Goal: Task Accomplishment & Management: Manage account settings

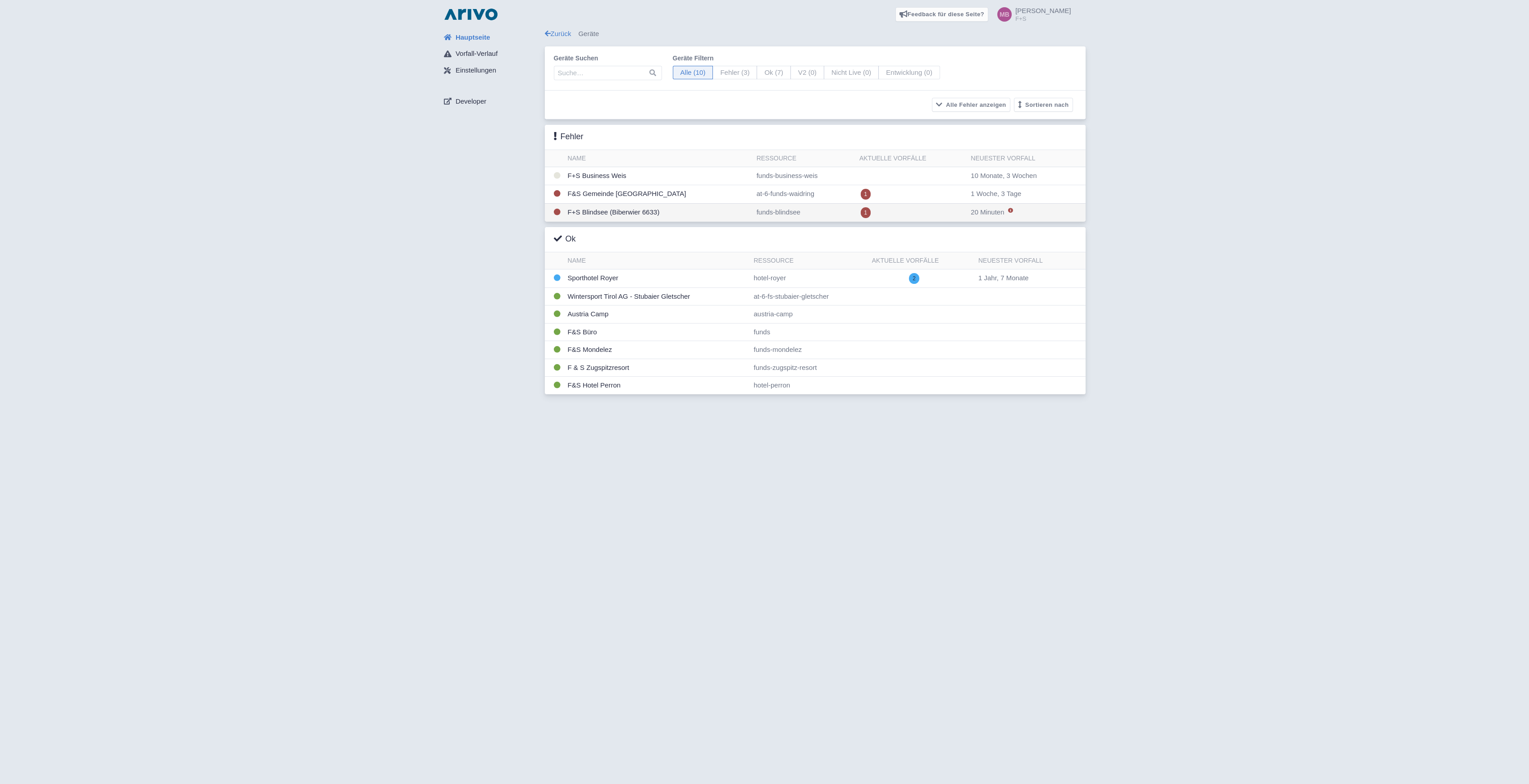
click at [589, 212] on td "F+S Blindsee (Biberwier 6633)" at bounding box center [659, 212] width 189 height 18
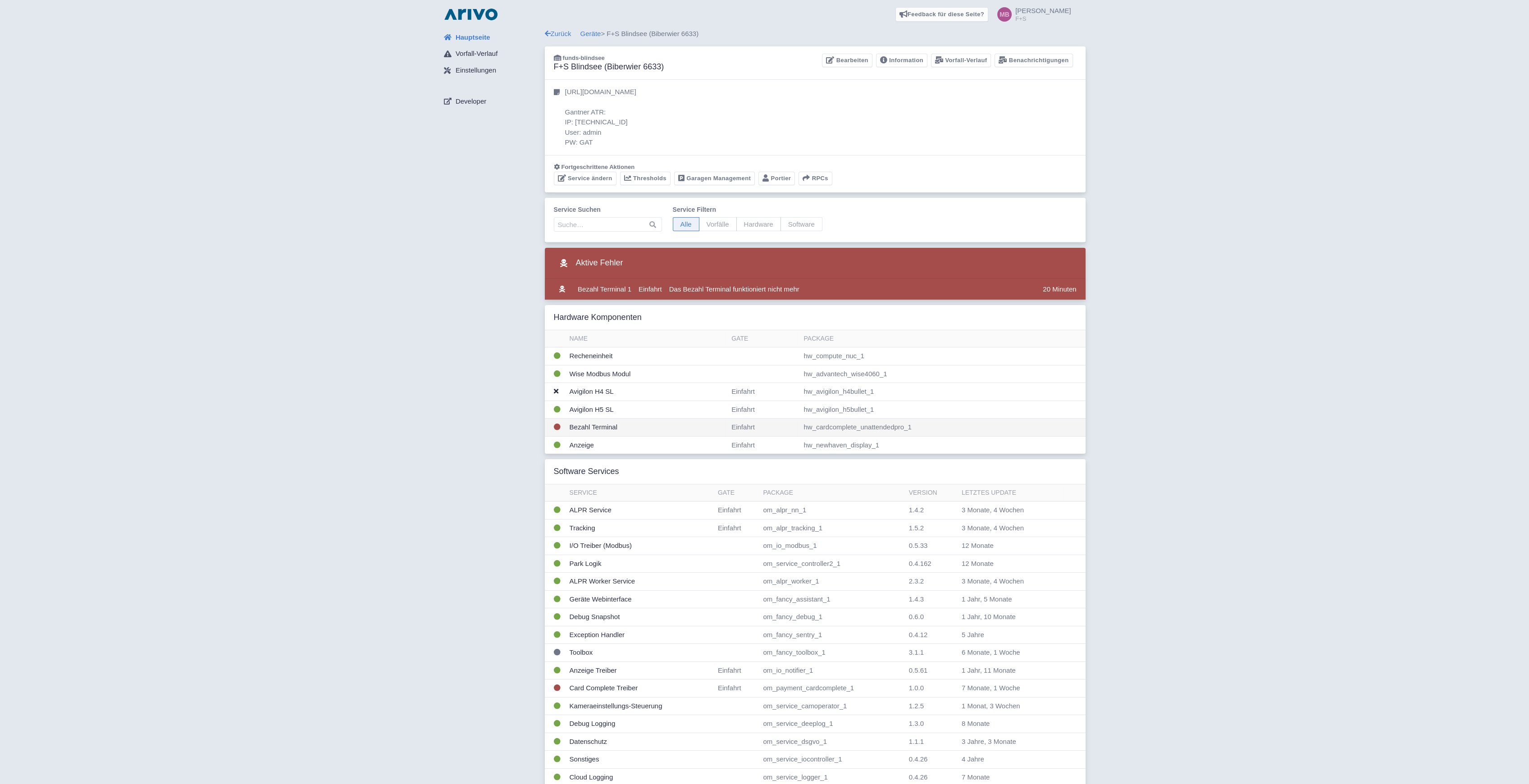
click at [585, 424] on td "Bezahl Terminal" at bounding box center [647, 427] width 162 height 18
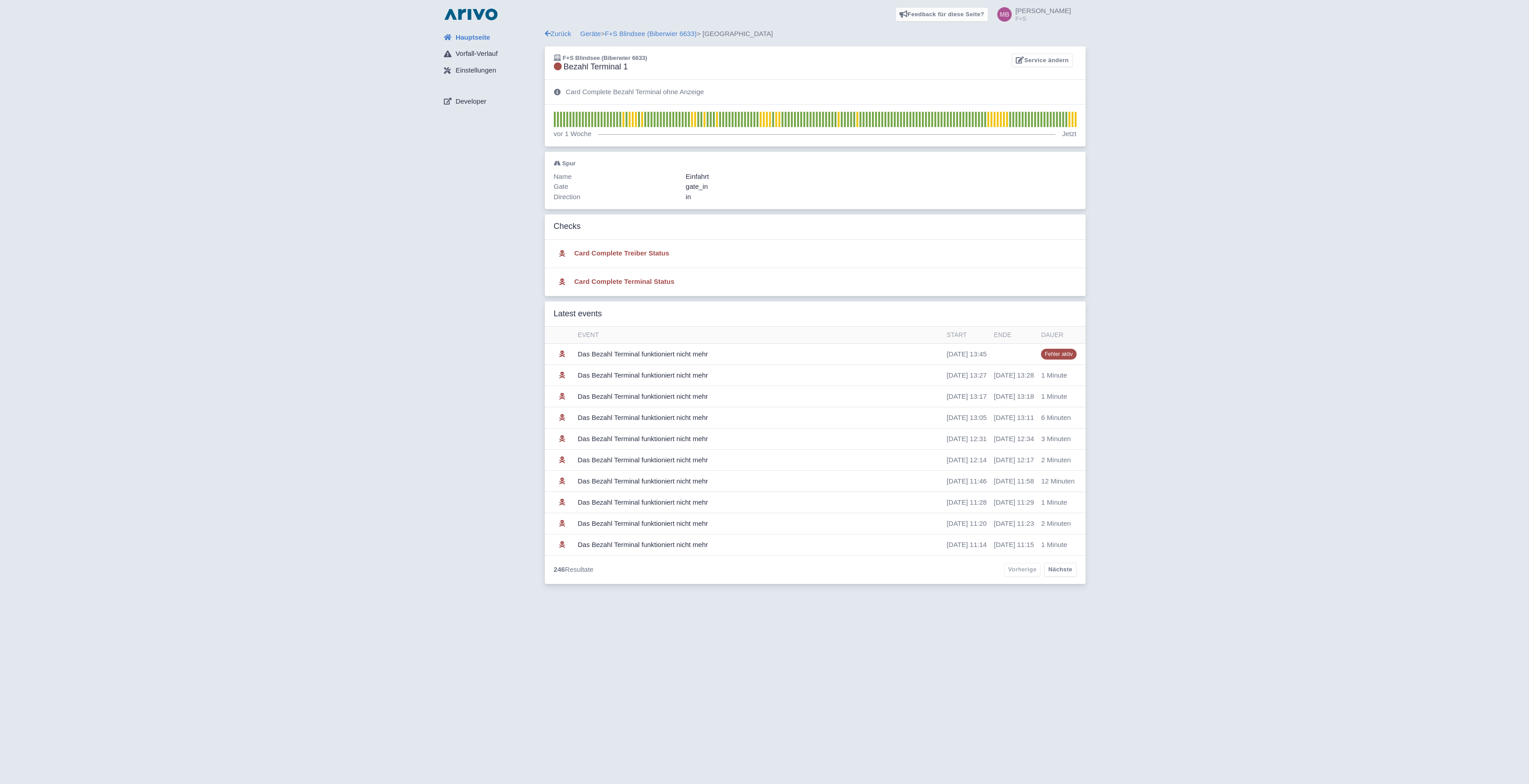
click at [646, 28] on div "Feedback für diese Seite? Screenshot mitsenden Senden Danke für Ihr Feedback Ma…" at bounding box center [764, 14] width 1515 height 29
click at [640, 33] on link "F+S Blindsee (Biberwier 6633)" at bounding box center [651, 33] width 92 height 8
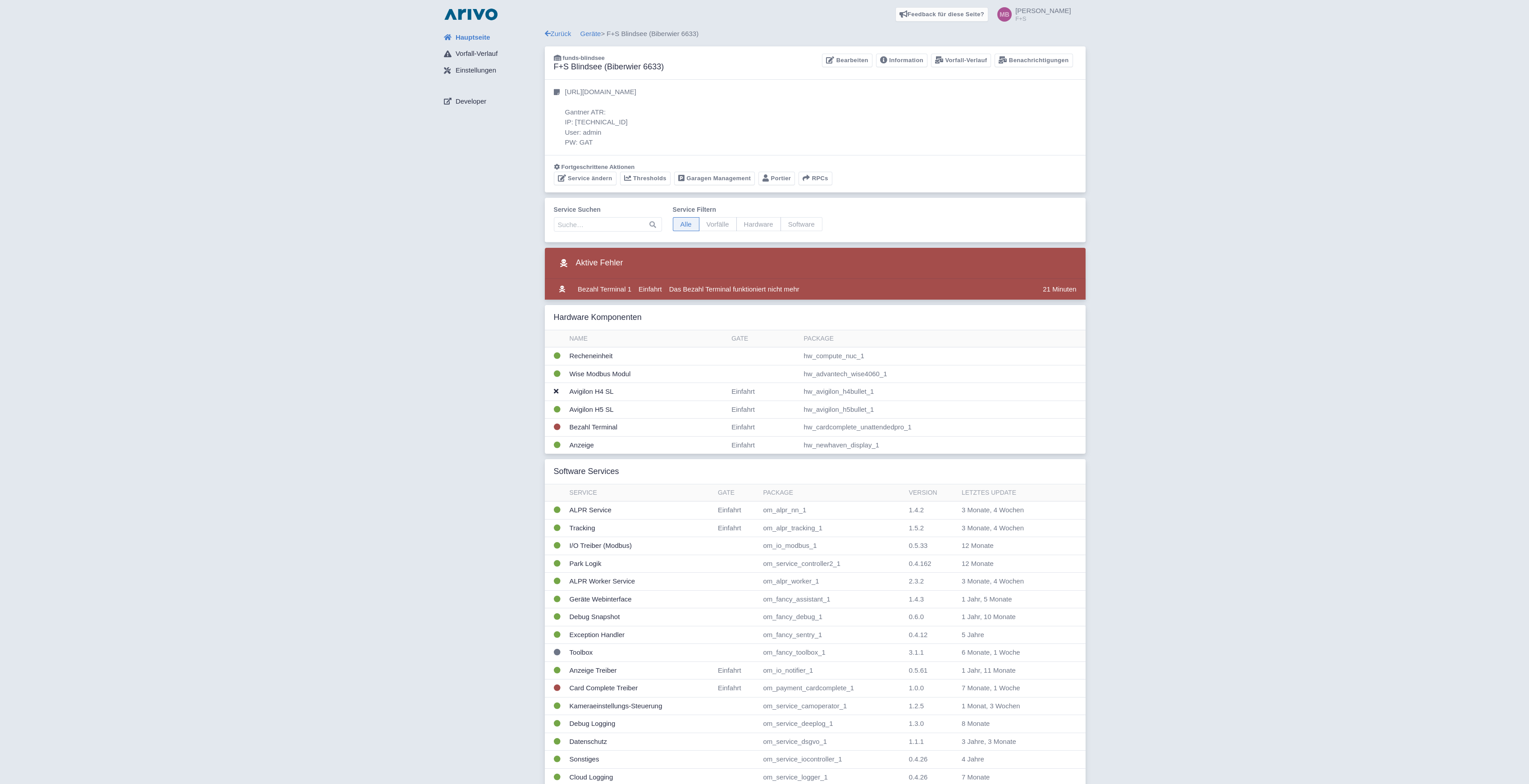
click at [592, 34] on link "Geräte" at bounding box center [591, 33] width 21 height 8
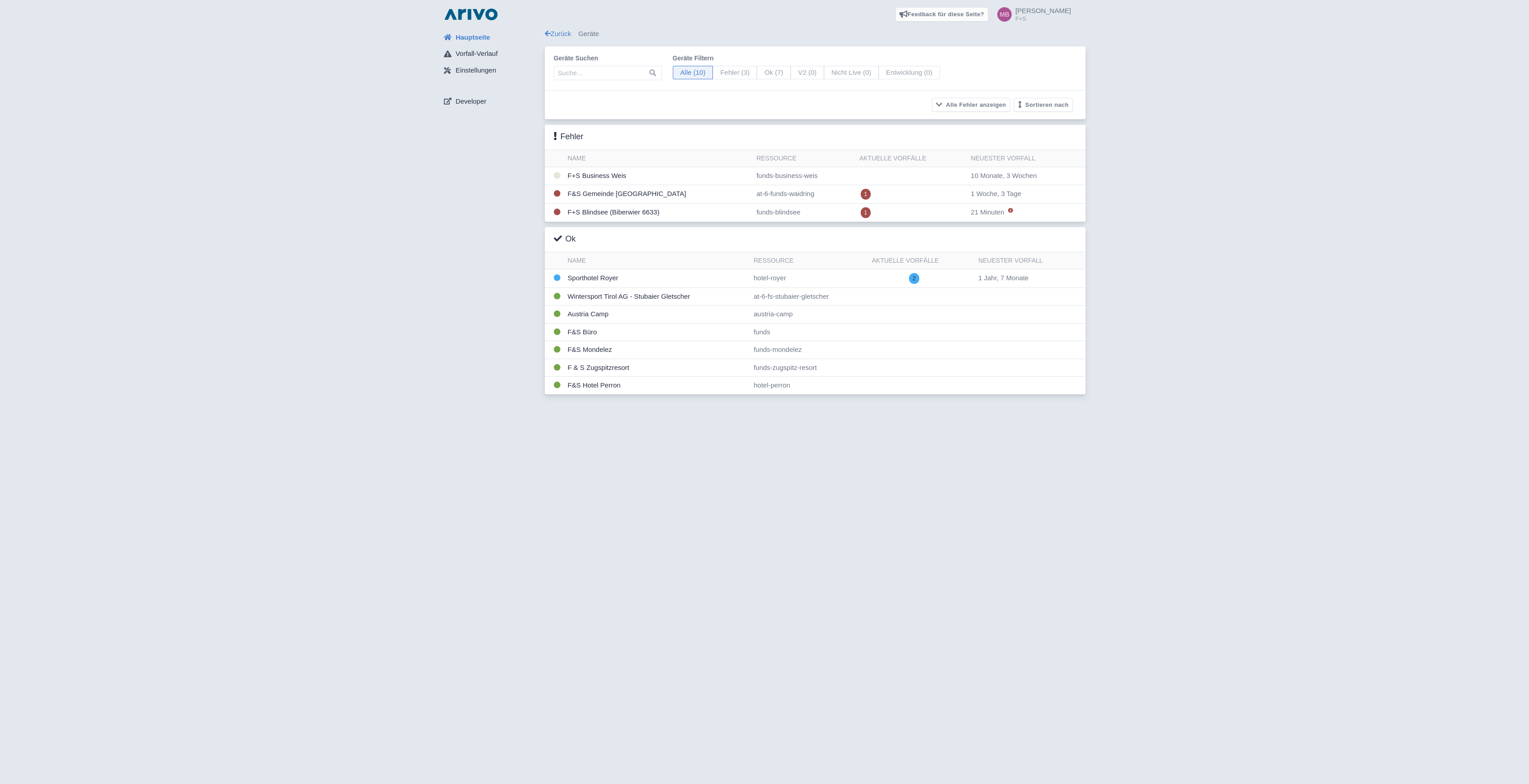
click at [595, 503] on div "Feedback für diese Seite? Screenshot mitsenden Senden Danke für Ihr Feedback" at bounding box center [764, 392] width 1529 height 784
click at [1008, 211] on icon at bounding box center [1010, 210] width 5 height 5
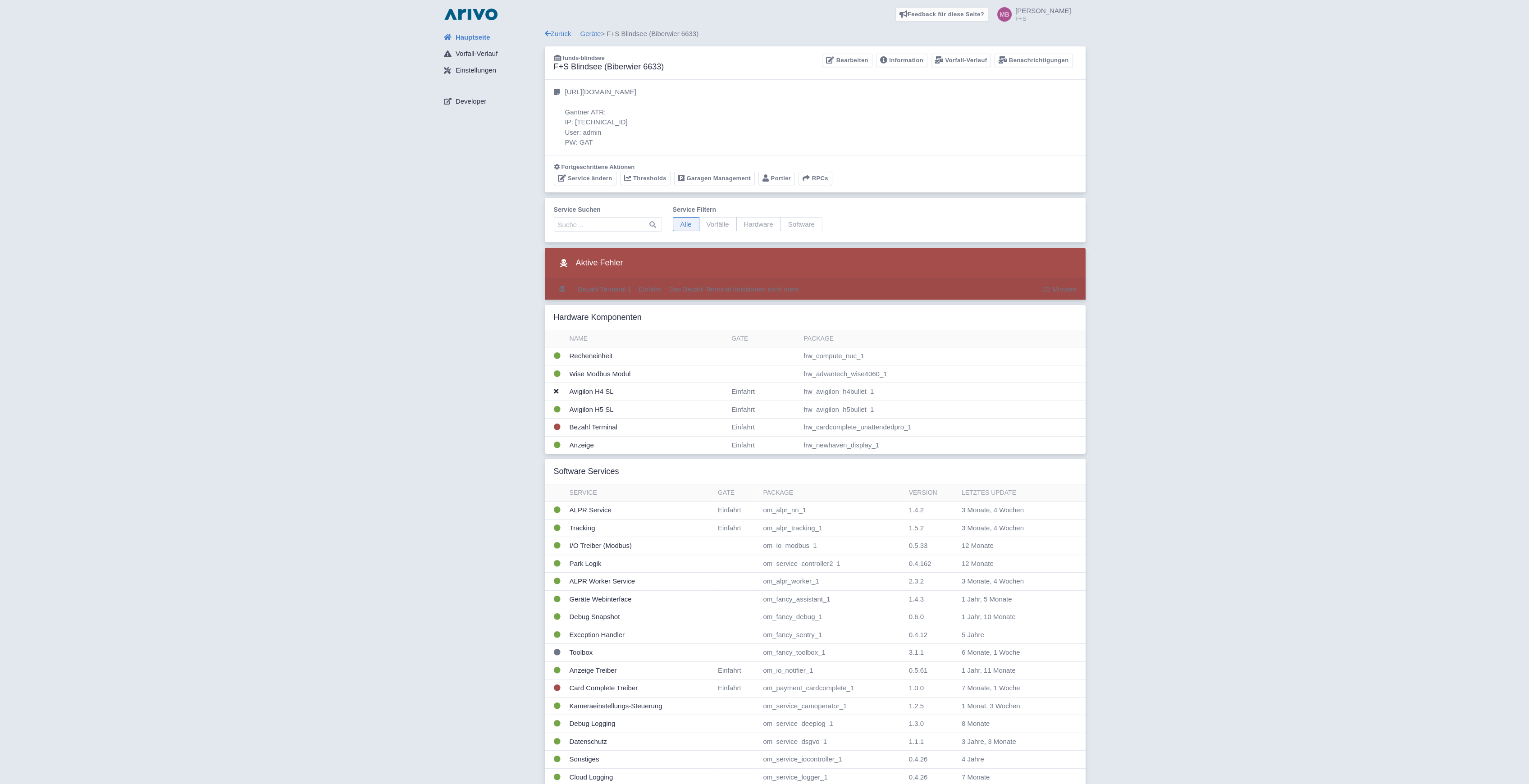
click at [611, 287] on td "Bezahl Terminal 1" at bounding box center [604, 289] width 61 height 21
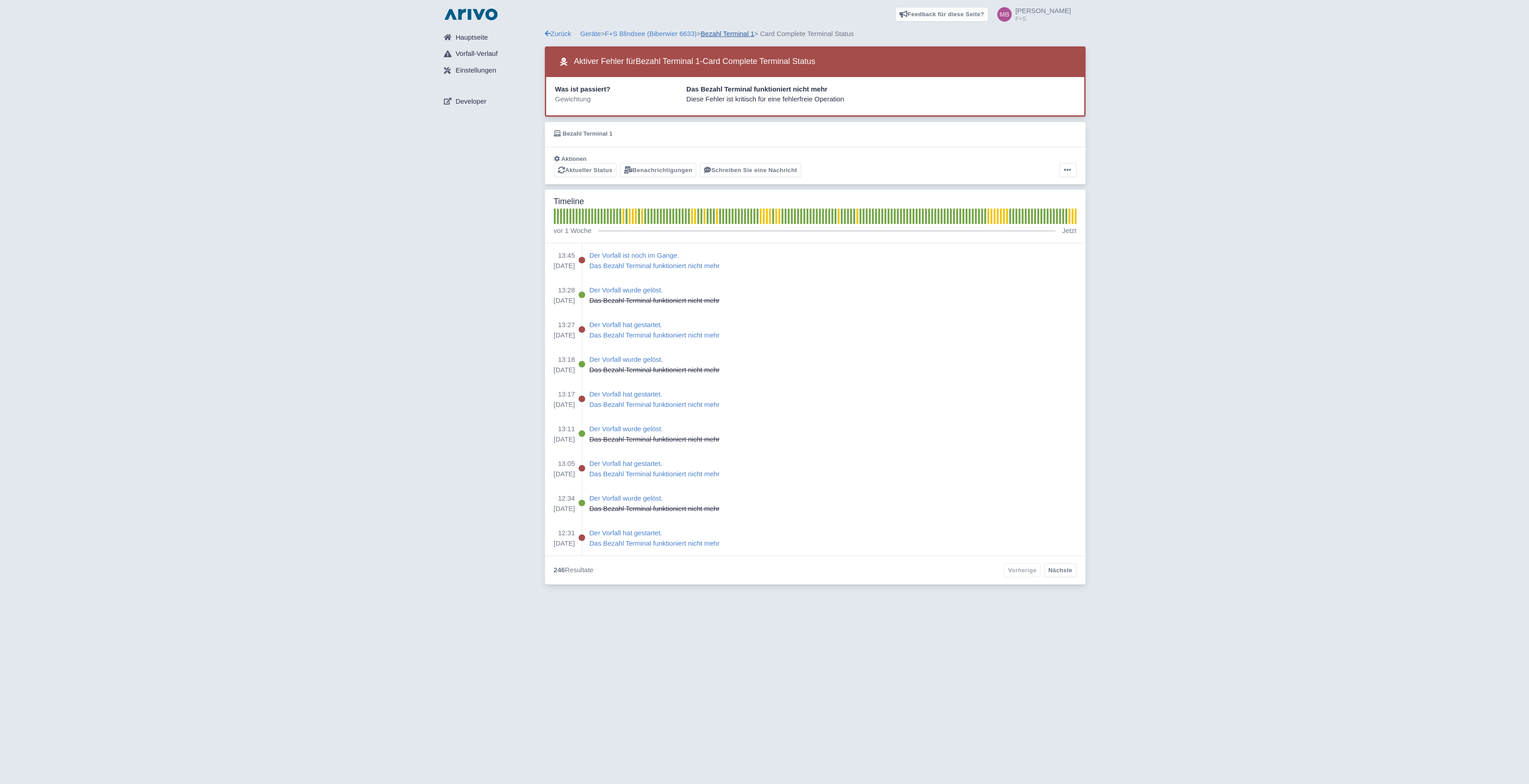
click at [737, 34] on link "Bezahl Terminal 1" at bounding box center [728, 33] width 53 height 8
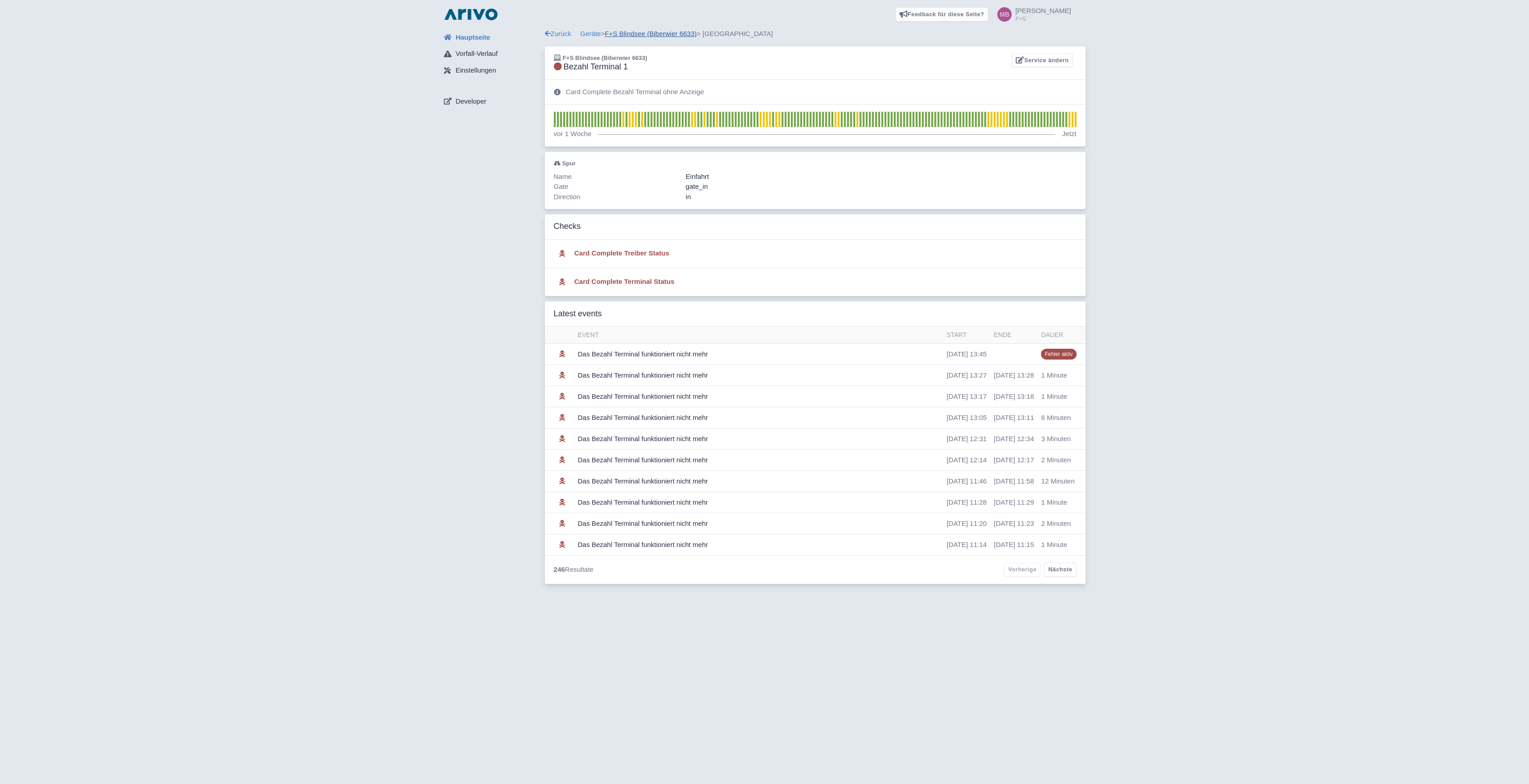
click at [640, 33] on link "F+S Blindsee (Biberwier 6633)" at bounding box center [651, 33] width 92 height 8
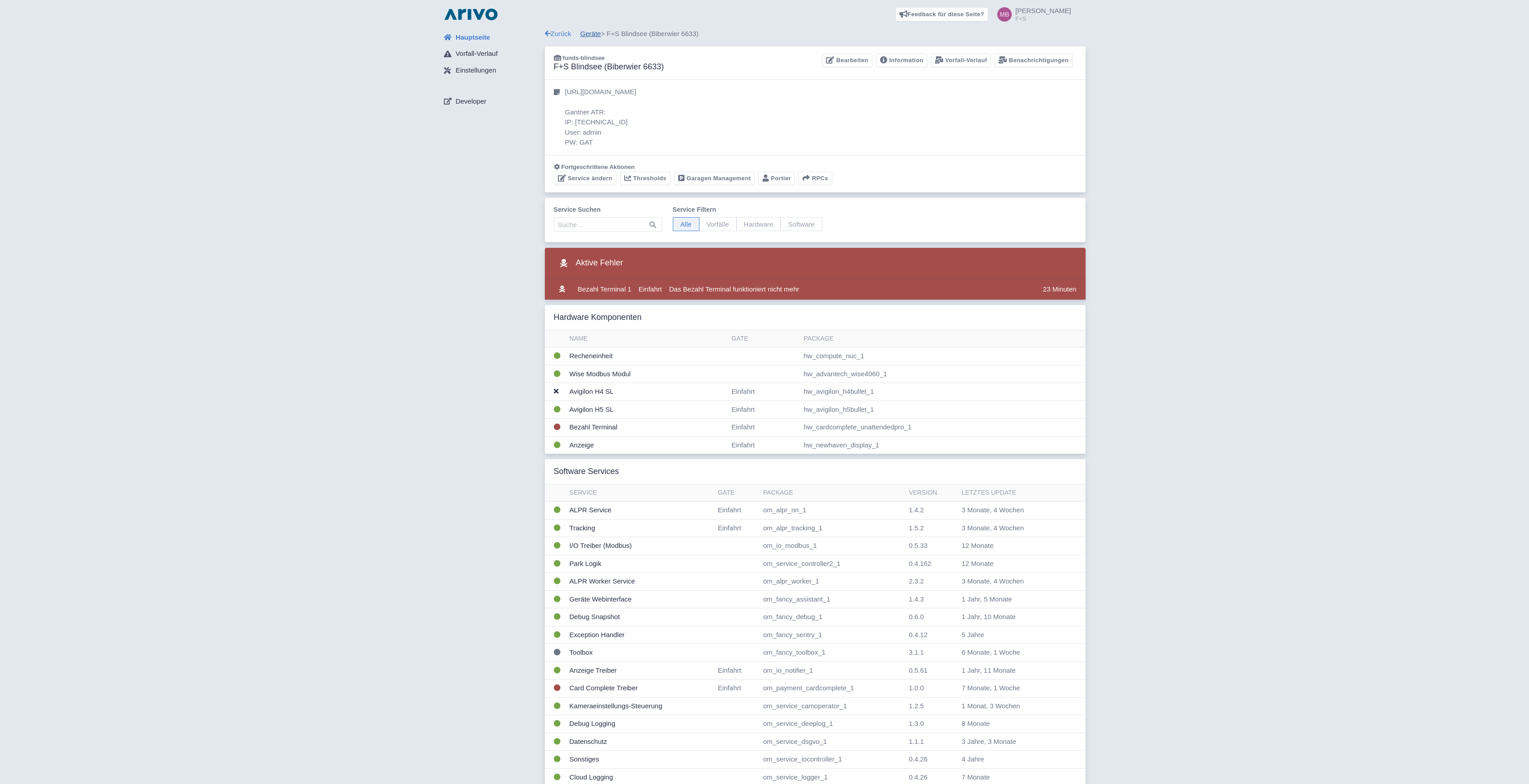
click at [591, 36] on link "Geräte" at bounding box center [591, 33] width 21 height 8
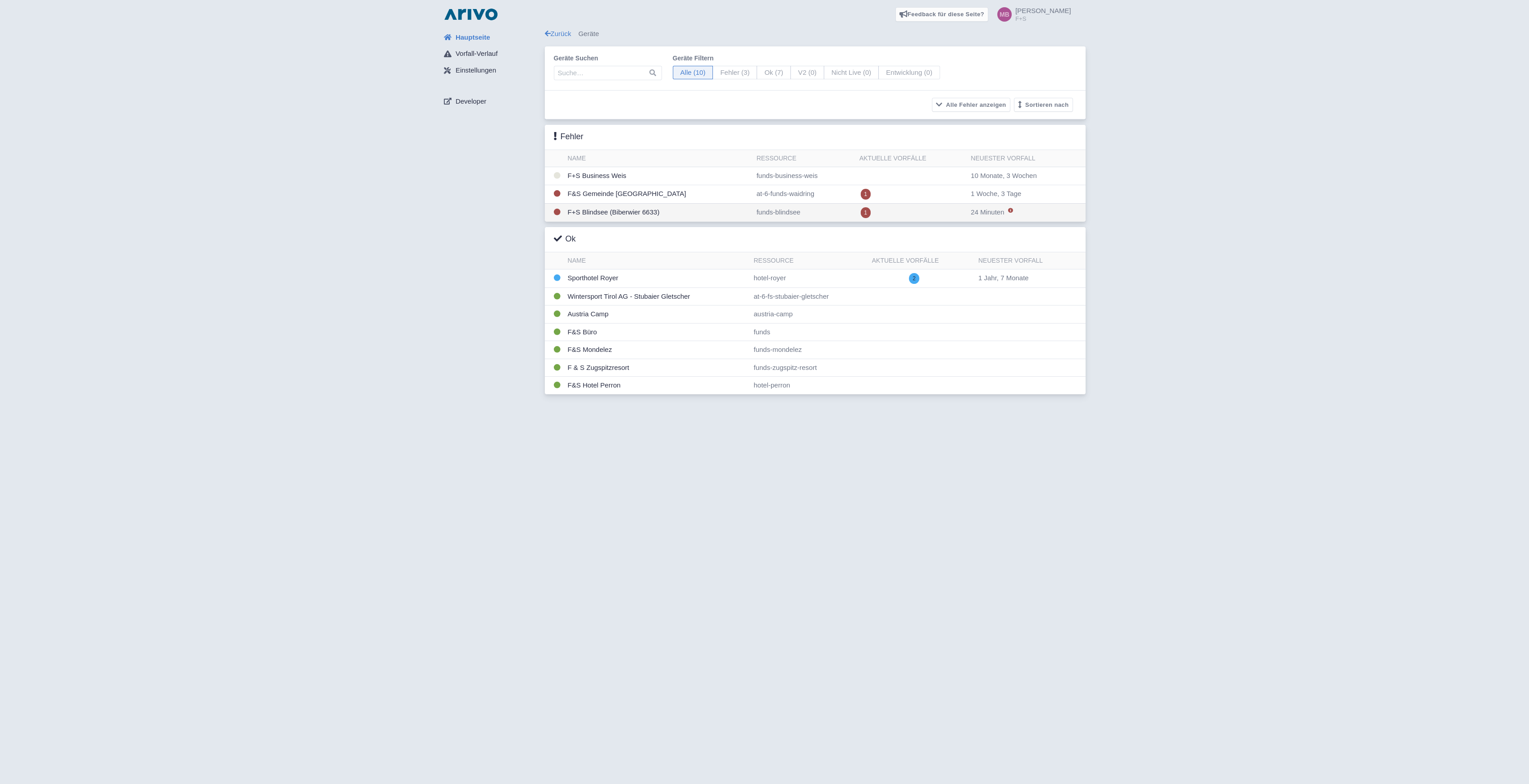
click at [613, 209] on td "F+S Blindsee (Biberwier 6633)" at bounding box center [659, 212] width 189 height 18
click at [632, 212] on td "F+S Blindsee (Biberwier 6633)" at bounding box center [659, 212] width 189 height 18
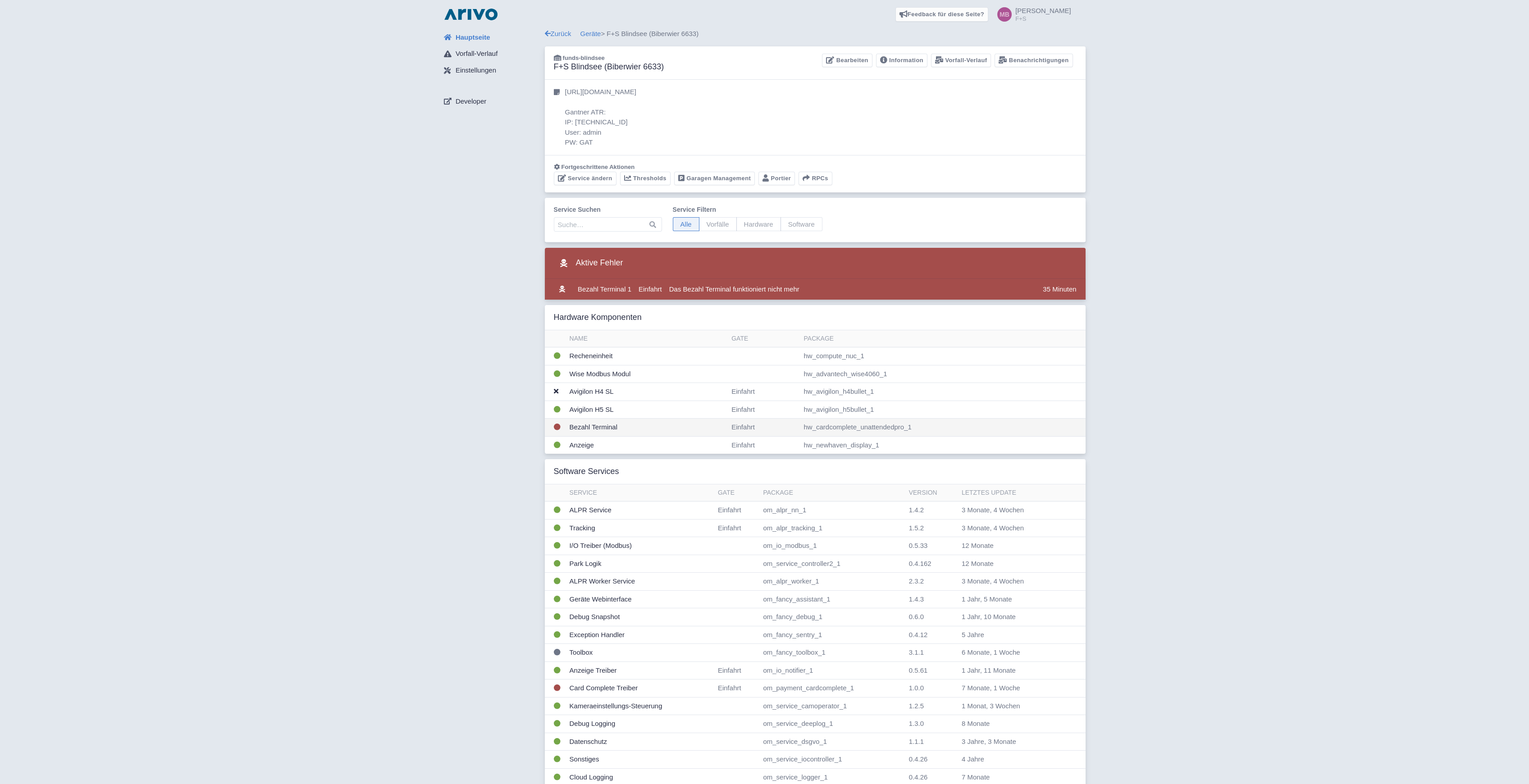
click at [585, 424] on td "Bezahl Terminal" at bounding box center [647, 427] width 162 height 18
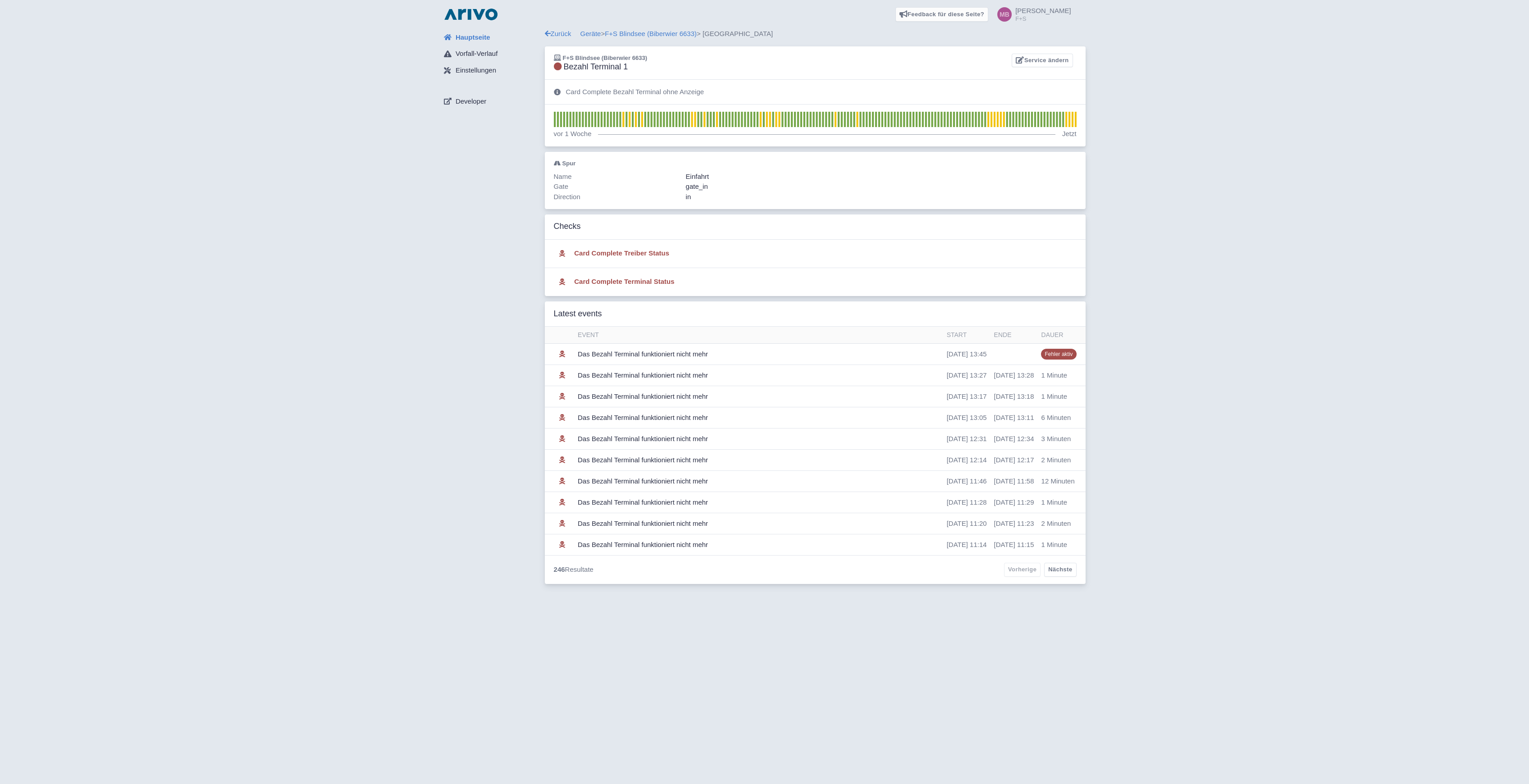
click at [591, 29] on div "Zurück Geräte > F+S Blindsee (Biberwier 6633) > [GEOGRAPHIC_DATA]" at bounding box center [815, 34] width 541 height 10
click at [591, 33] on link "Geräte" at bounding box center [591, 33] width 21 height 8
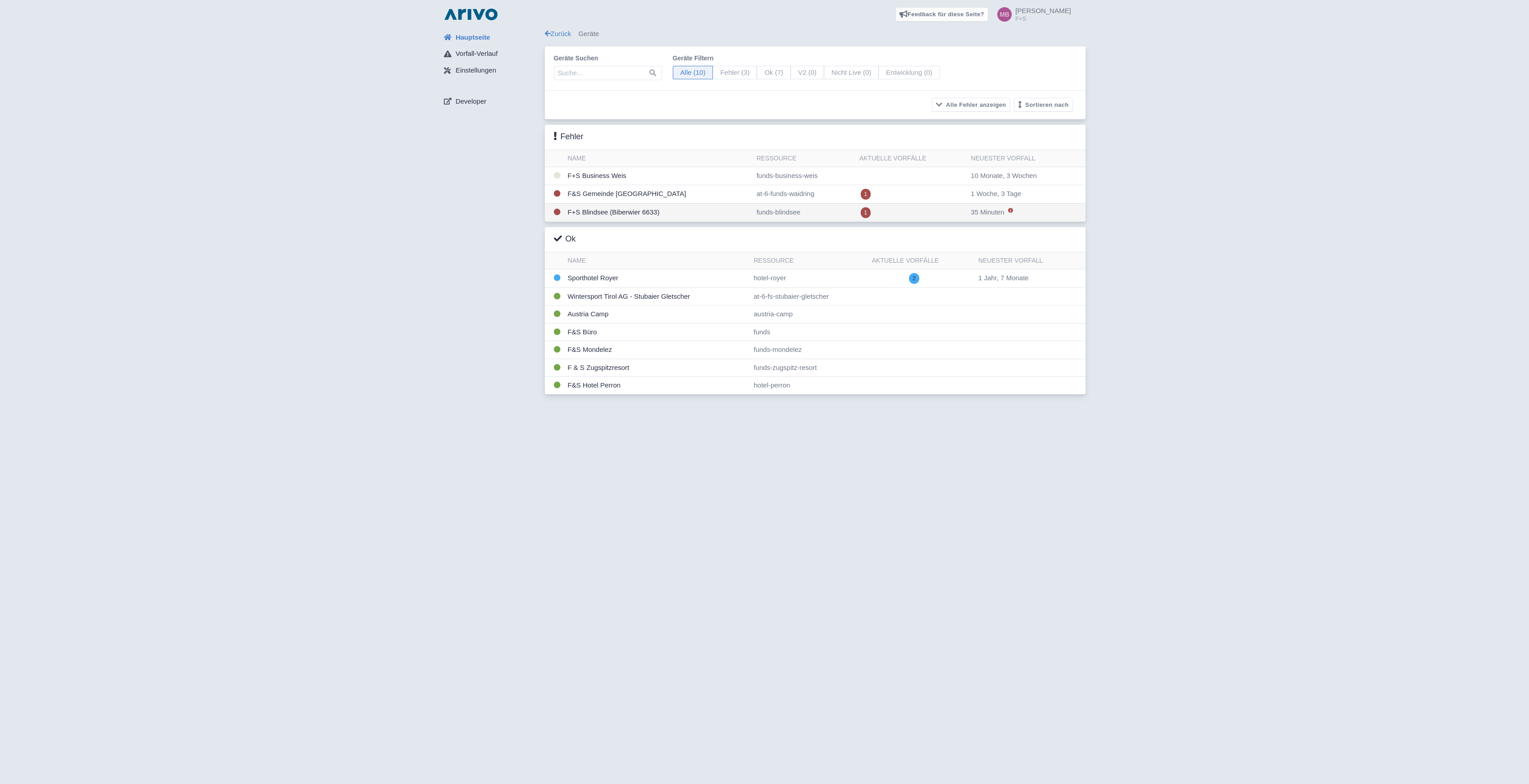
click at [759, 214] on td "funds-blindsee" at bounding box center [804, 212] width 103 height 18
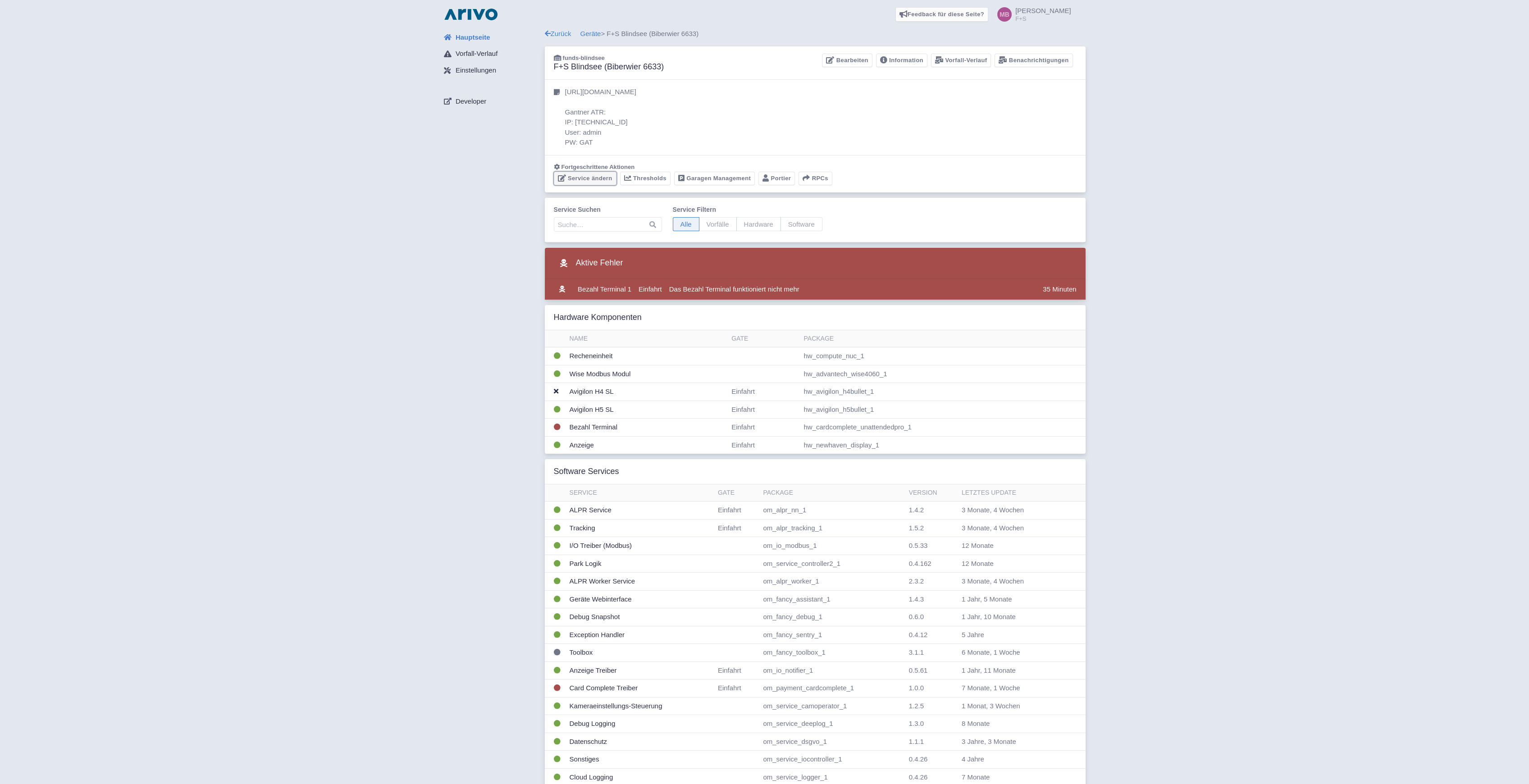
click at [579, 173] on link "Service ändern" at bounding box center [585, 179] width 63 height 14
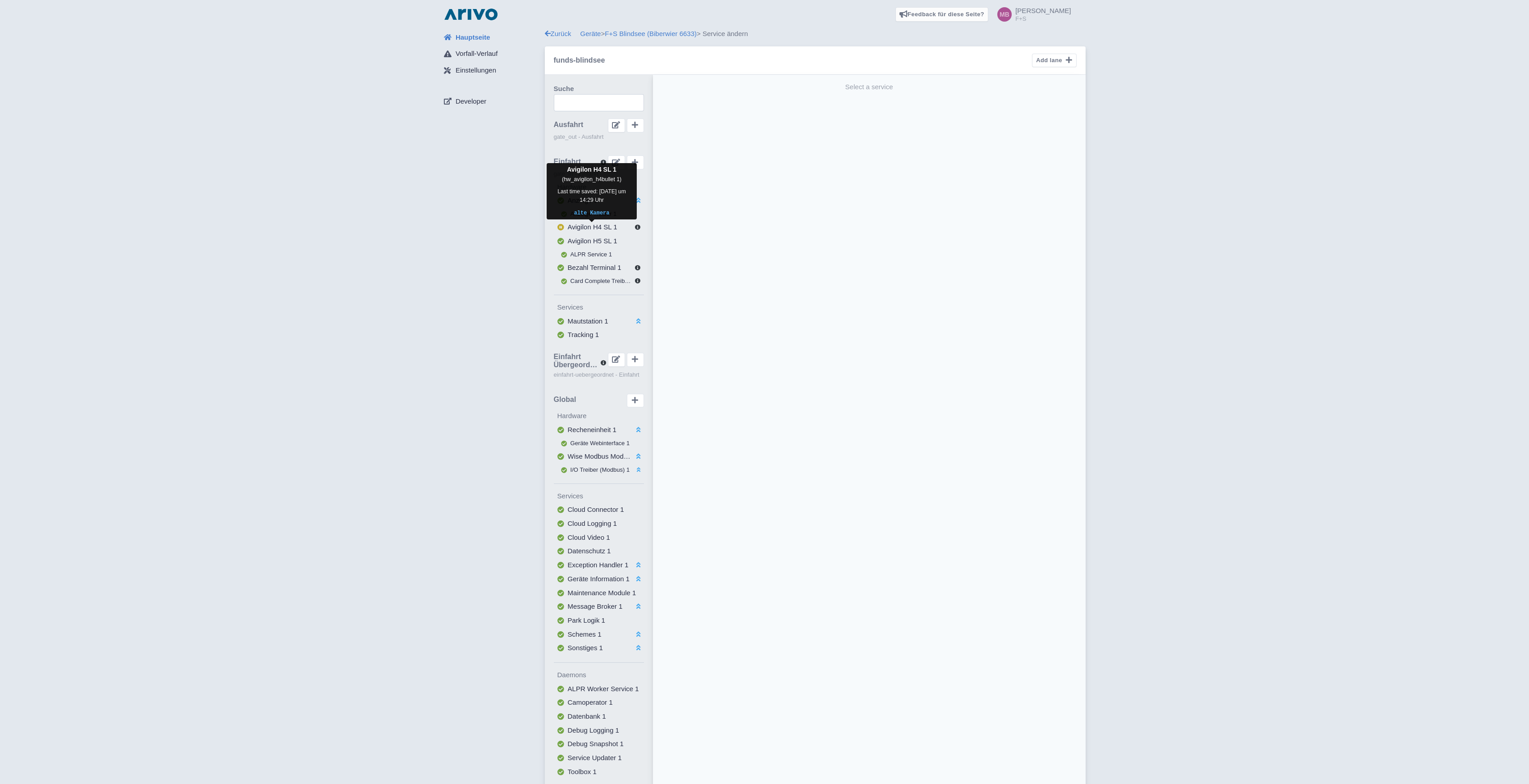
click at [596, 226] on span "Avigilon H4 SL 1" at bounding box center [593, 227] width 50 height 8
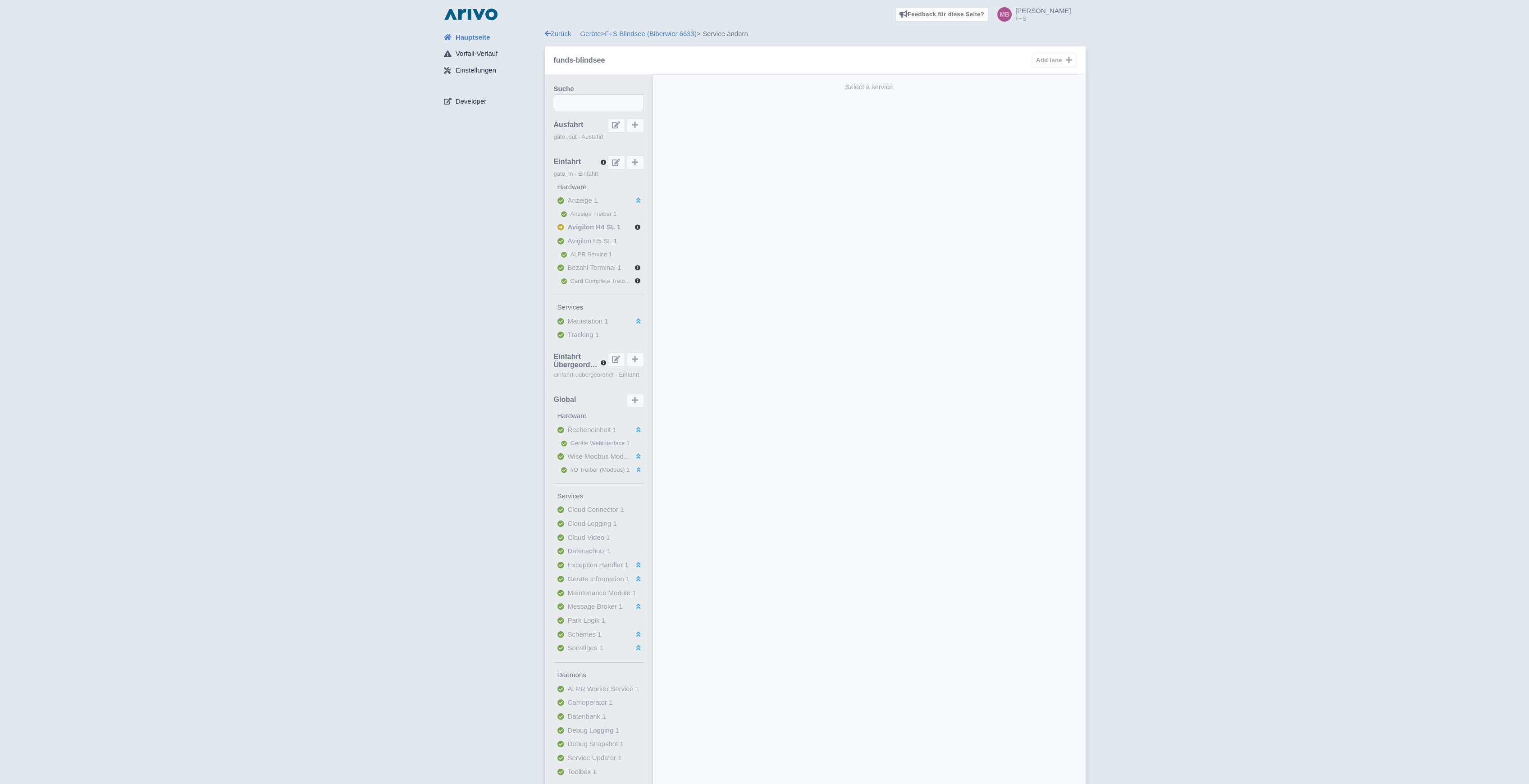
select select "46beb0a3-a793-492b-8c9d-d0b1915d5151"
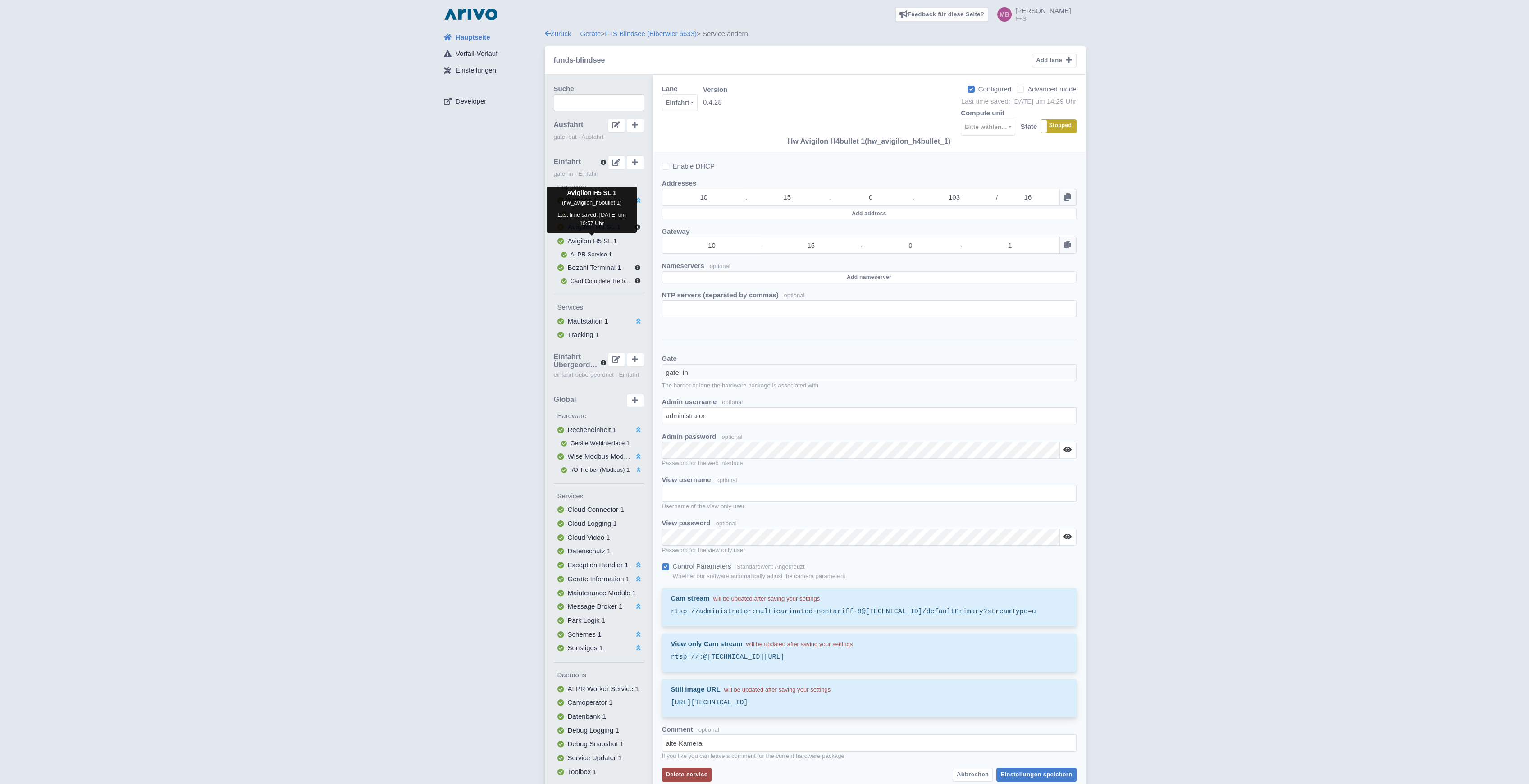
click at [587, 239] on span "Avigilon H5 SL 1" at bounding box center [593, 240] width 50 height 8
click at [581, 268] on span "Bezahl Terminal 1" at bounding box center [595, 267] width 53 height 8
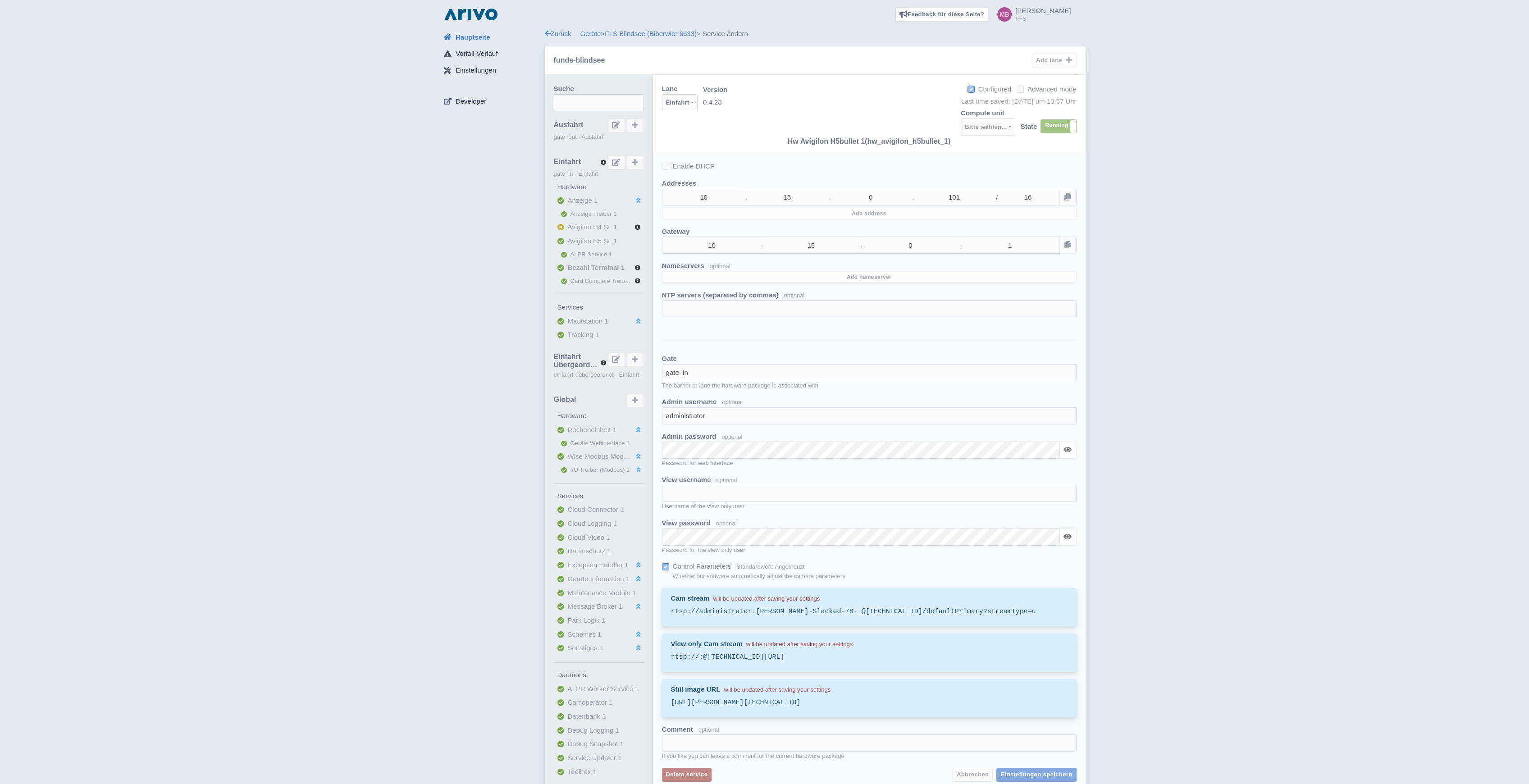
select select
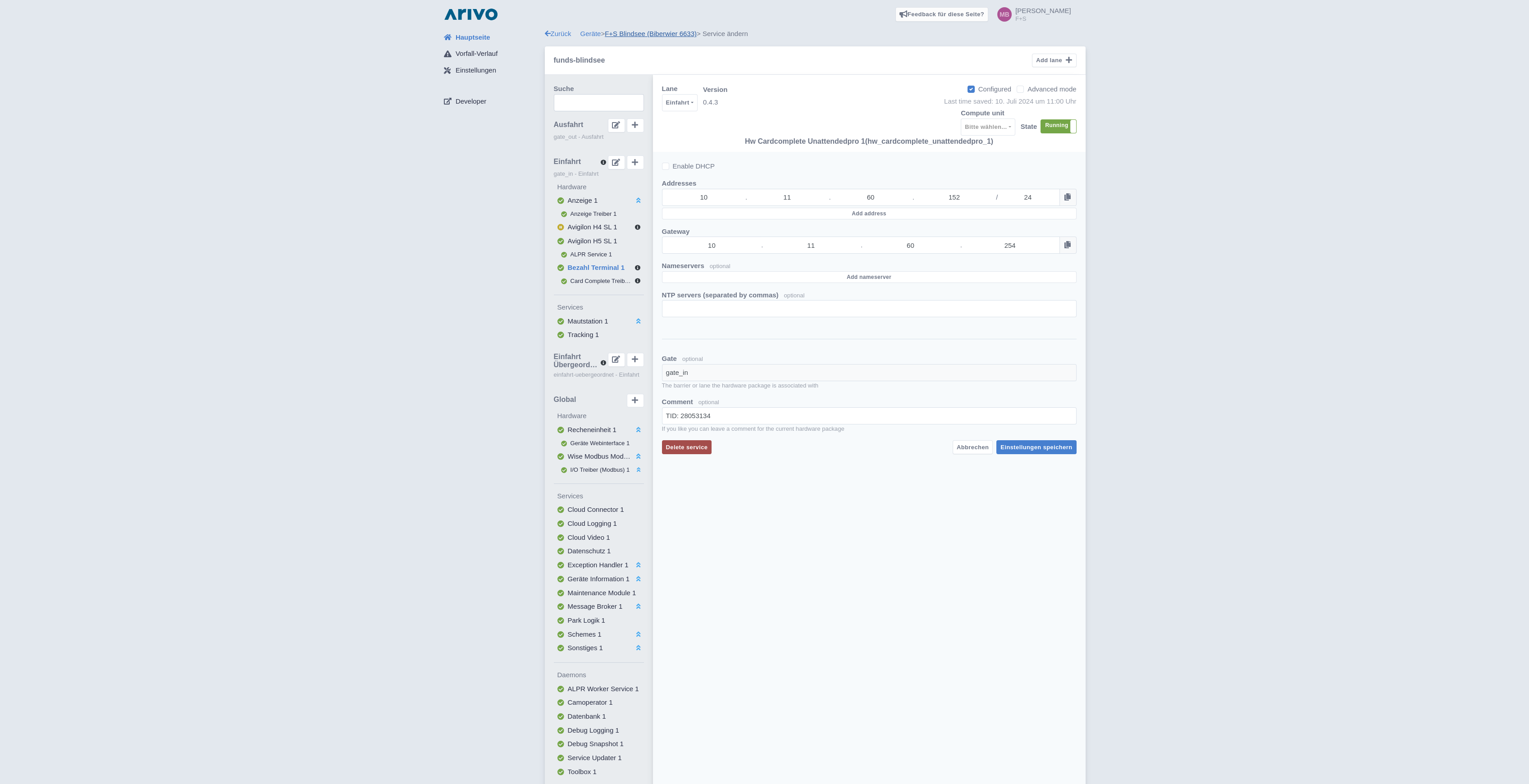
click at [635, 31] on link "F+S Blindsee (Biberwier 6633)" at bounding box center [651, 33] width 92 height 8
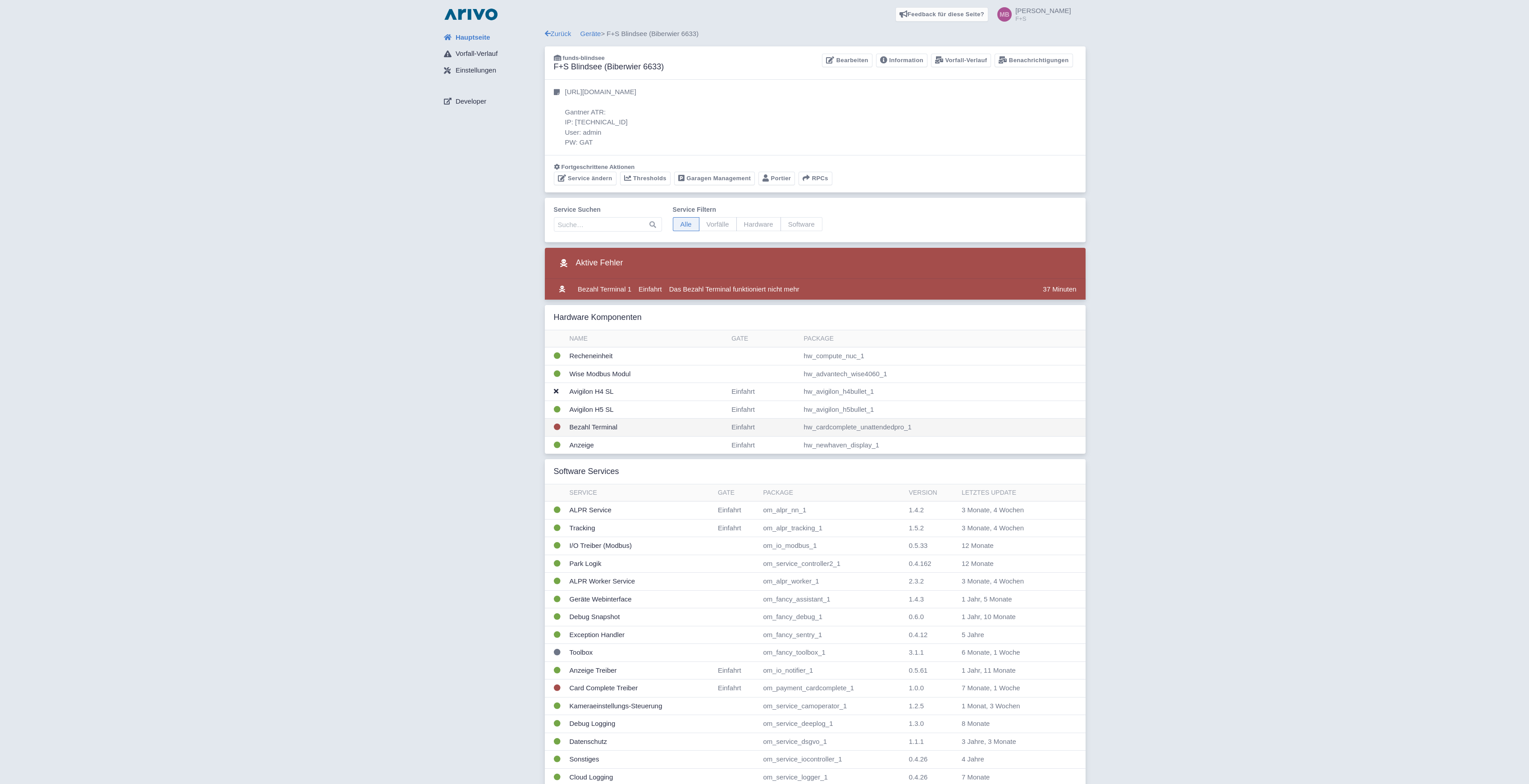
click at [585, 425] on td "Bezahl Terminal" at bounding box center [647, 427] width 162 height 18
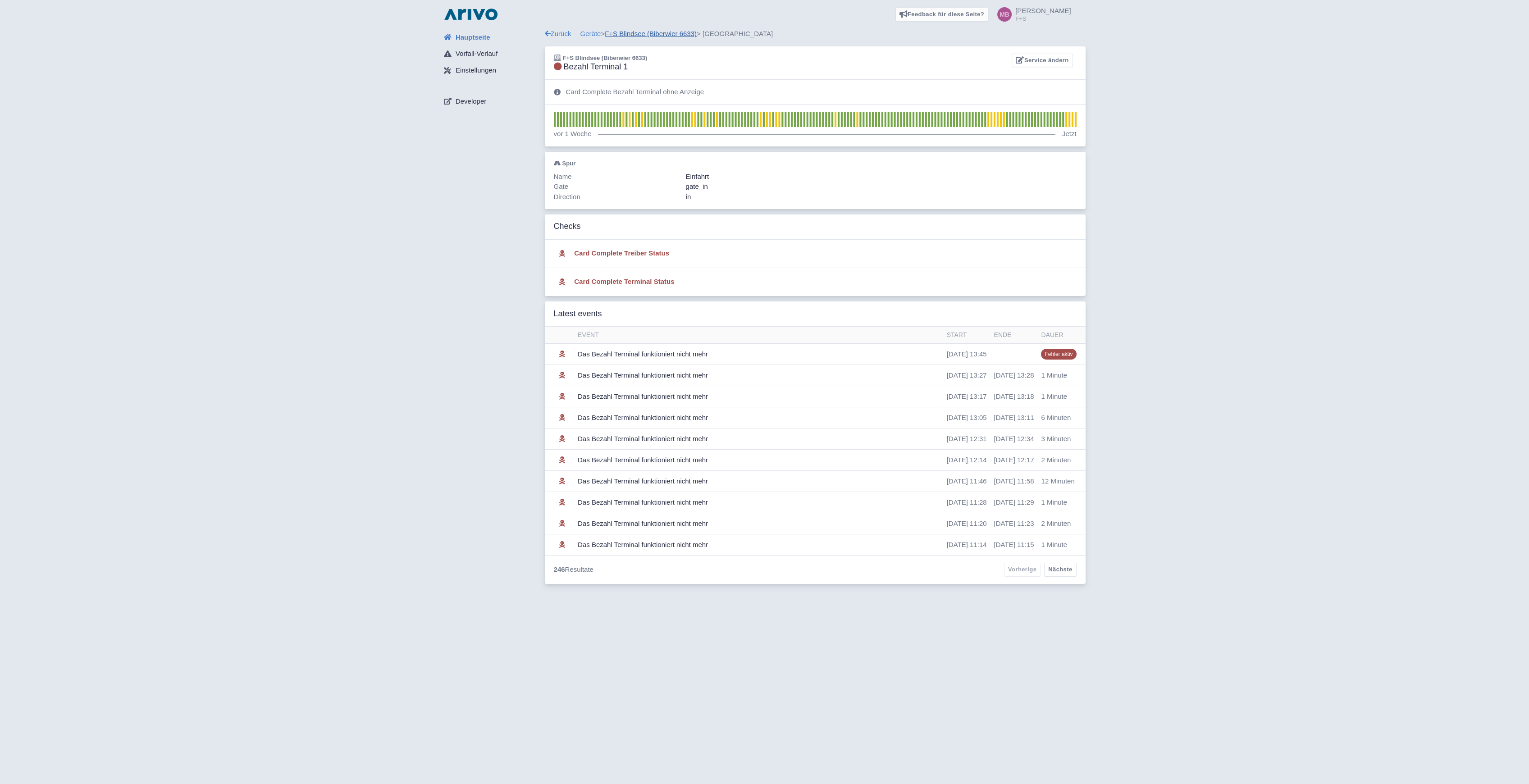
click at [637, 34] on link "F+S Blindsee (Biberwier 6633)" at bounding box center [651, 33] width 92 height 8
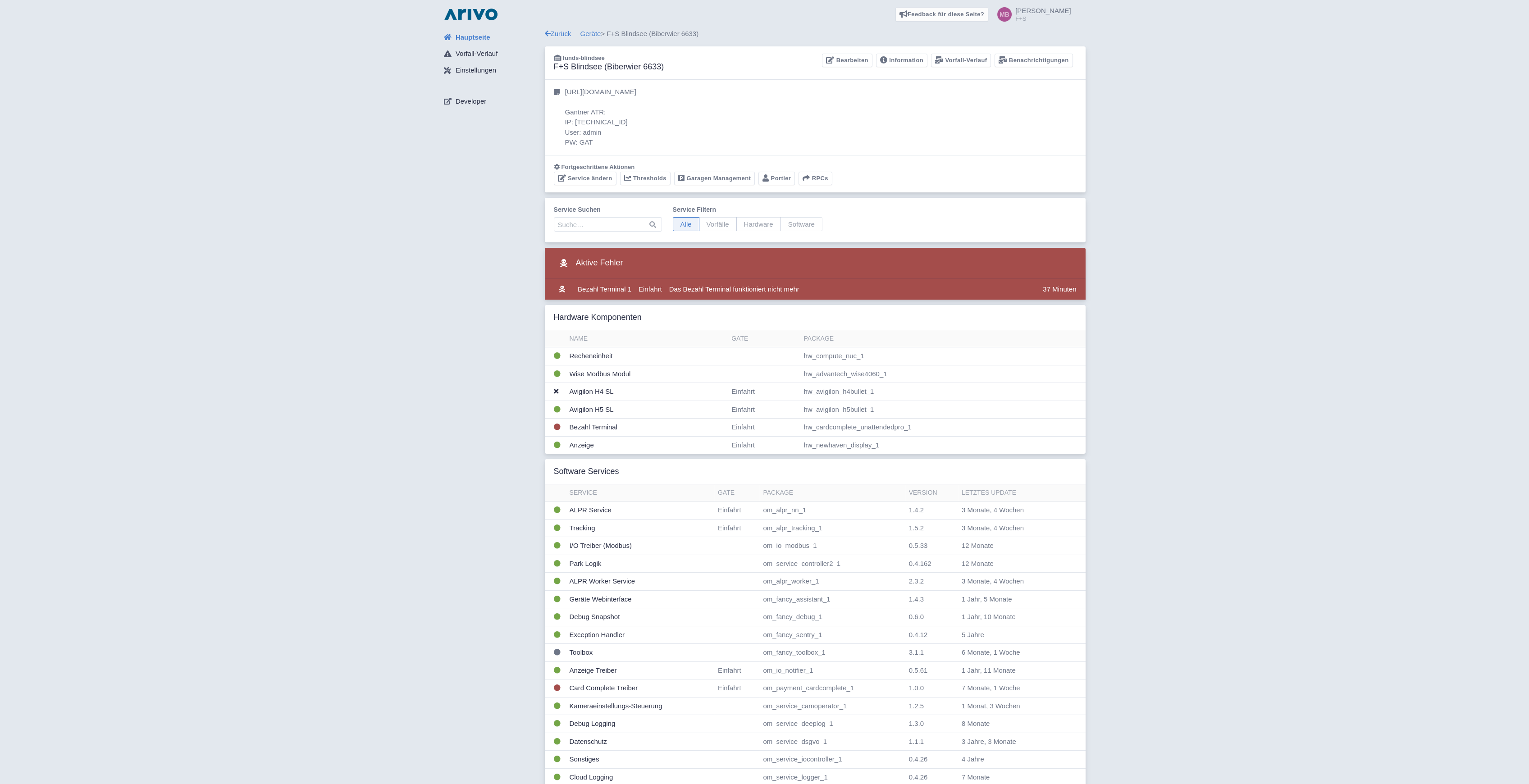
click at [596, 34] on link "Geräte" at bounding box center [591, 33] width 21 height 8
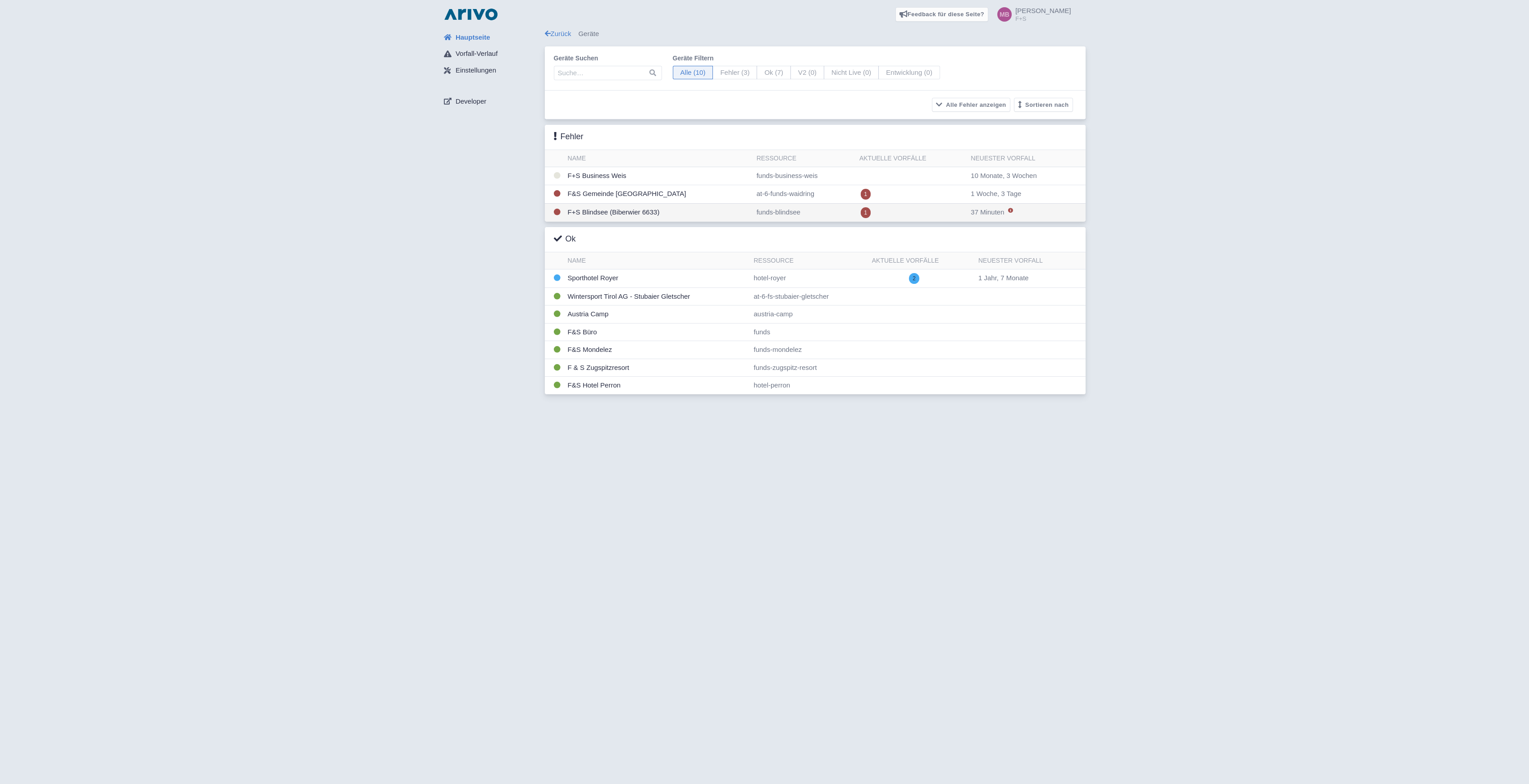
click at [605, 213] on td "F+S Blindsee (Biberwier 6633)" at bounding box center [659, 212] width 189 height 18
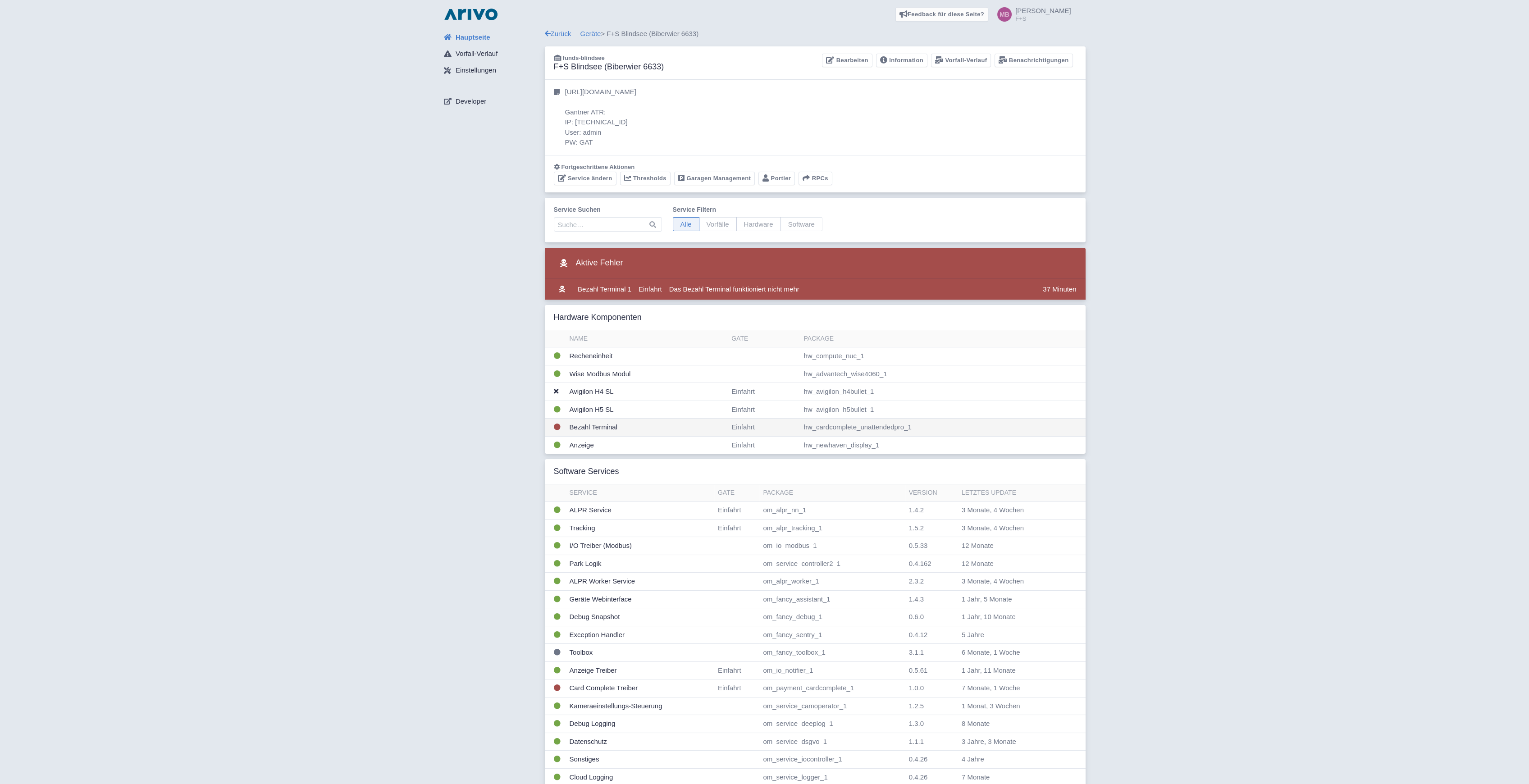
click at [572, 424] on td "Bezahl Terminal" at bounding box center [647, 427] width 162 height 18
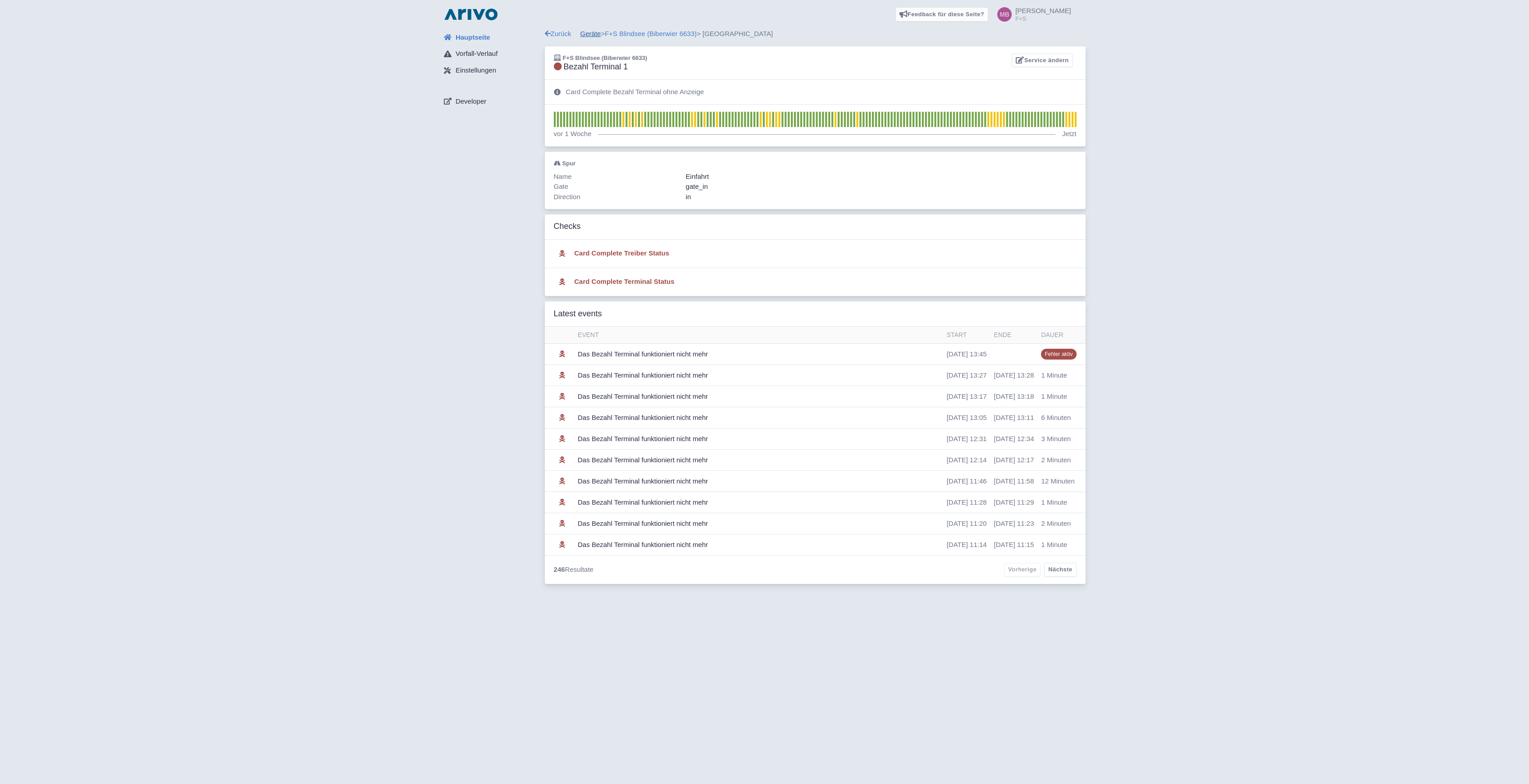
click at [594, 31] on link "Geräte" at bounding box center [591, 33] width 21 height 8
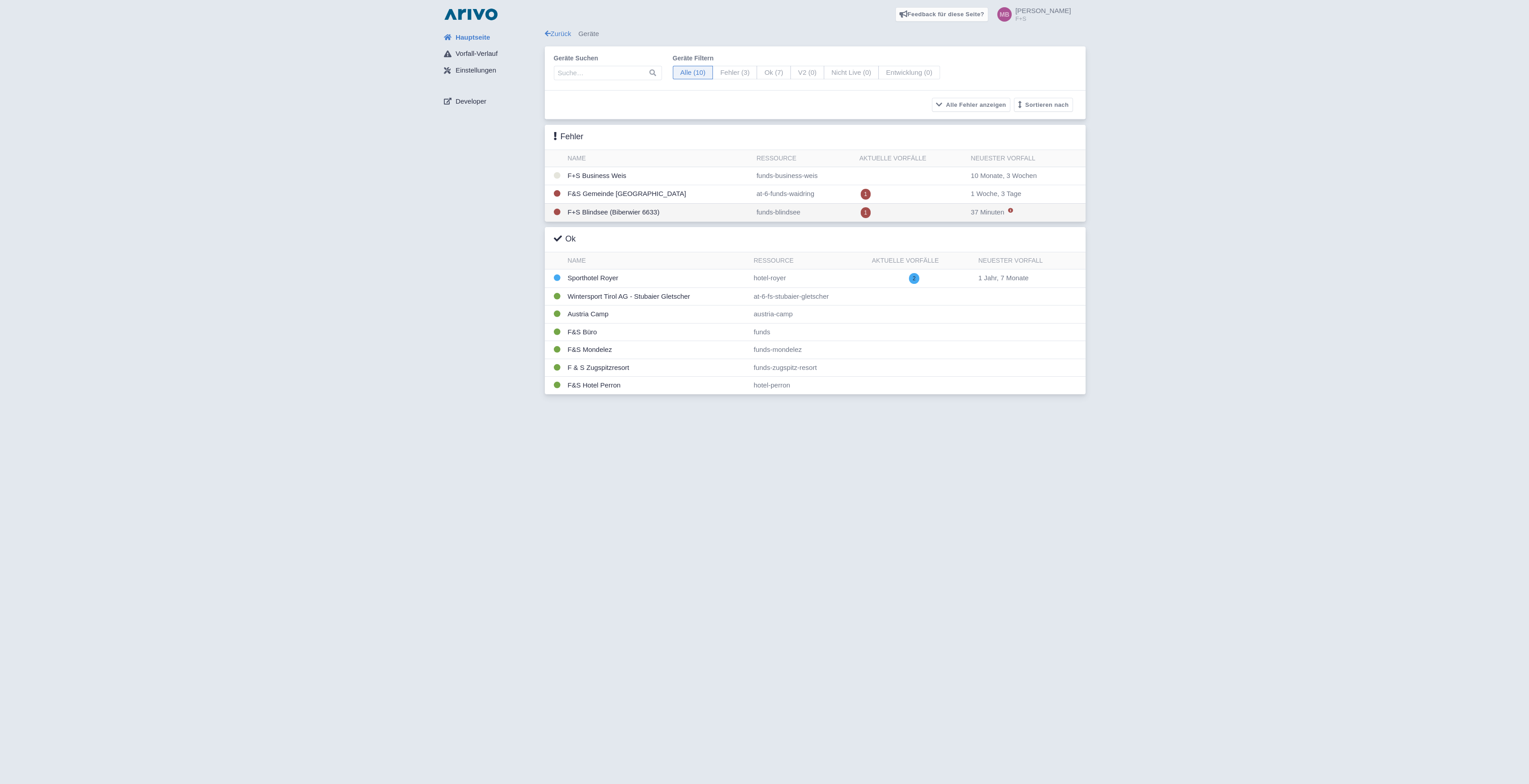
click at [629, 214] on td "F+S Blindsee (Biberwier 6633)" at bounding box center [659, 212] width 189 height 18
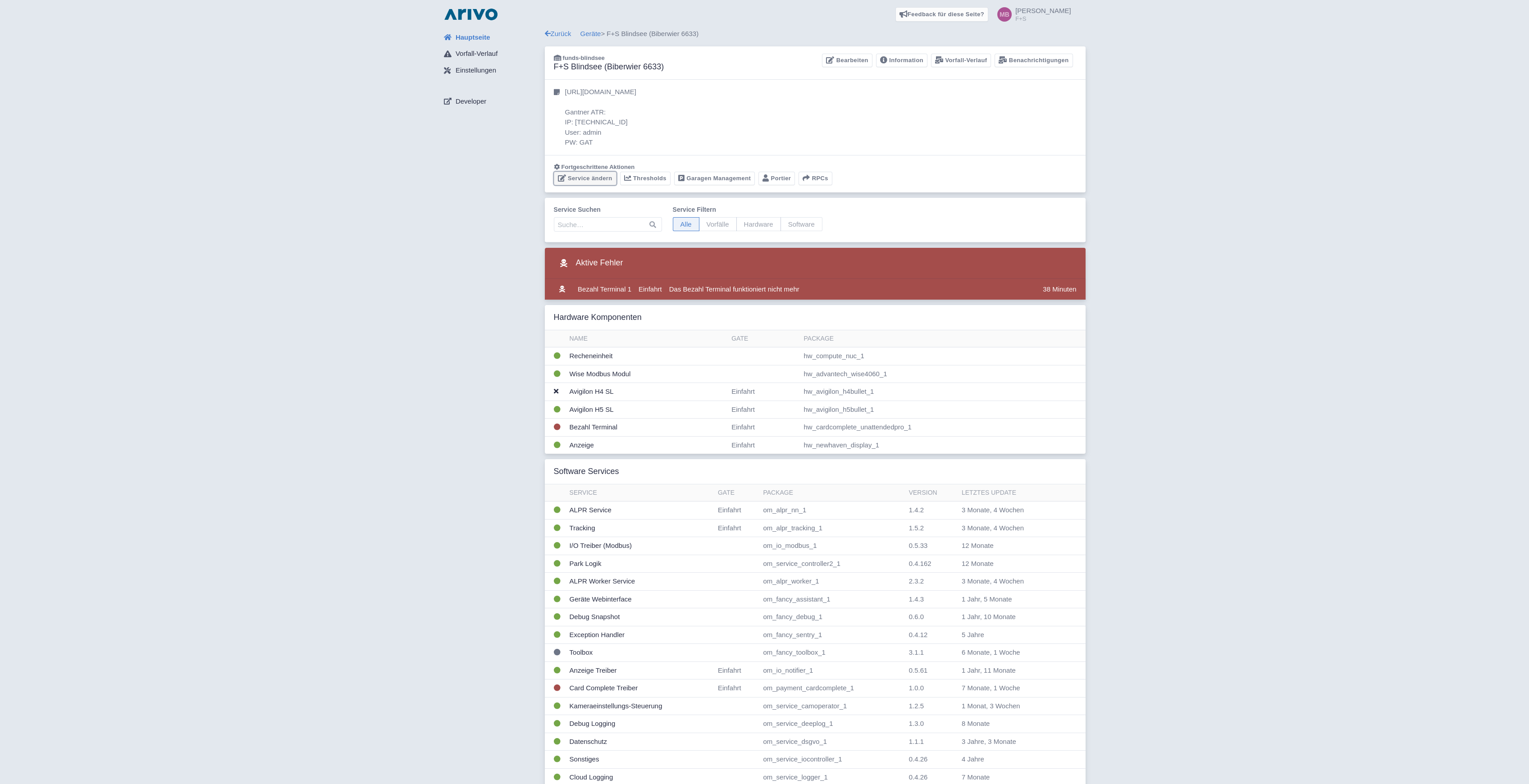
click at [595, 181] on link "Service ändern" at bounding box center [585, 179] width 63 height 14
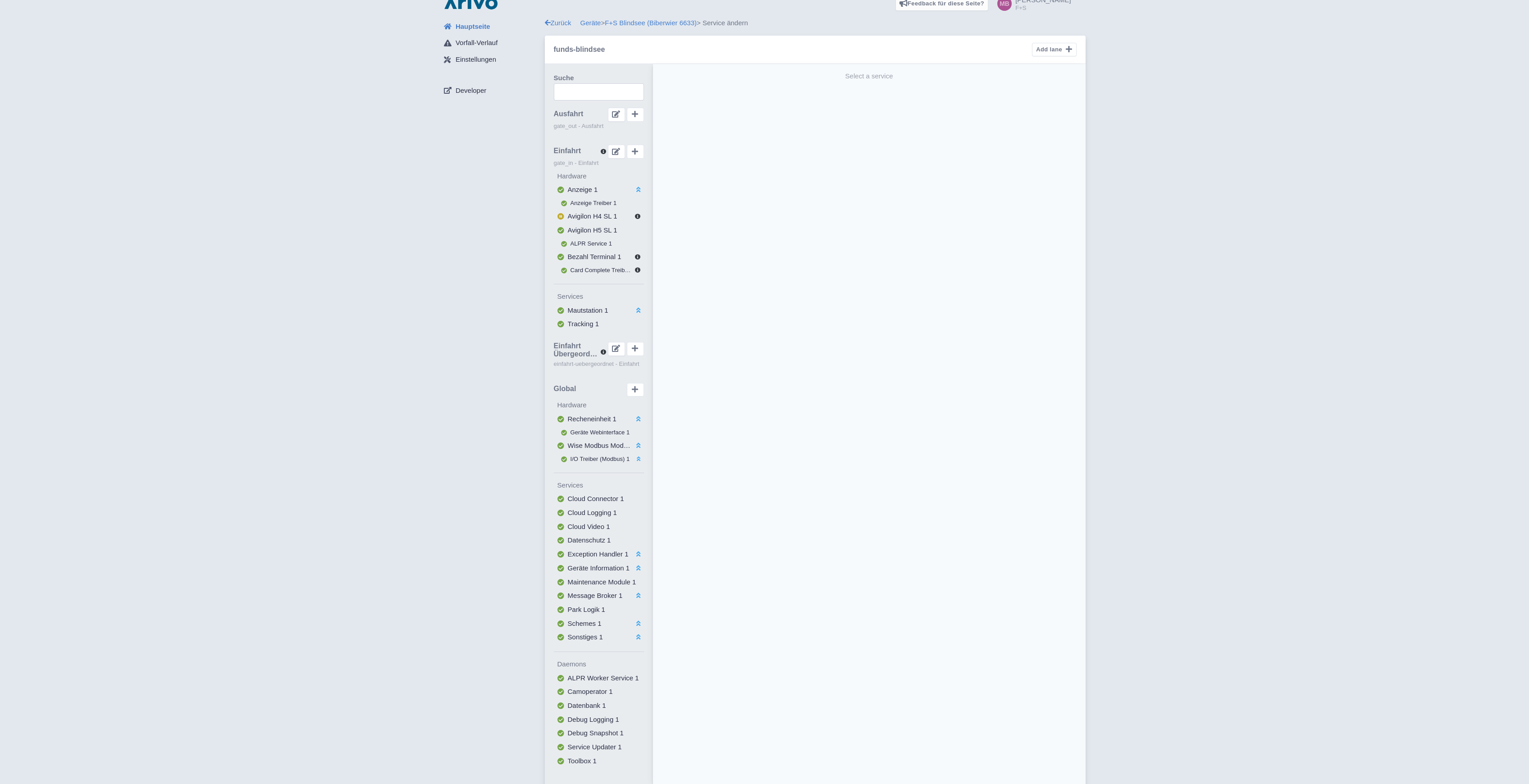
scroll to position [20, 0]
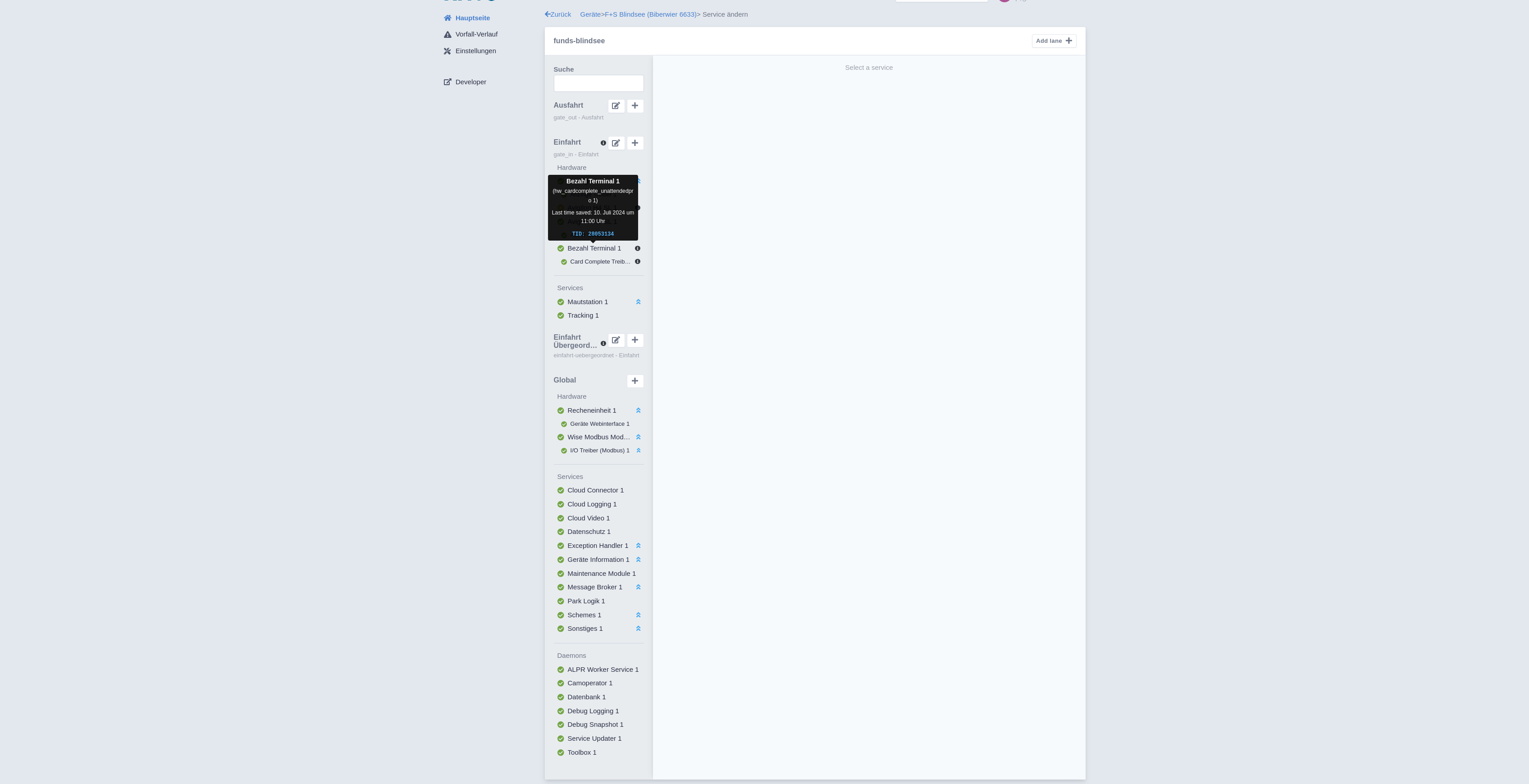
click at [588, 250] on span "Bezahl Terminal 1" at bounding box center [595, 247] width 53 height 8
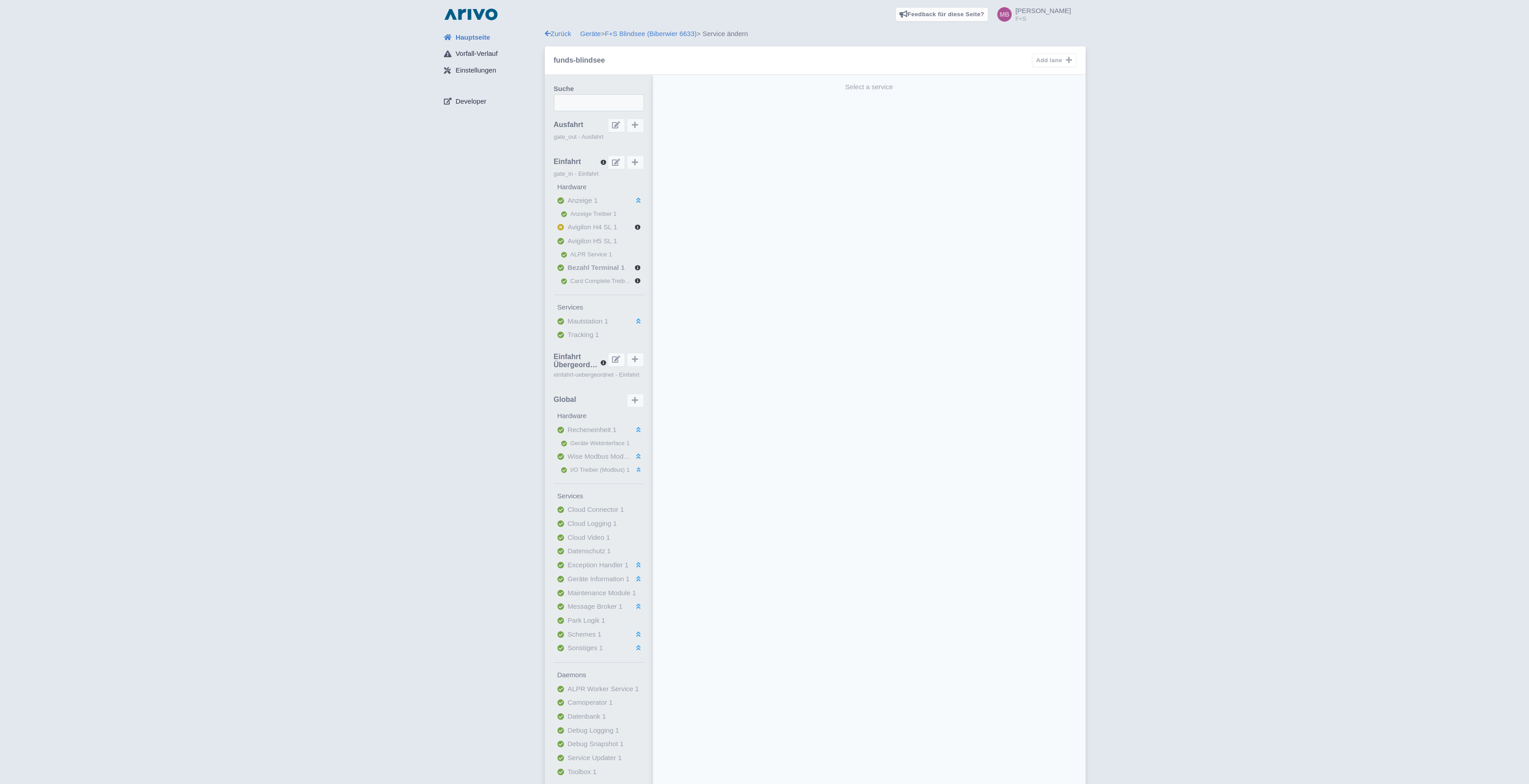
select select "46beb0a3-a793-492b-8c9d-d0b1915d5151"
select select
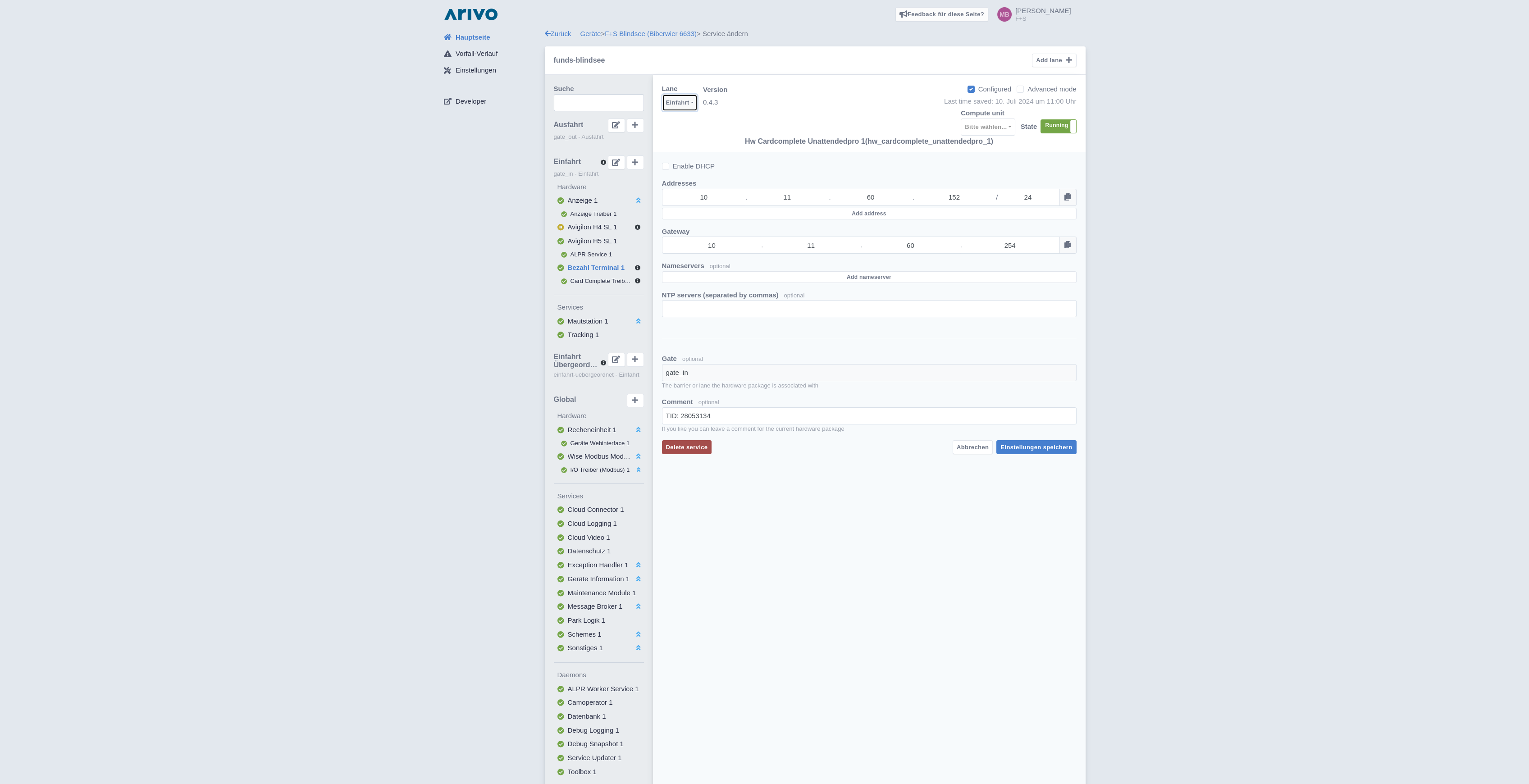
click at [678, 102] on div "Einfahrt" at bounding box center [677, 103] width 23 height 11
click at [695, 137] on span "Ausfahrt" at bounding box center [686, 137] width 26 height 10
select select "a79e6ac2-6b60-4b8d-ba12-55488f17a8de"
type input "gate_out"
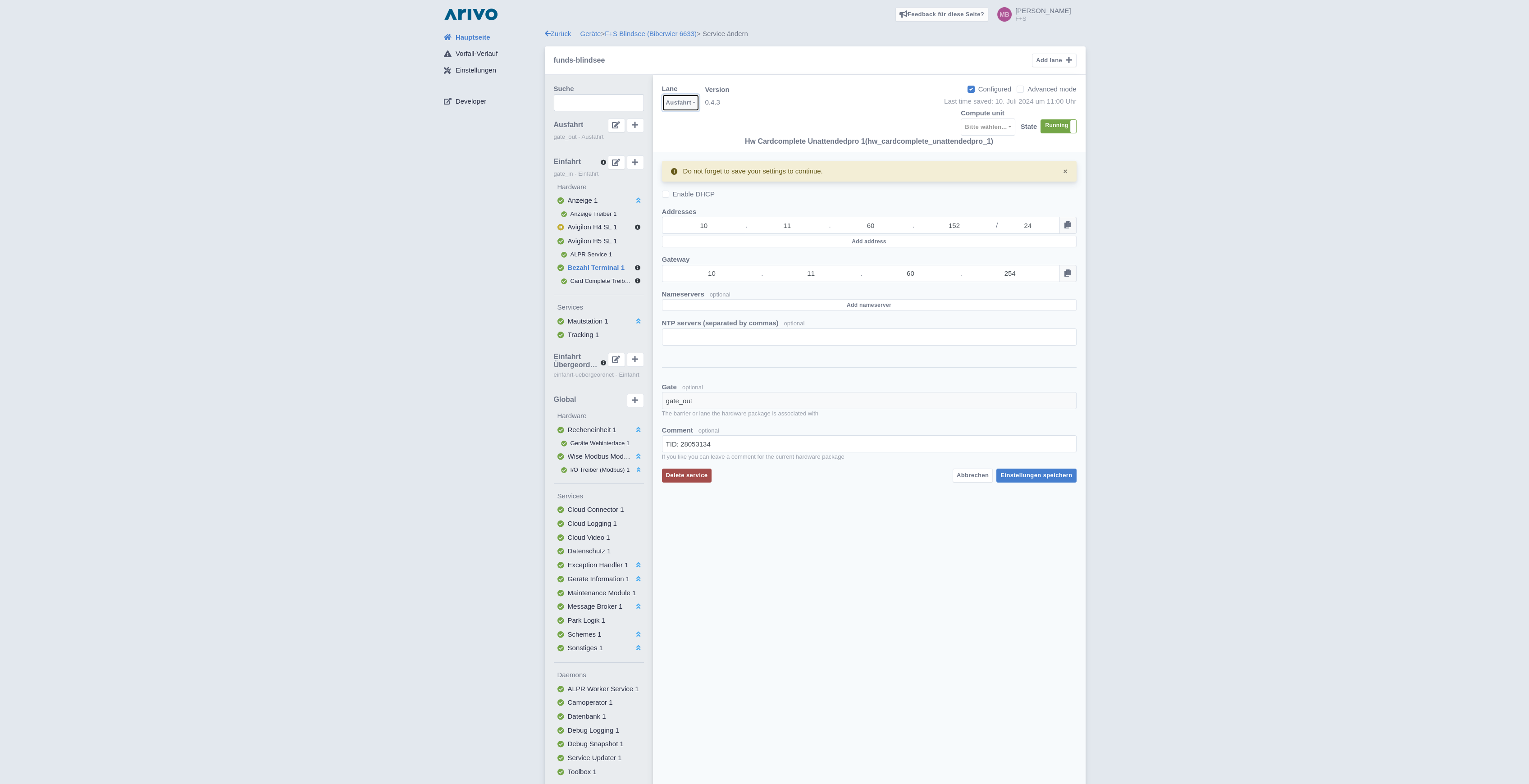
click at [684, 100] on div "Ausfahrt" at bounding box center [678, 103] width 26 height 11
click at [687, 150] on span "Einfahrt" at bounding box center [684, 150] width 23 height 10
select select "46beb0a3-a793-492b-8c9d-d0b1915d5151"
type input "gate_in"
click at [684, 105] on div "Einfahrt" at bounding box center [677, 103] width 23 height 11
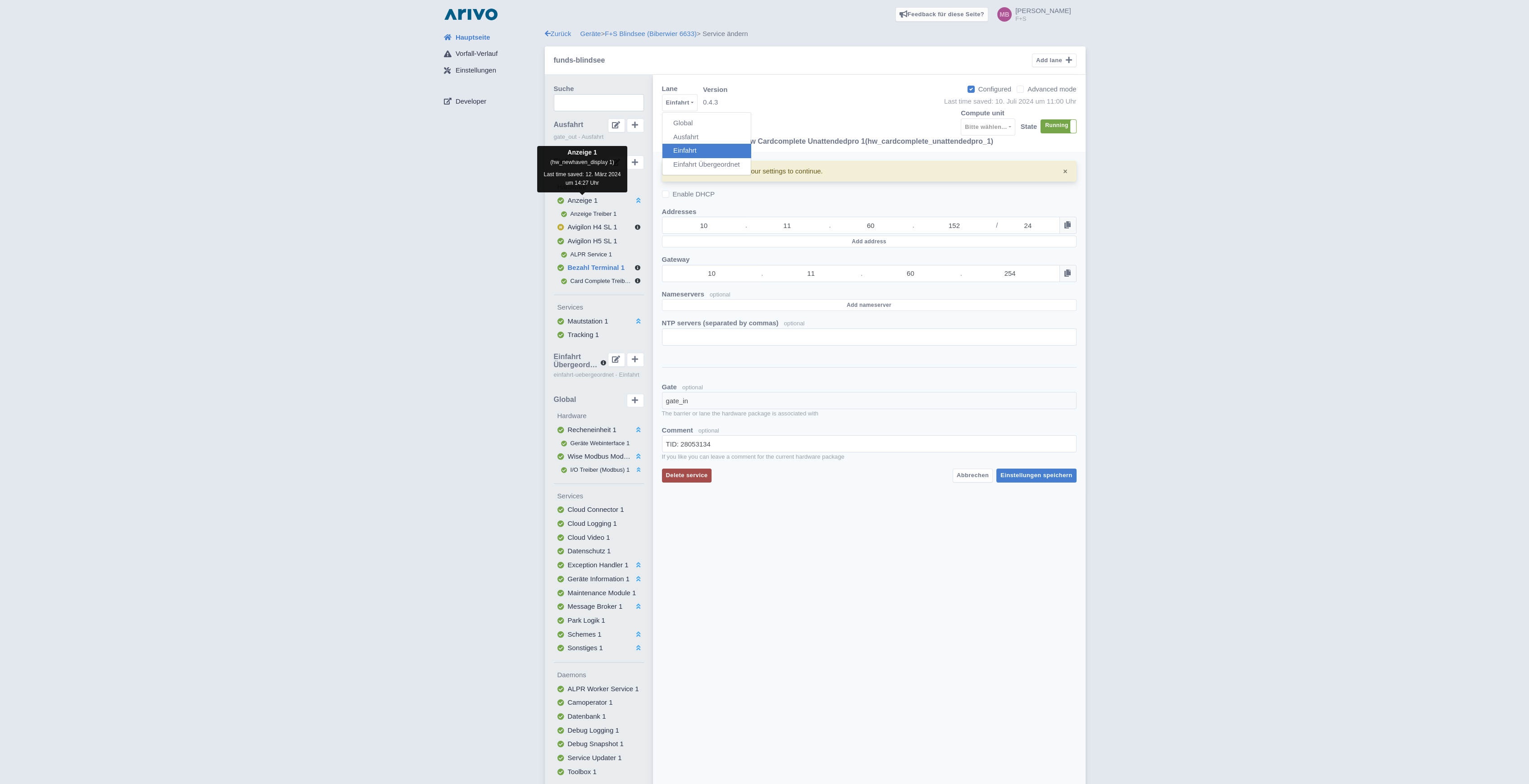
click at [578, 200] on span "Anzeige 1" at bounding box center [583, 200] width 30 height 8
select select
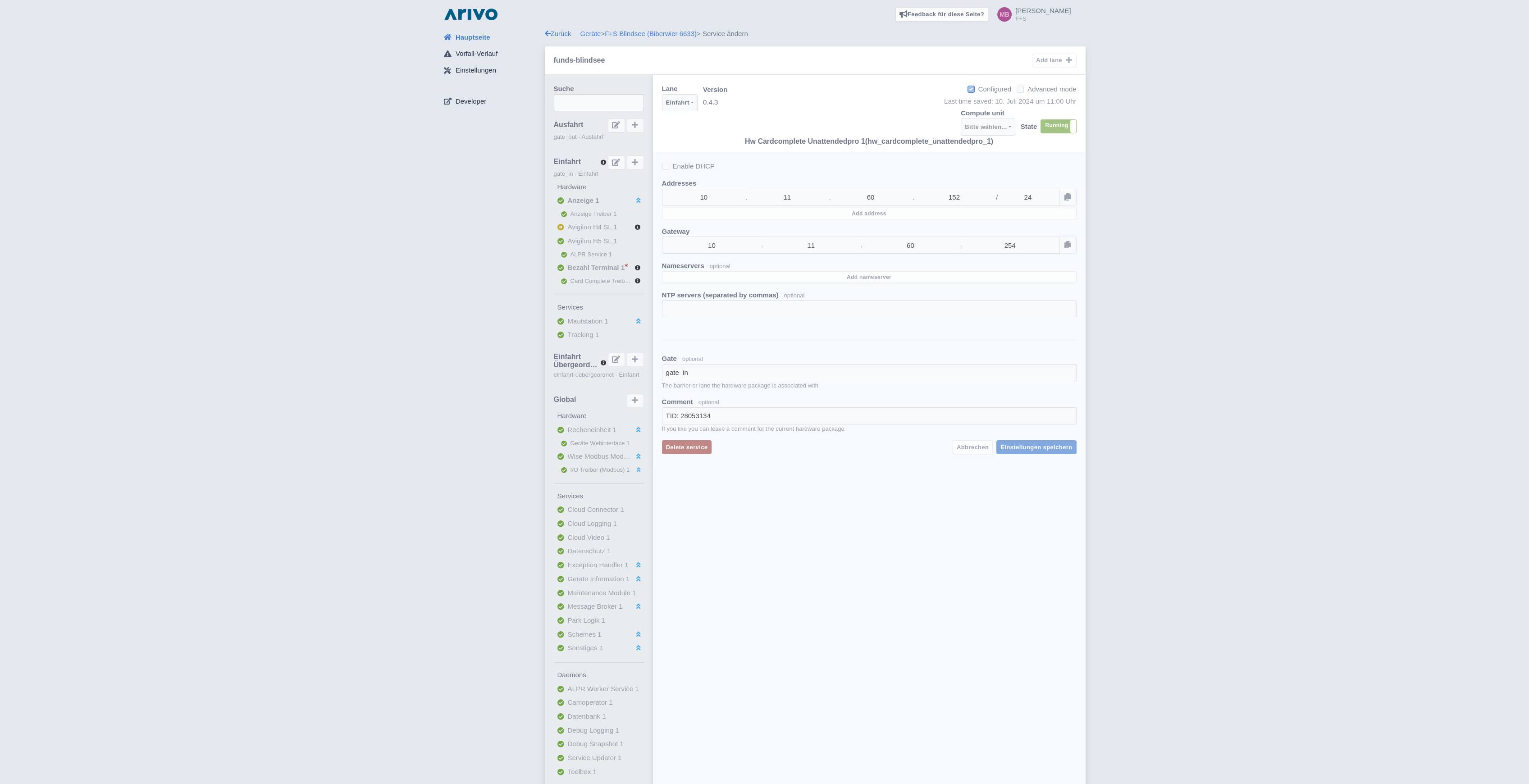
type input "admin@arivo.co"
select select
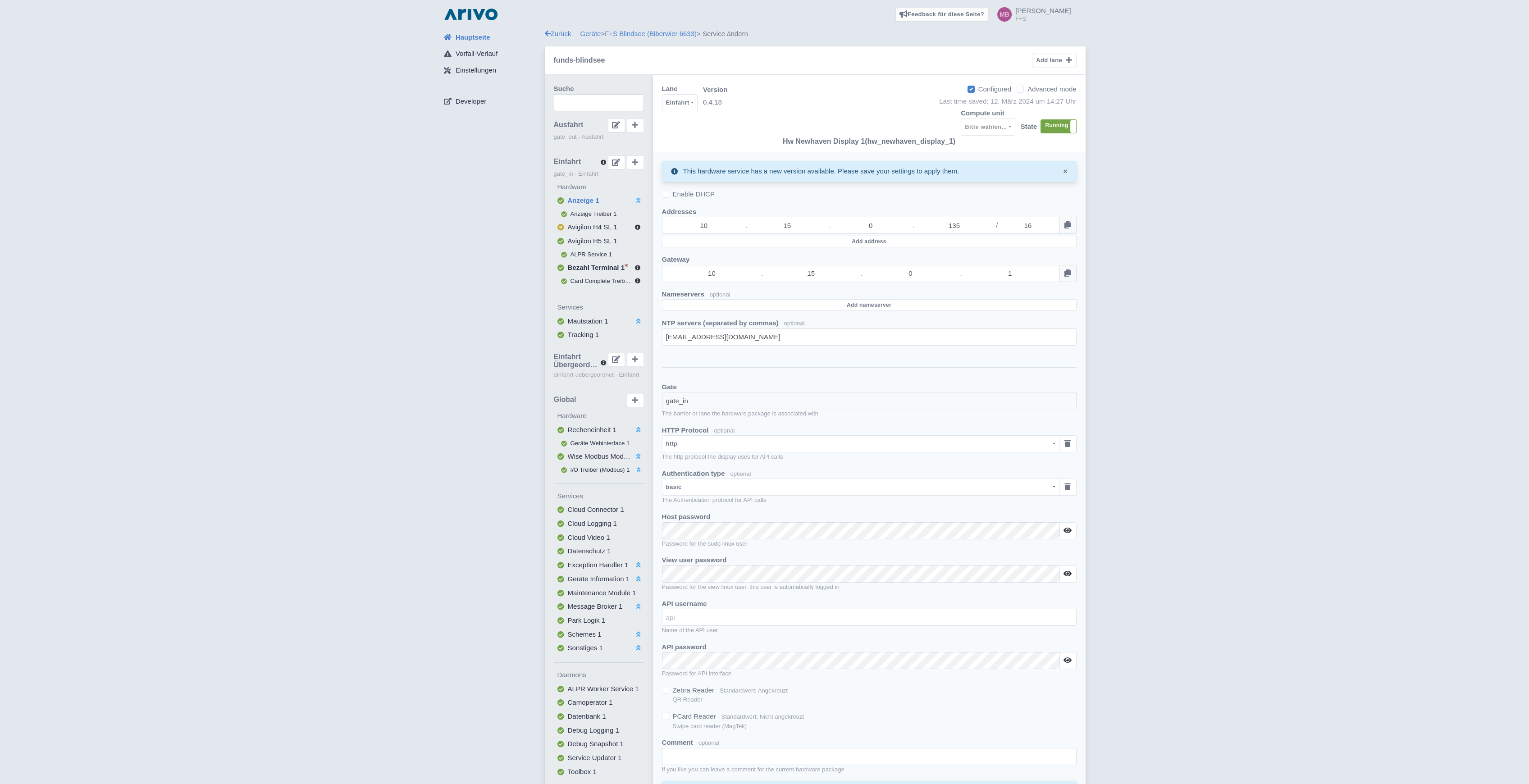
click at [586, 206] on button "Anzeige 1" at bounding box center [599, 201] width 90 height 14
click at [589, 32] on link "Geräte" at bounding box center [591, 33] width 21 height 8
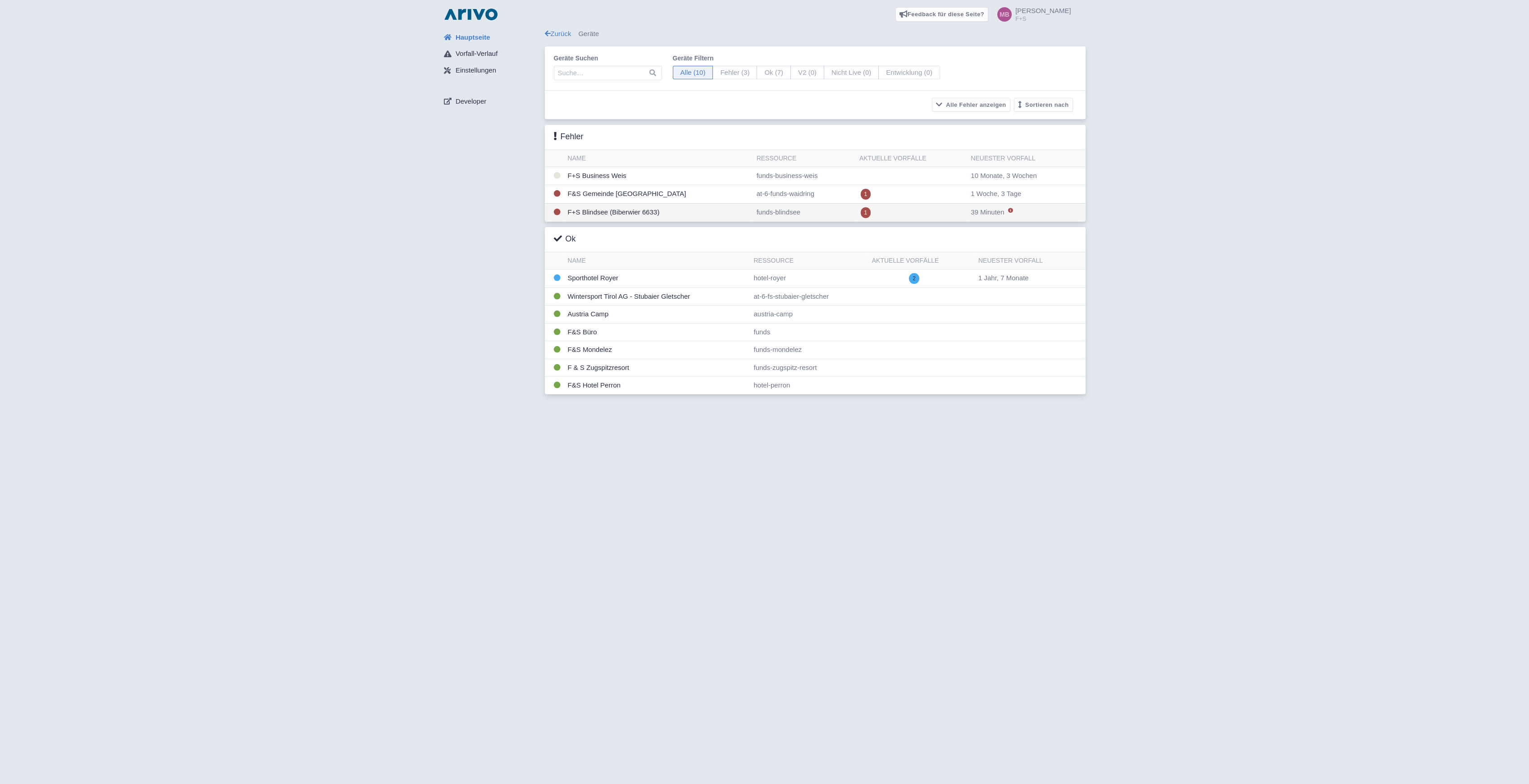
click at [614, 216] on td "F+S Blindsee (Biberwier 6633)" at bounding box center [659, 212] width 189 height 18
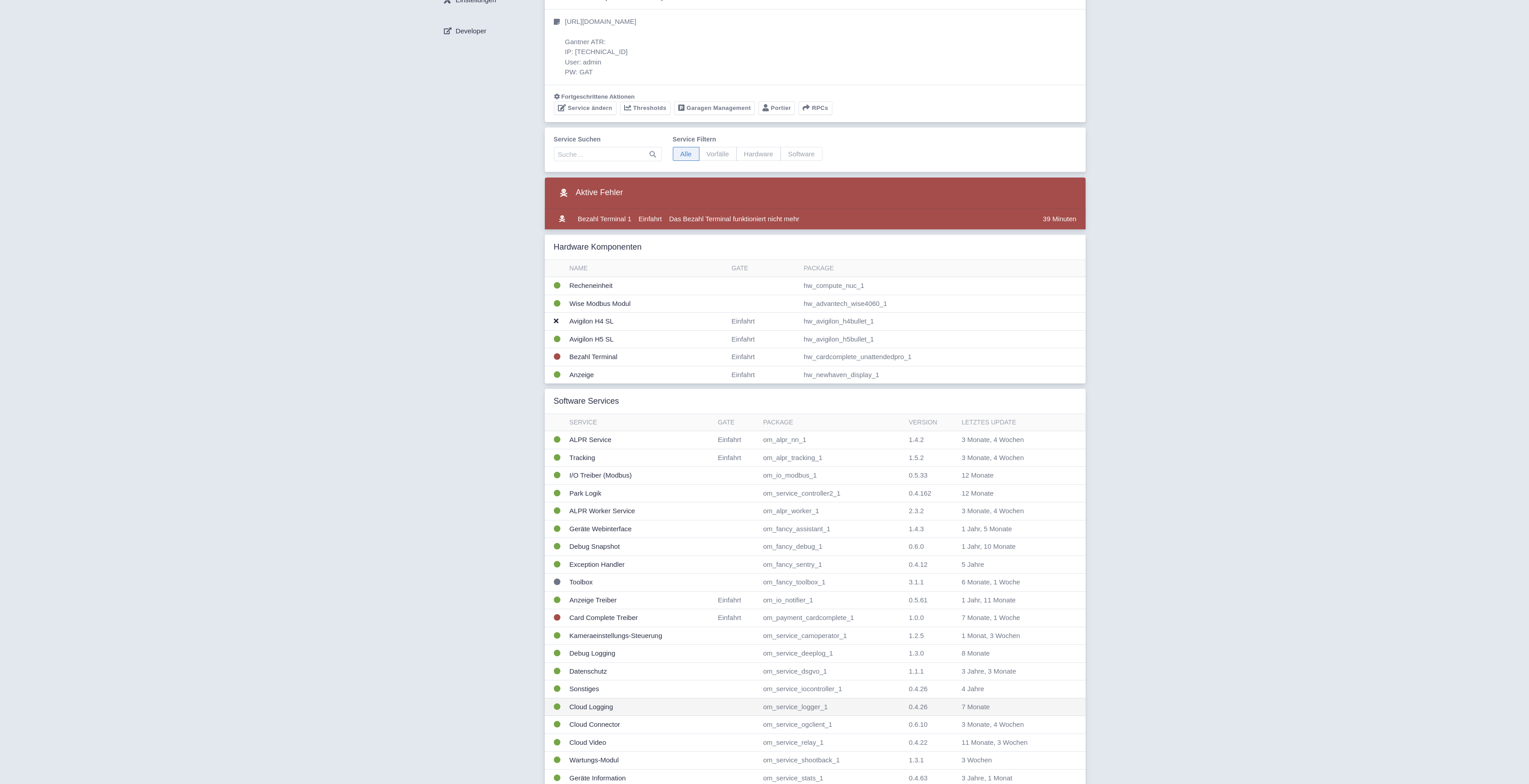
scroll to position [120, 0]
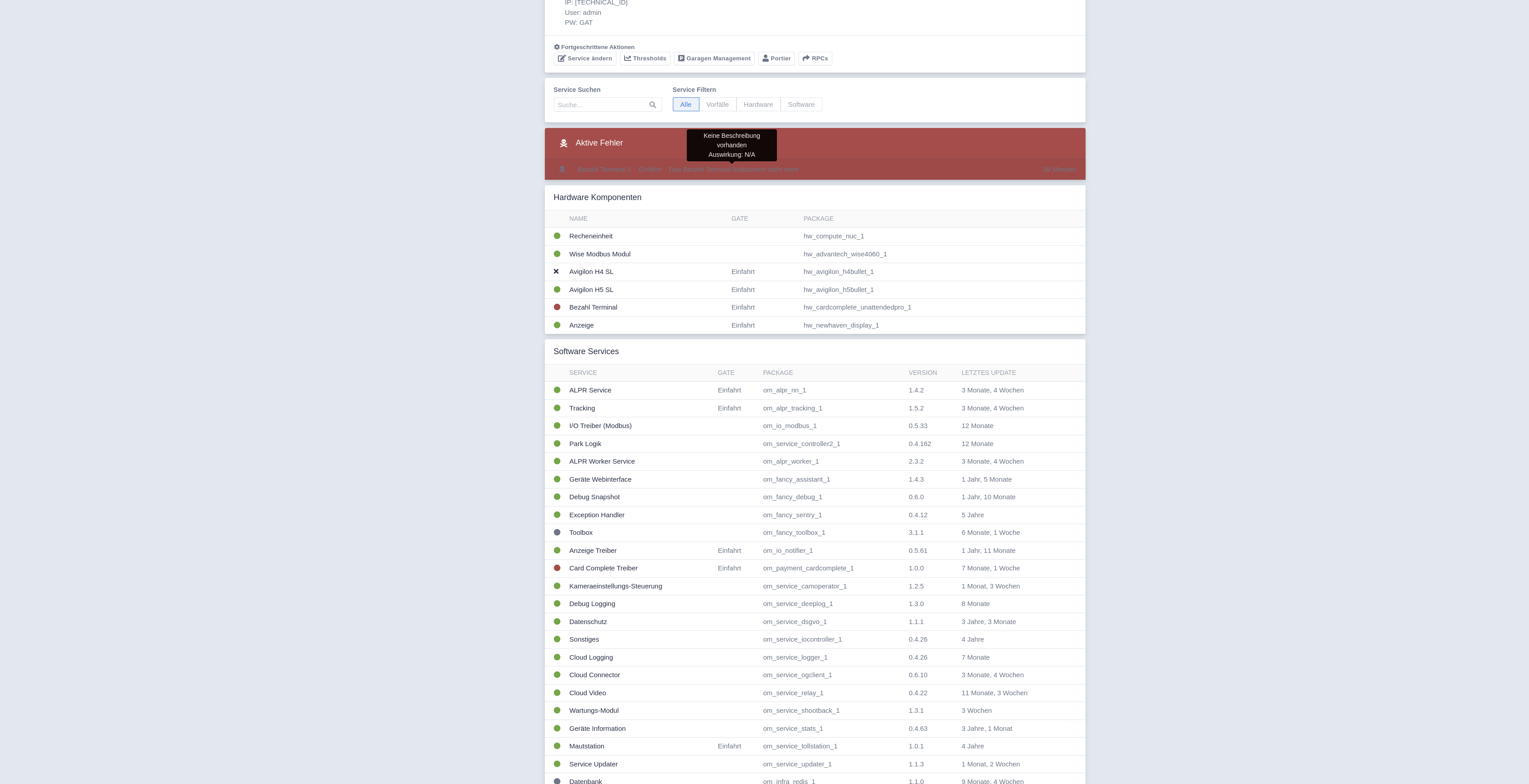
click at [751, 170] on span "Das Bezahl Terminal funktioniert nicht mehr" at bounding box center [734, 169] width 130 height 8
click at [685, 150] on div "Aktive Fehler" at bounding box center [815, 144] width 541 height 31
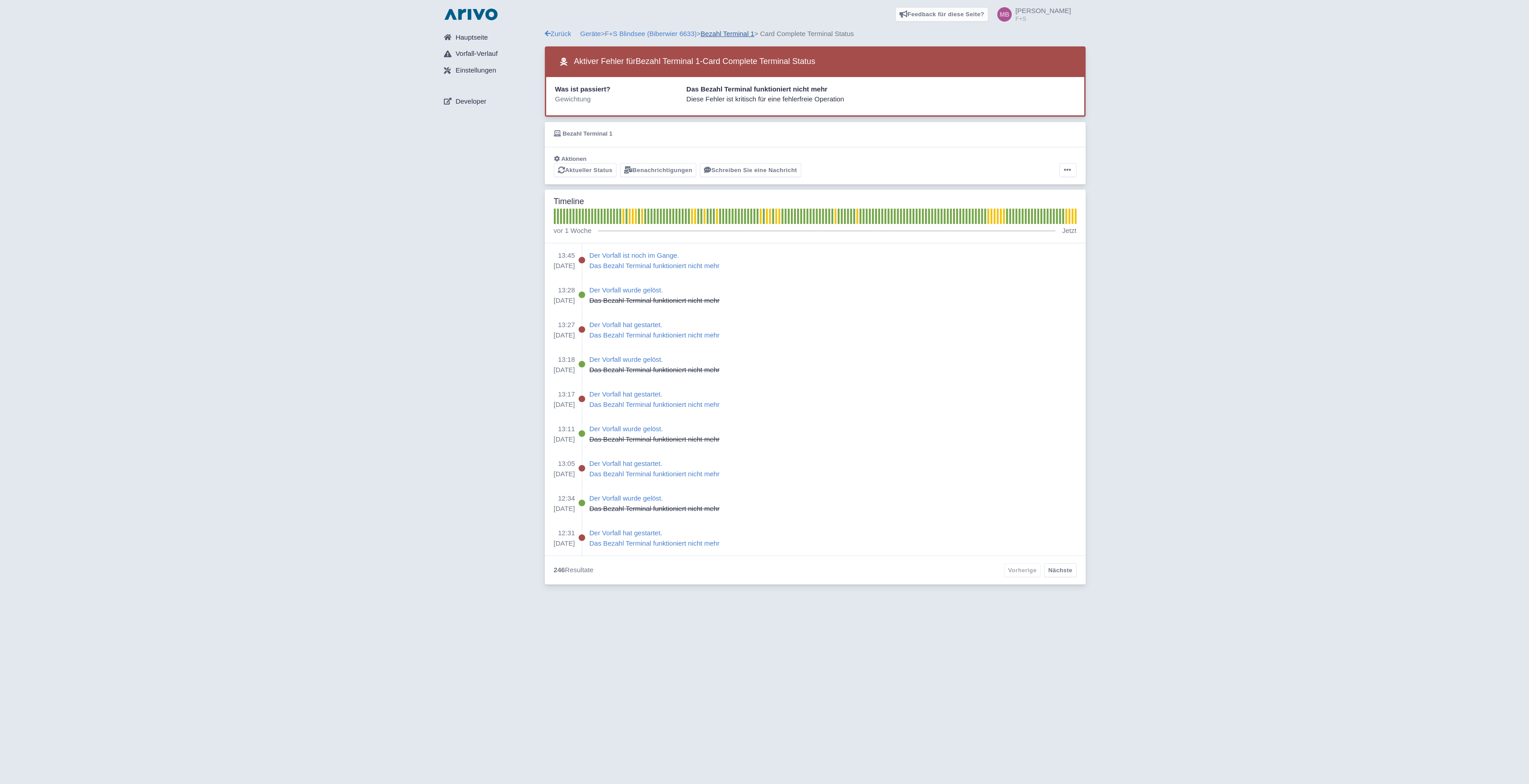
click at [732, 35] on link "Bezahl Terminal 1" at bounding box center [728, 33] width 53 height 8
click at [713, 31] on link "Bezahl Terminal 1" at bounding box center [728, 33] width 53 height 8
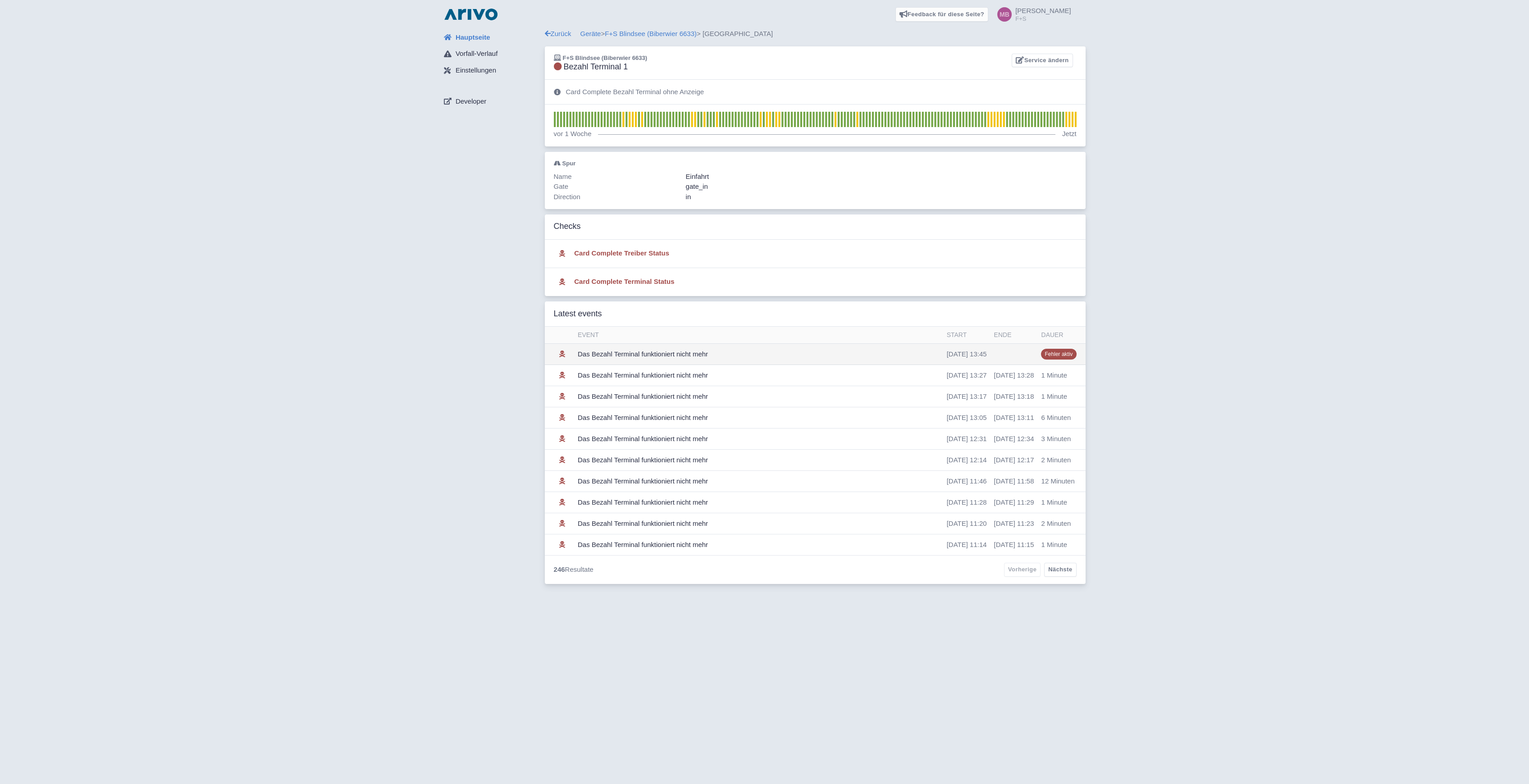
click at [610, 355] on td "Das Bezahl Terminal funktioniert nicht mehr" at bounding box center [759, 354] width 369 height 21
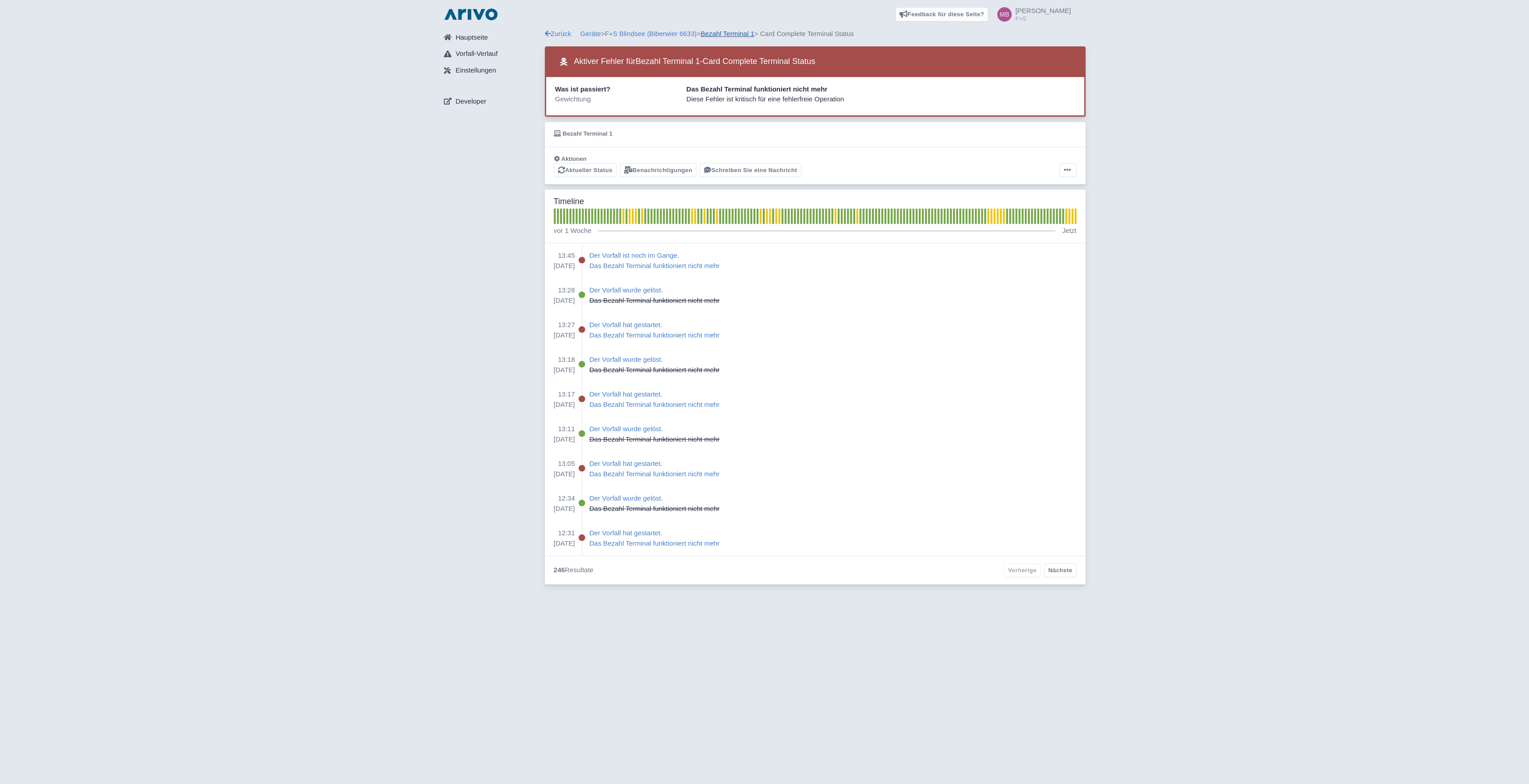
click at [711, 34] on link "Bezahl Terminal 1" at bounding box center [728, 33] width 53 height 8
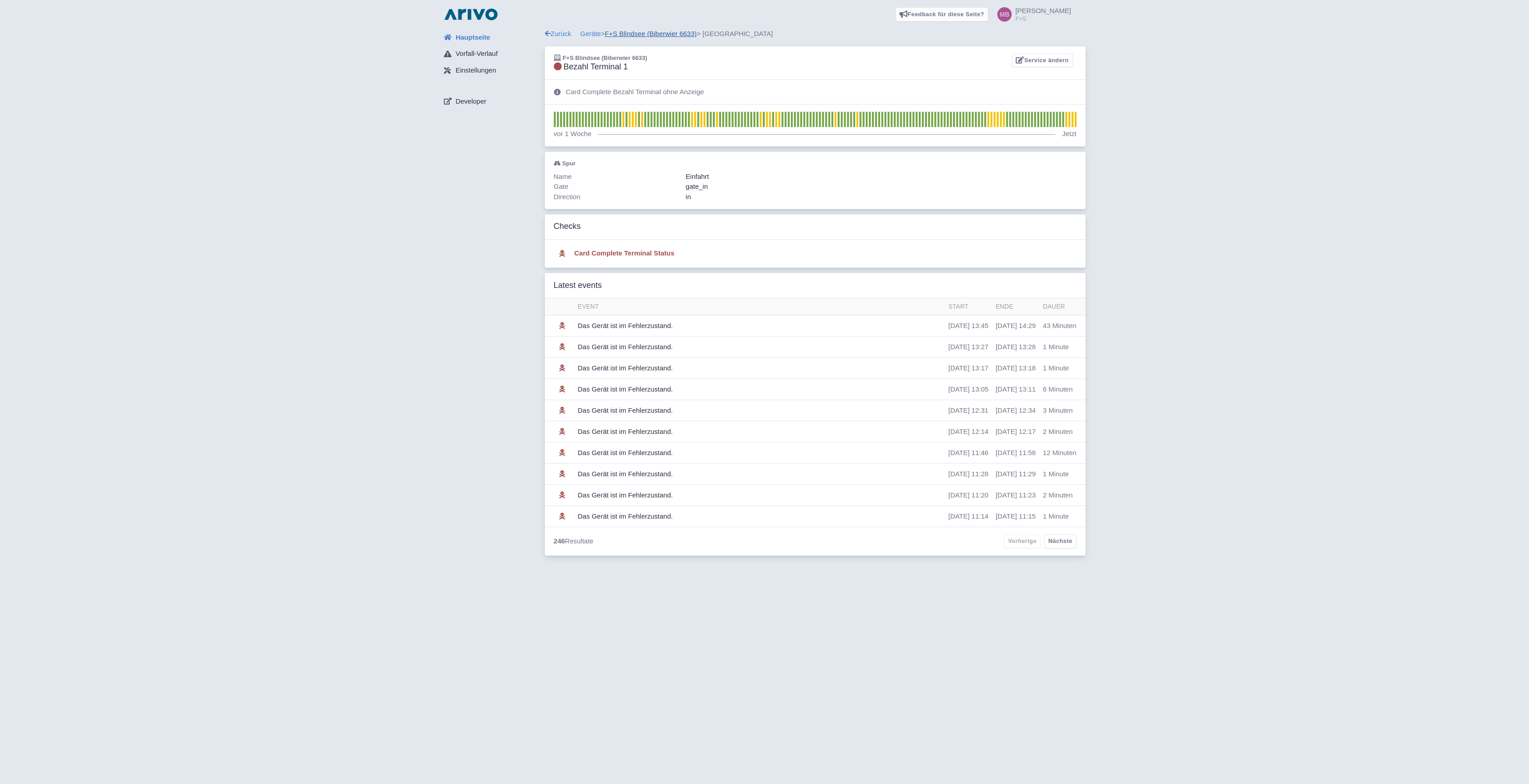
click at [624, 33] on link "F+S Blindsee (Biberwier 6633)" at bounding box center [651, 33] width 92 height 8
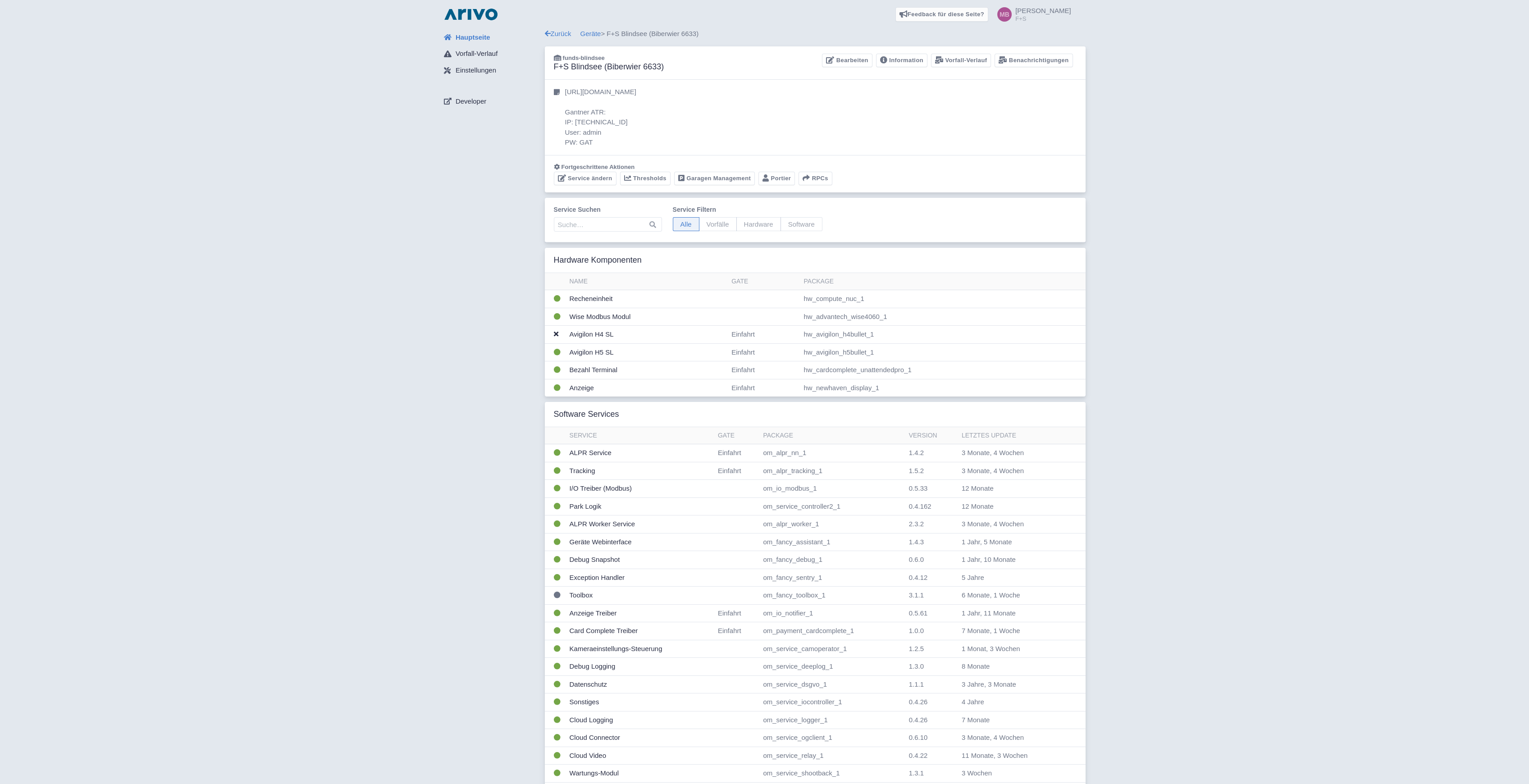
click at [592, 34] on link "Geräte" at bounding box center [591, 33] width 21 height 8
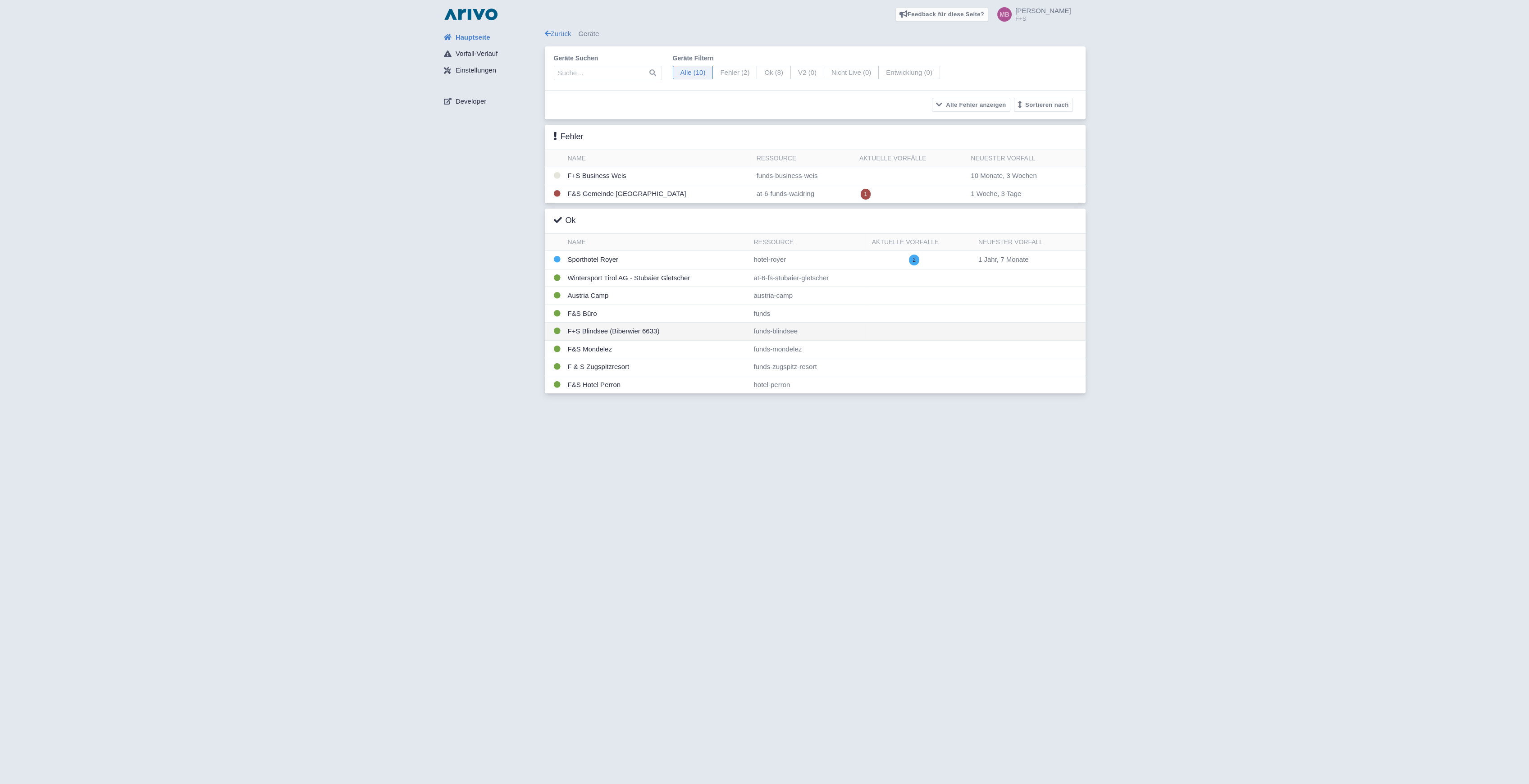
click at [597, 334] on td "F+S Blindsee (Biberwier 6633)" at bounding box center [658, 332] width 186 height 18
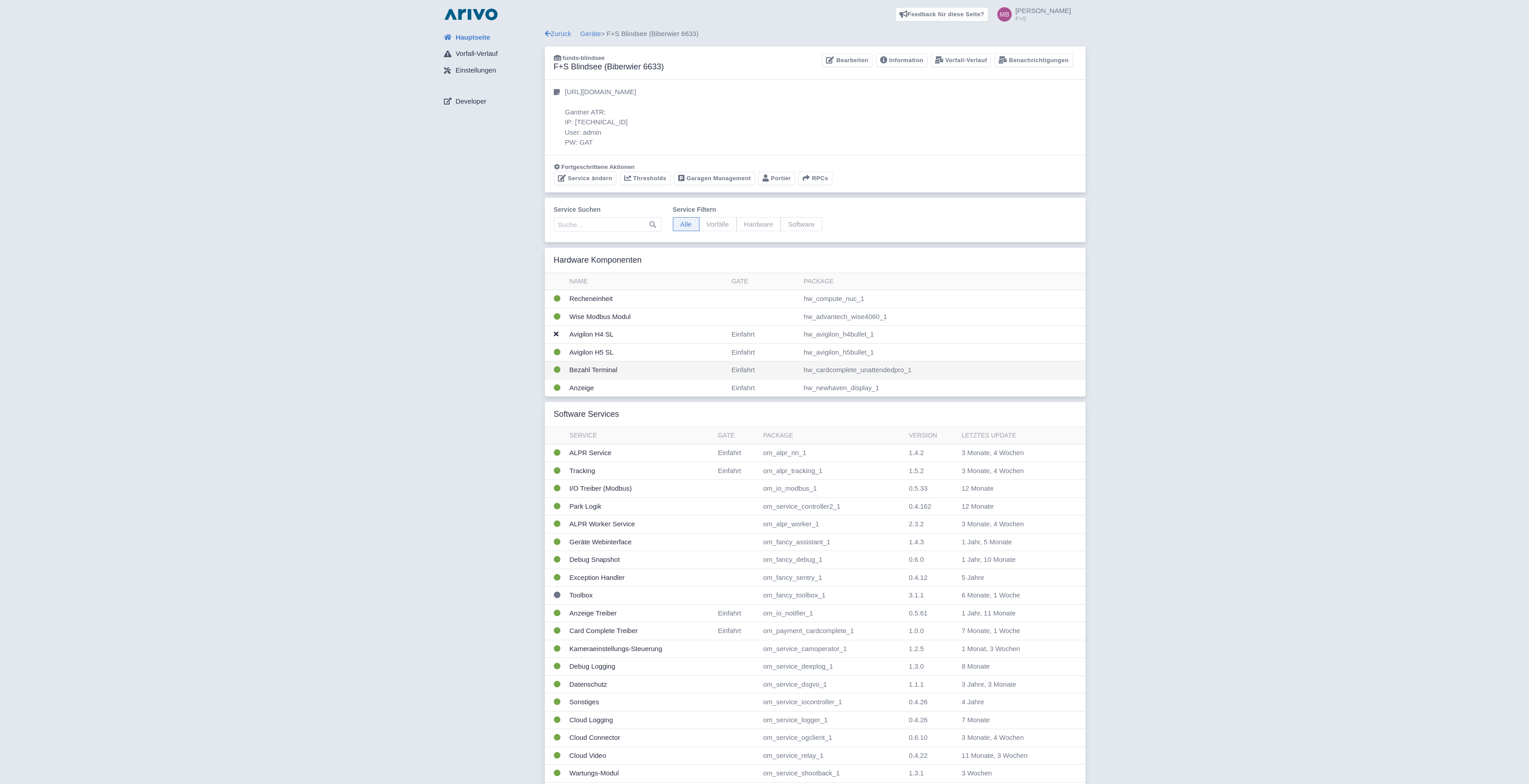
click at [589, 370] on td "Bezahl Terminal" at bounding box center [647, 370] width 162 height 18
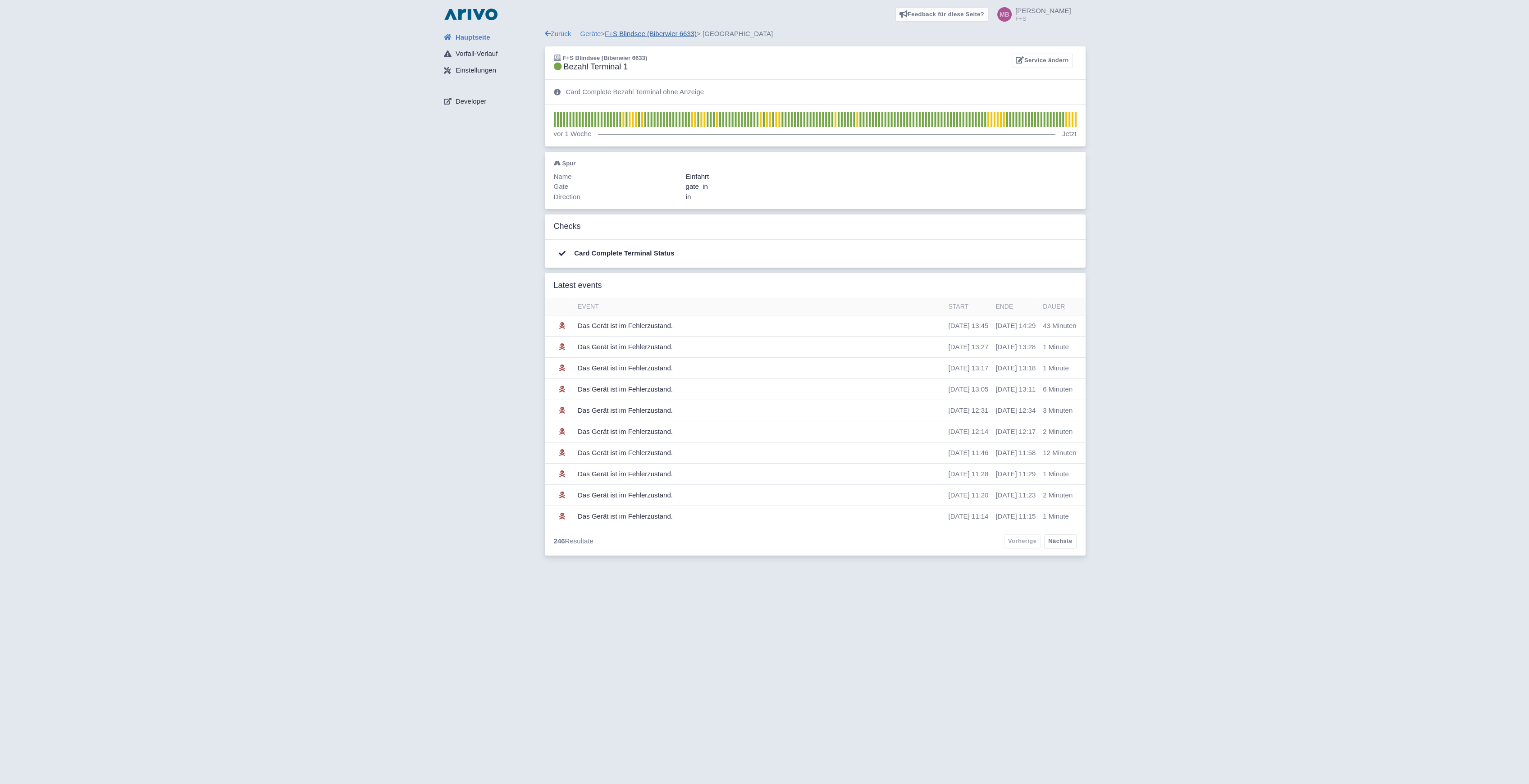
click at [656, 33] on link "F+S Blindsee (Biberwier 6633)" at bounding box center [651, 33] width 92 height 8
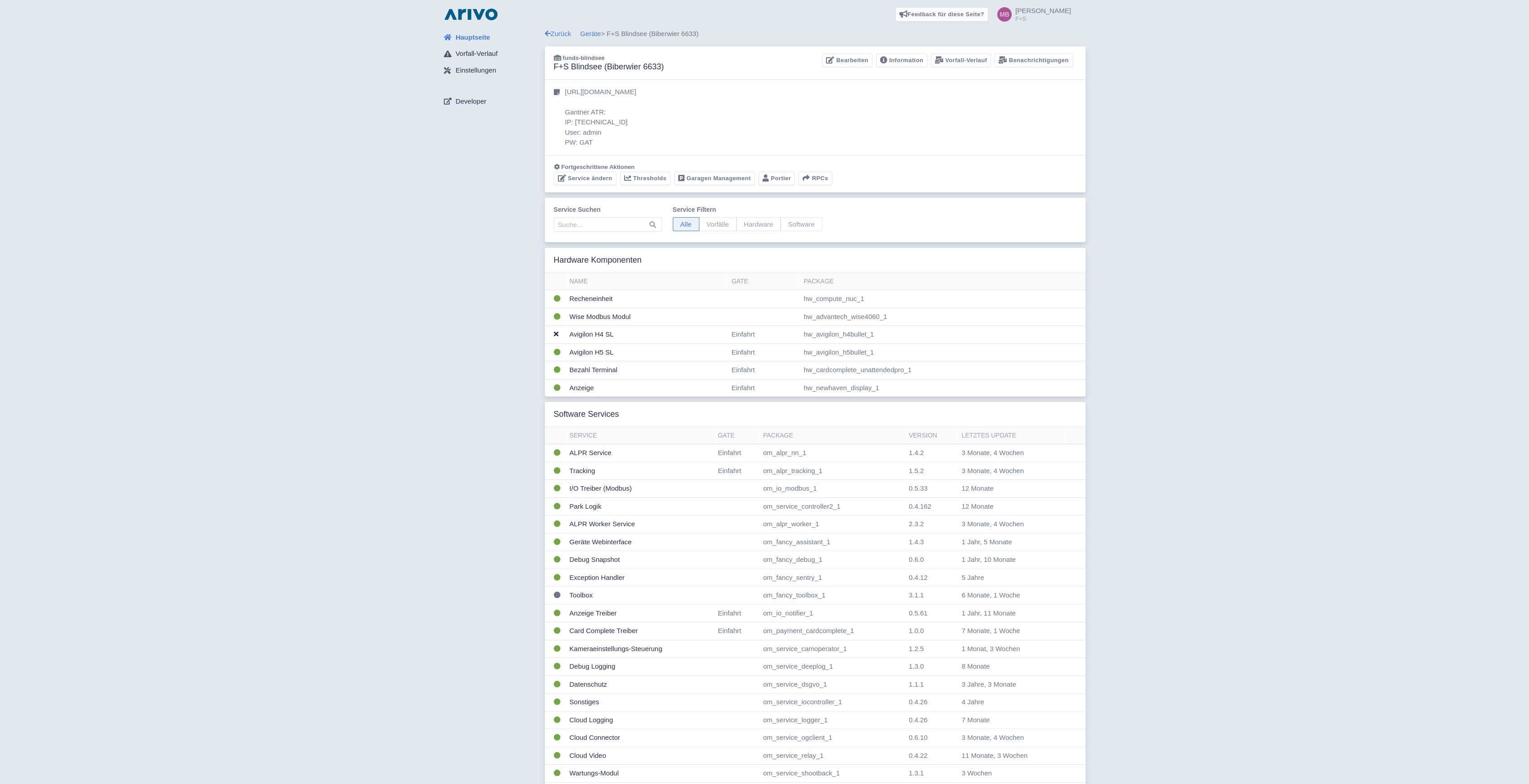
click at [596, 37] on link "Geräte" at bounding box center [591, 33] width 21 height 8
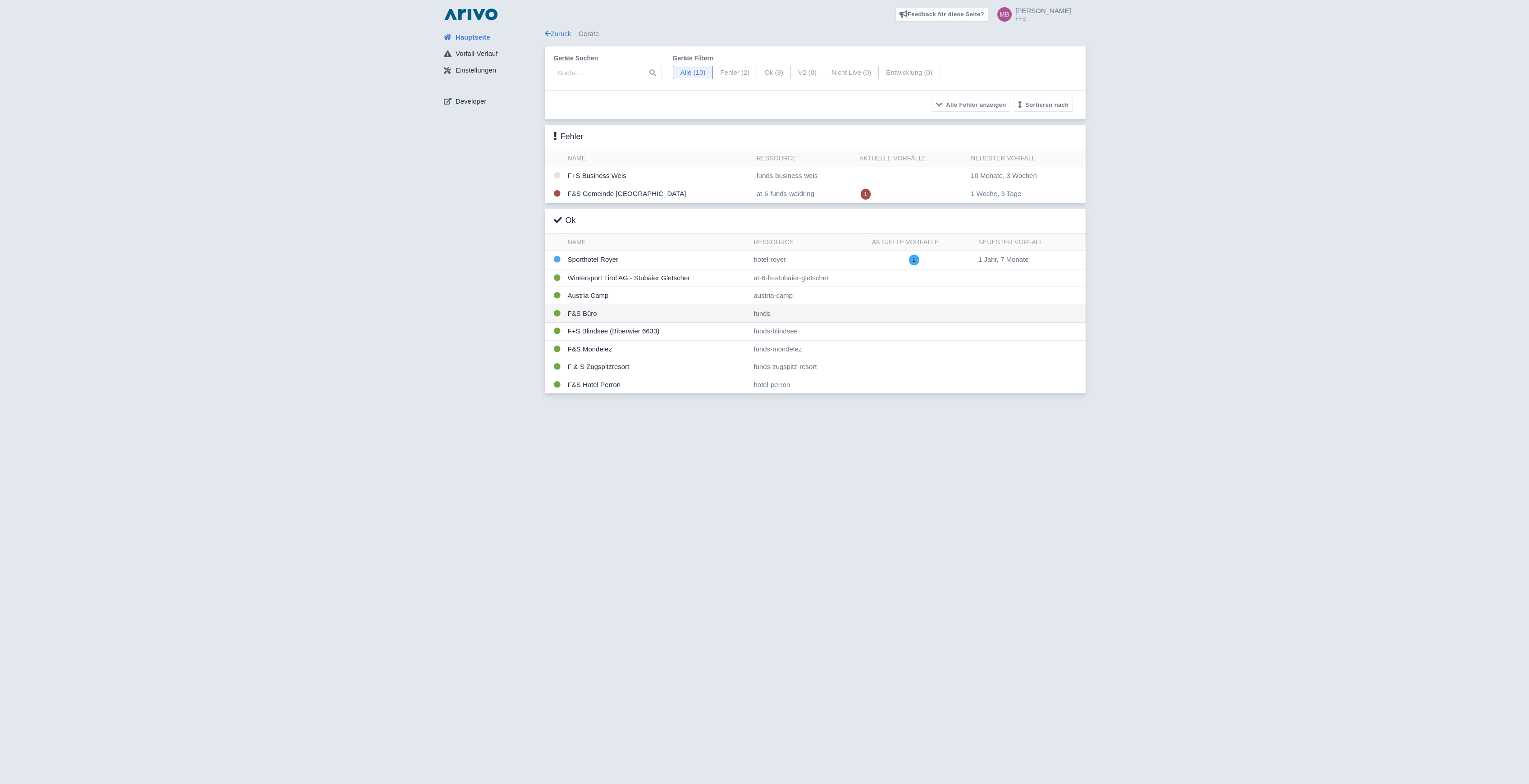
click at [579, 316] on td "F&S Büro" at bounding box center [658, 313] width 186 height 18
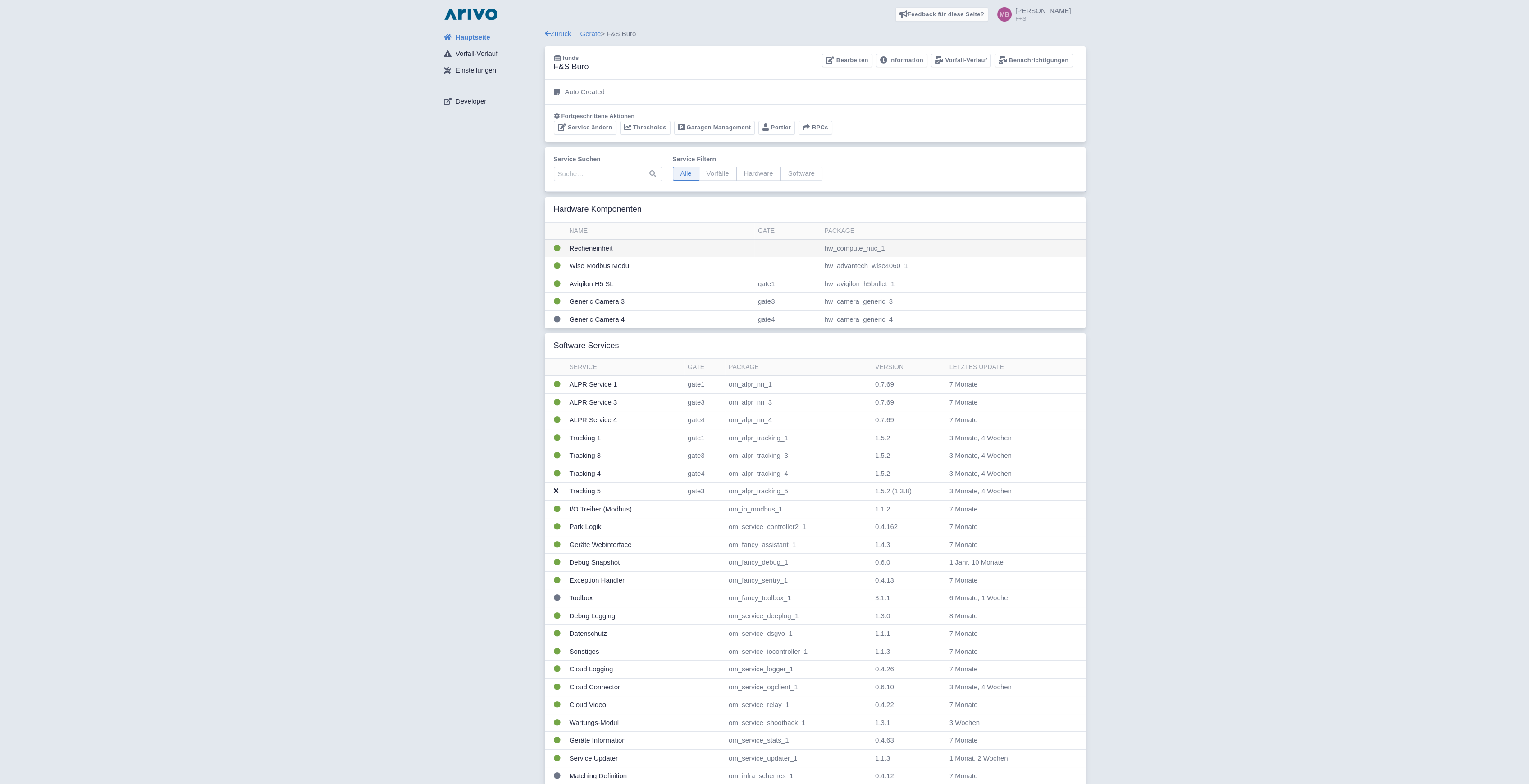
click at [591, 244] on td "Recheneinheit" at bounding box center [660, 248] width 188 height 18
click at [595, 27] on link "Geräte" at bounding box center [591, 30] width 21 height 8
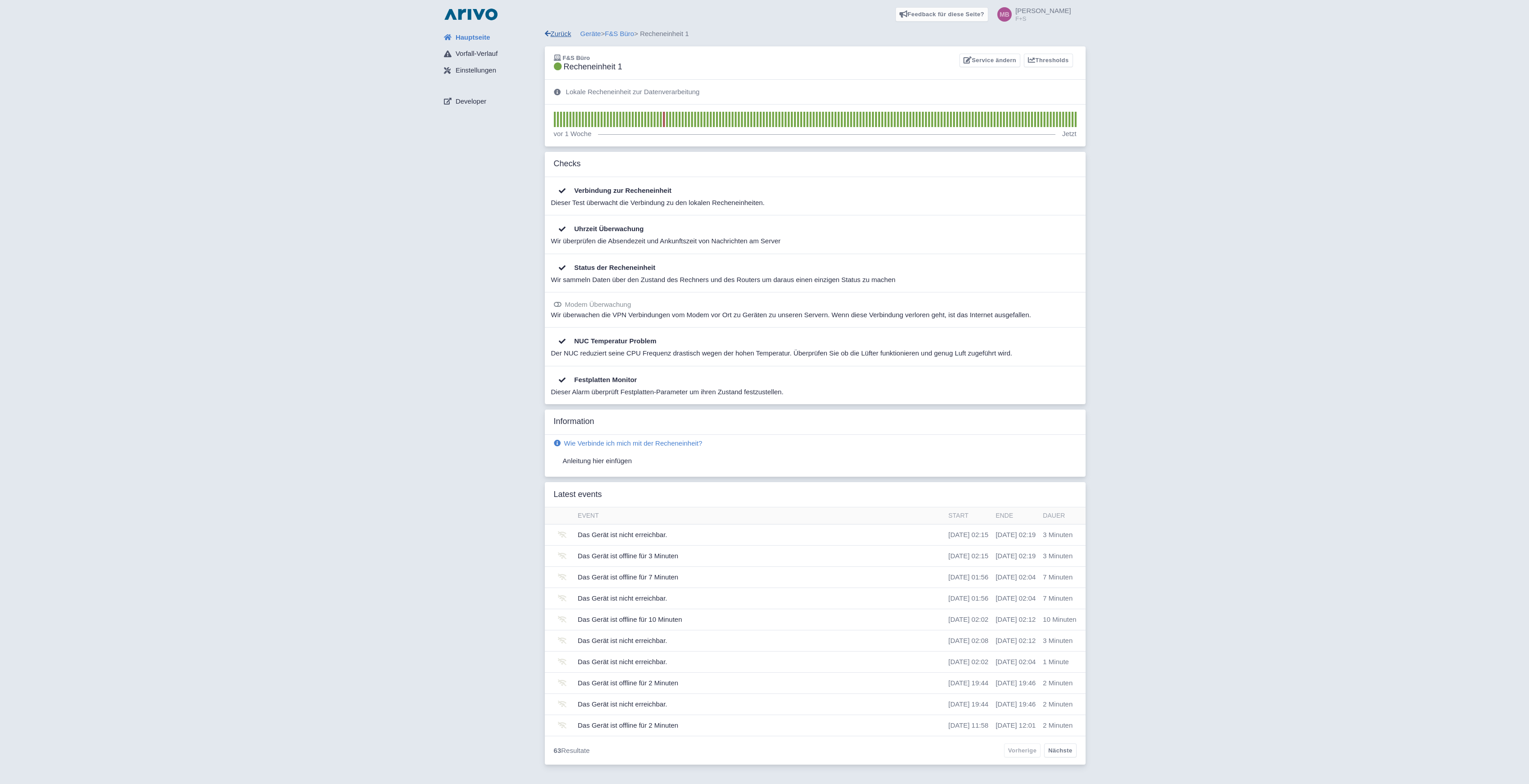
click at [560, 31] on link "Zurück" at bounding box center [558, 33] width 27 height 8
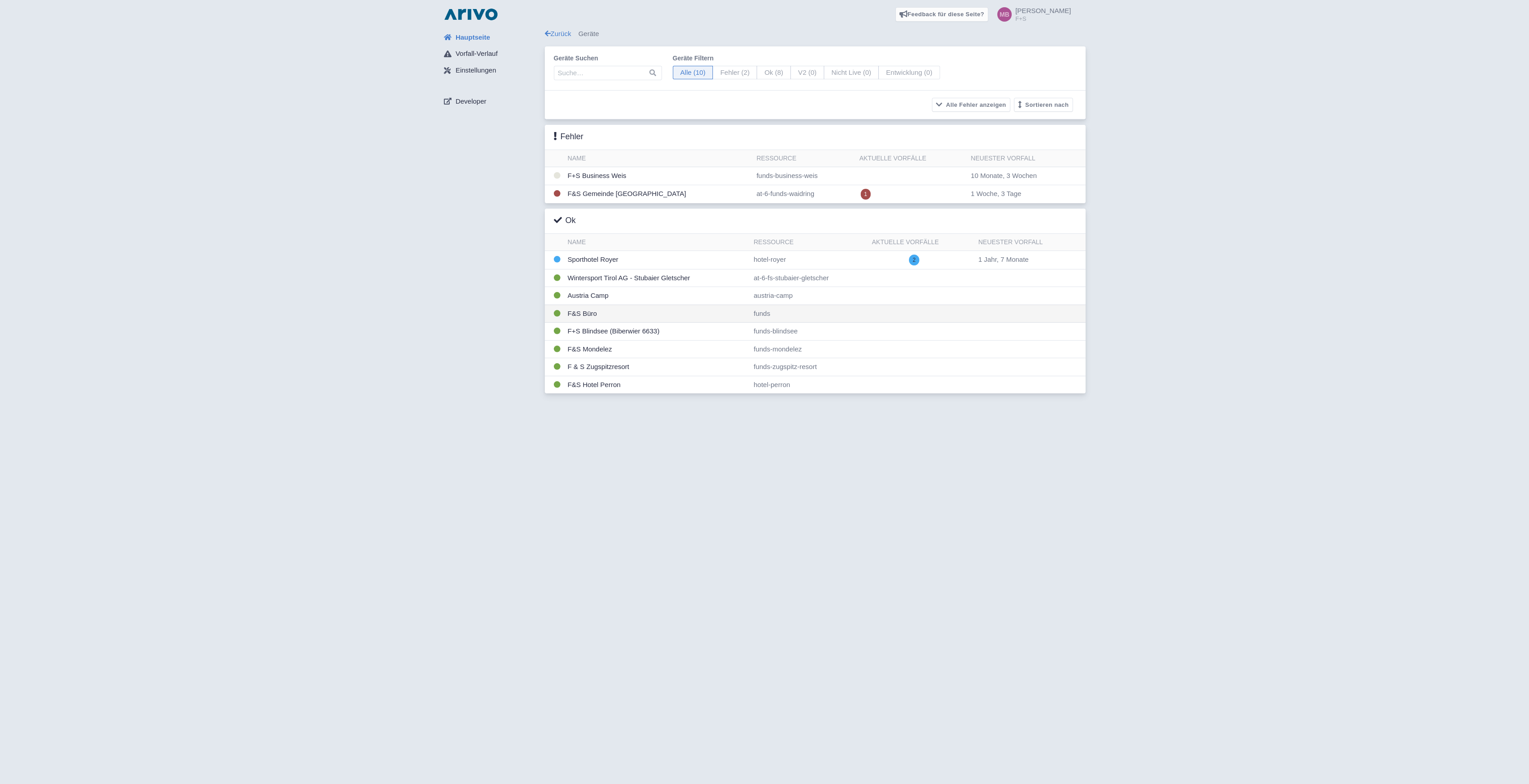
click at [591, 312] on td "F&S Büro" at bounding box center [658, 313] width 186 height 18
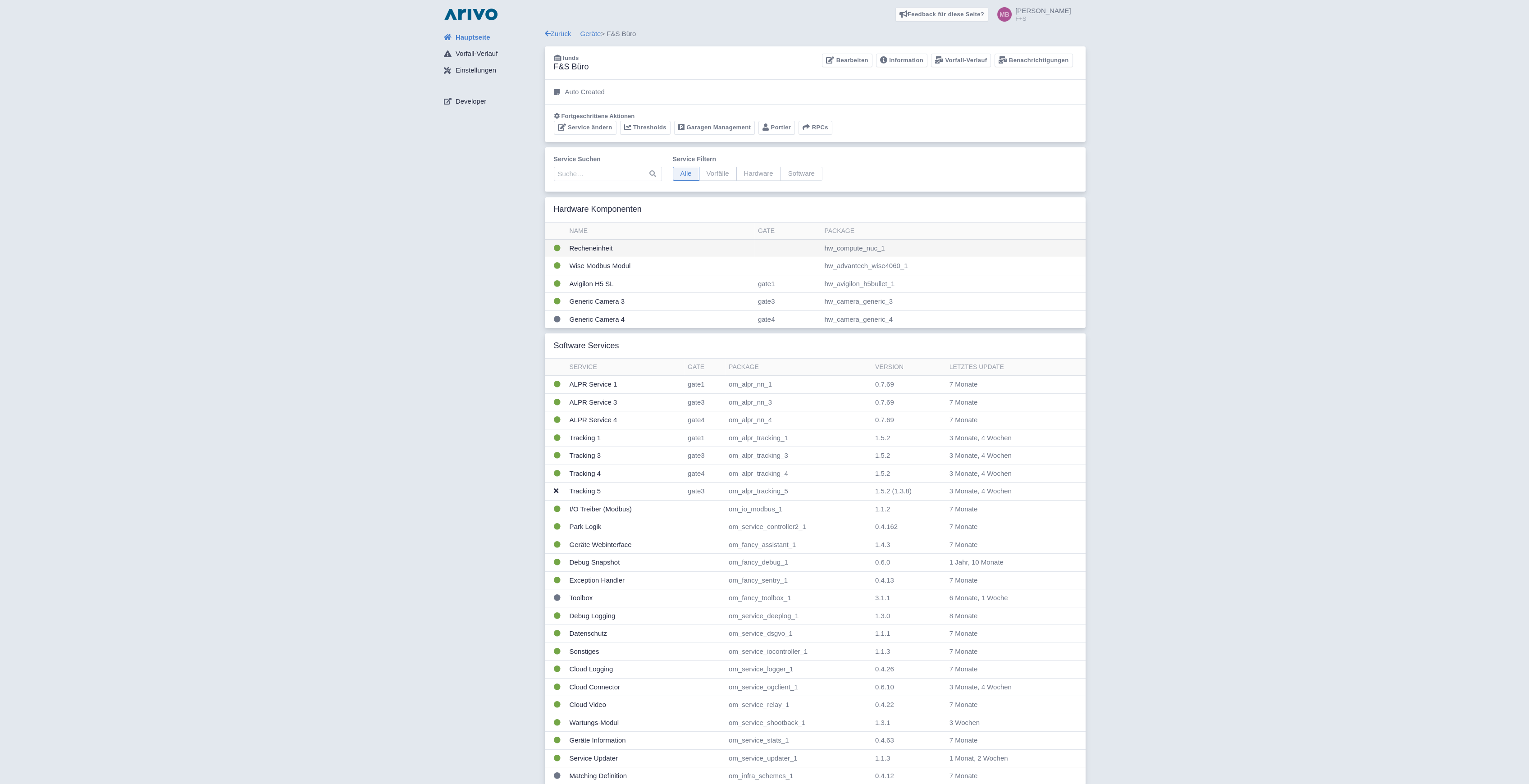
click at [591, 249] on td "Recheneinheit" at bounding box center [660, 248] width 188 height 18
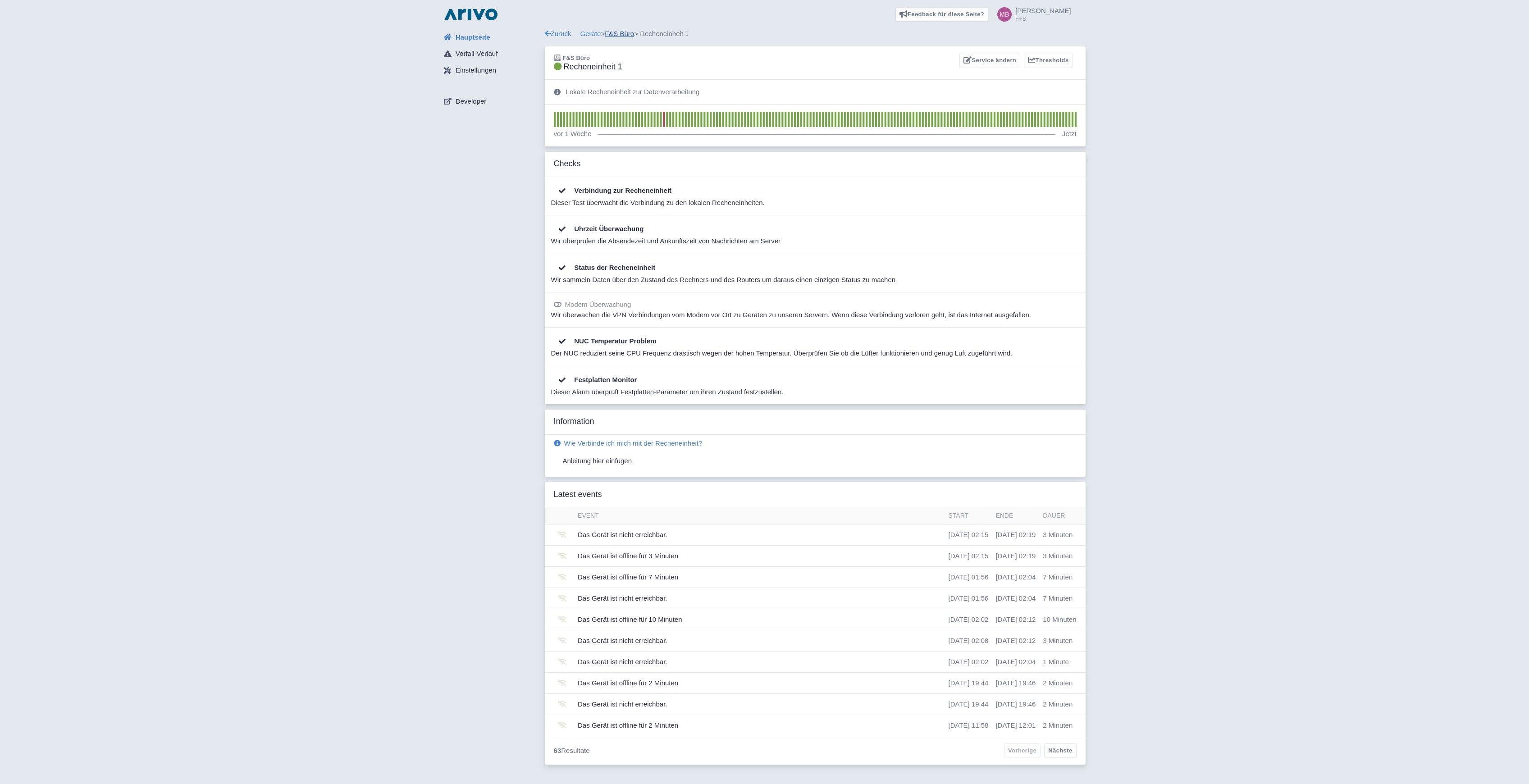
click at [634, 31] on link "F&S Büro" at bounding box center [619, 33] width 29 height 8
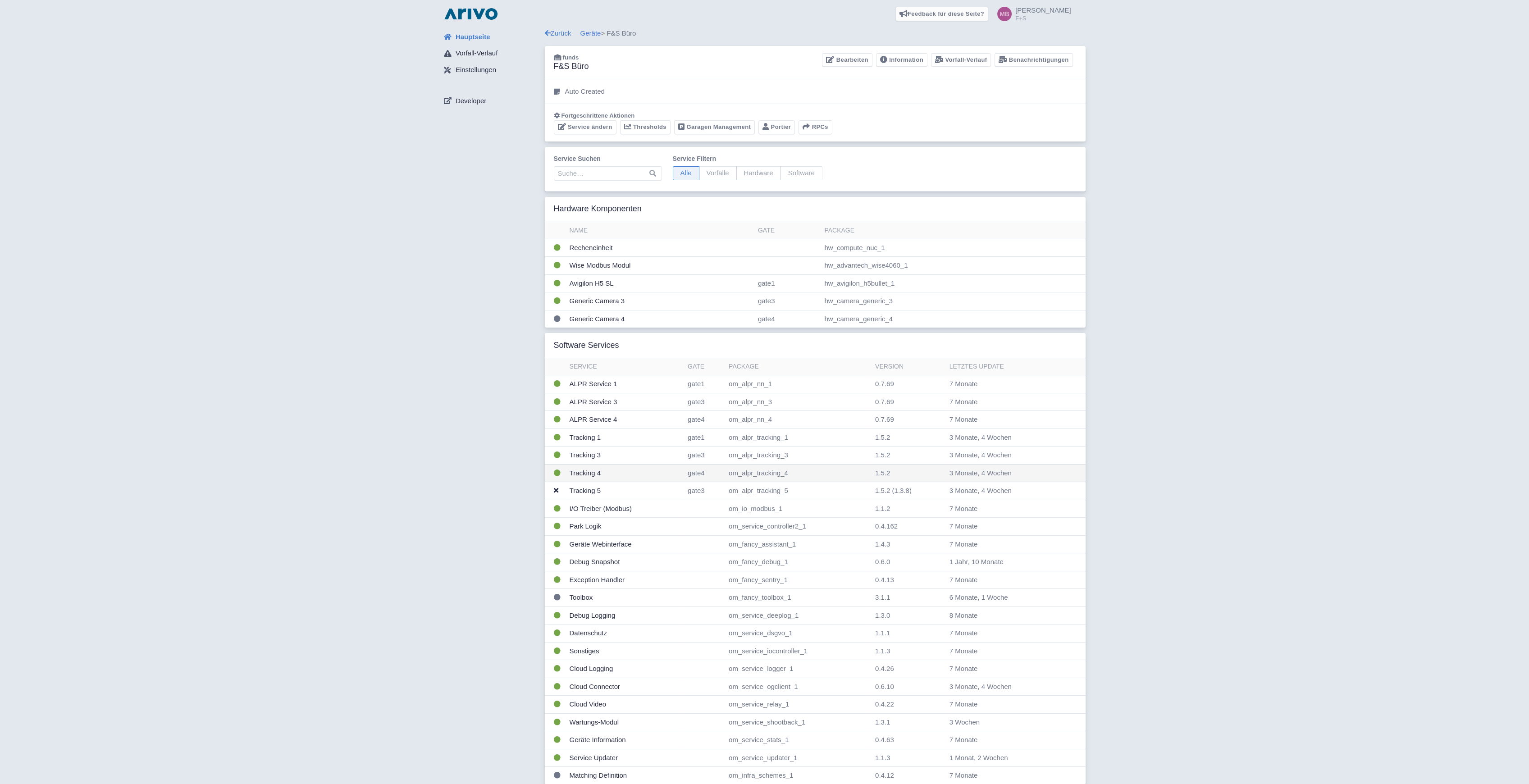
scroll to position [4, 0]
click at [594, 26] on link "Geräte" at bounding box center [591, 30] width 21 height 8
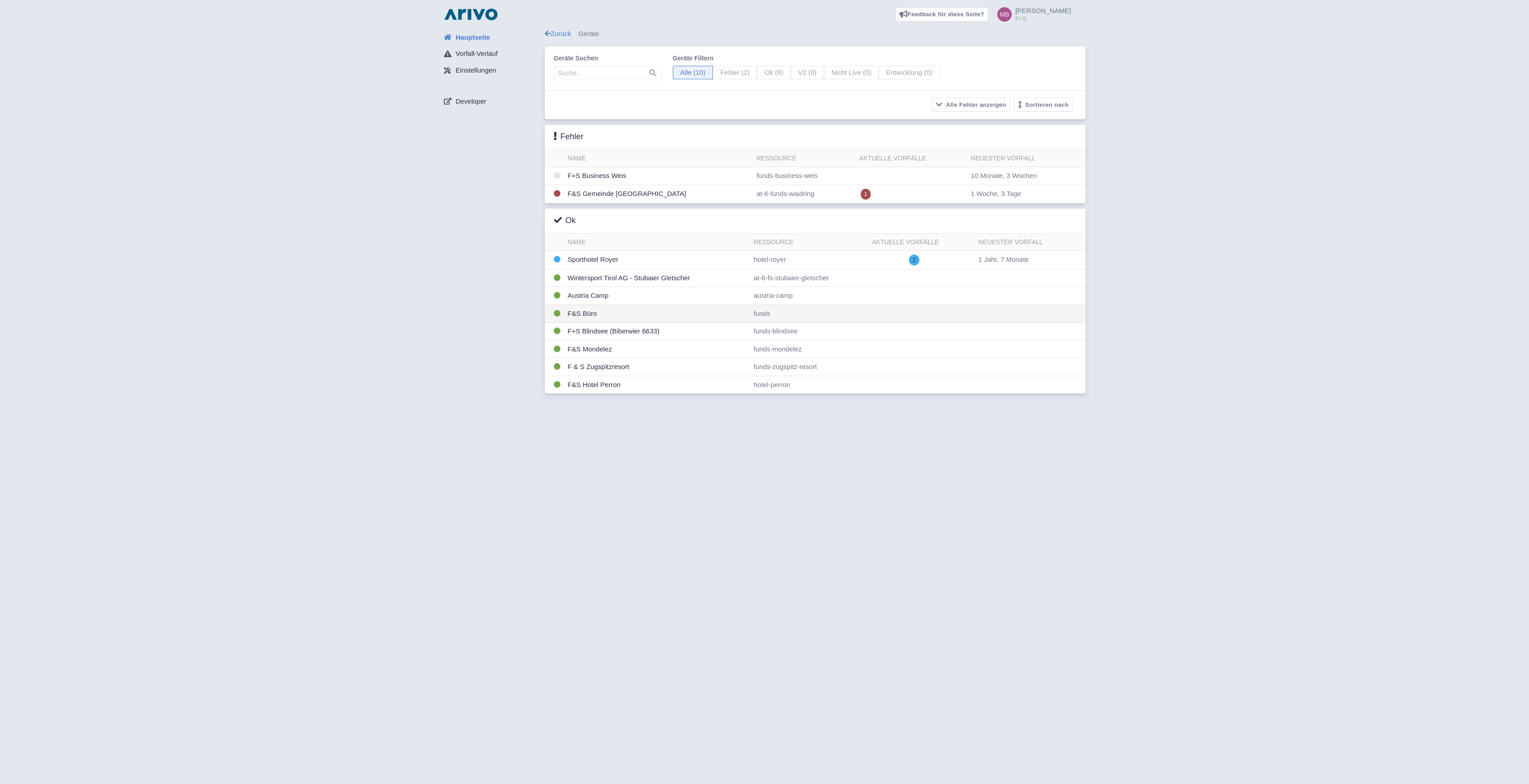
click at [598, 317] on td "F&S Büro" at bounding box center [658, 313] width 186 height 18
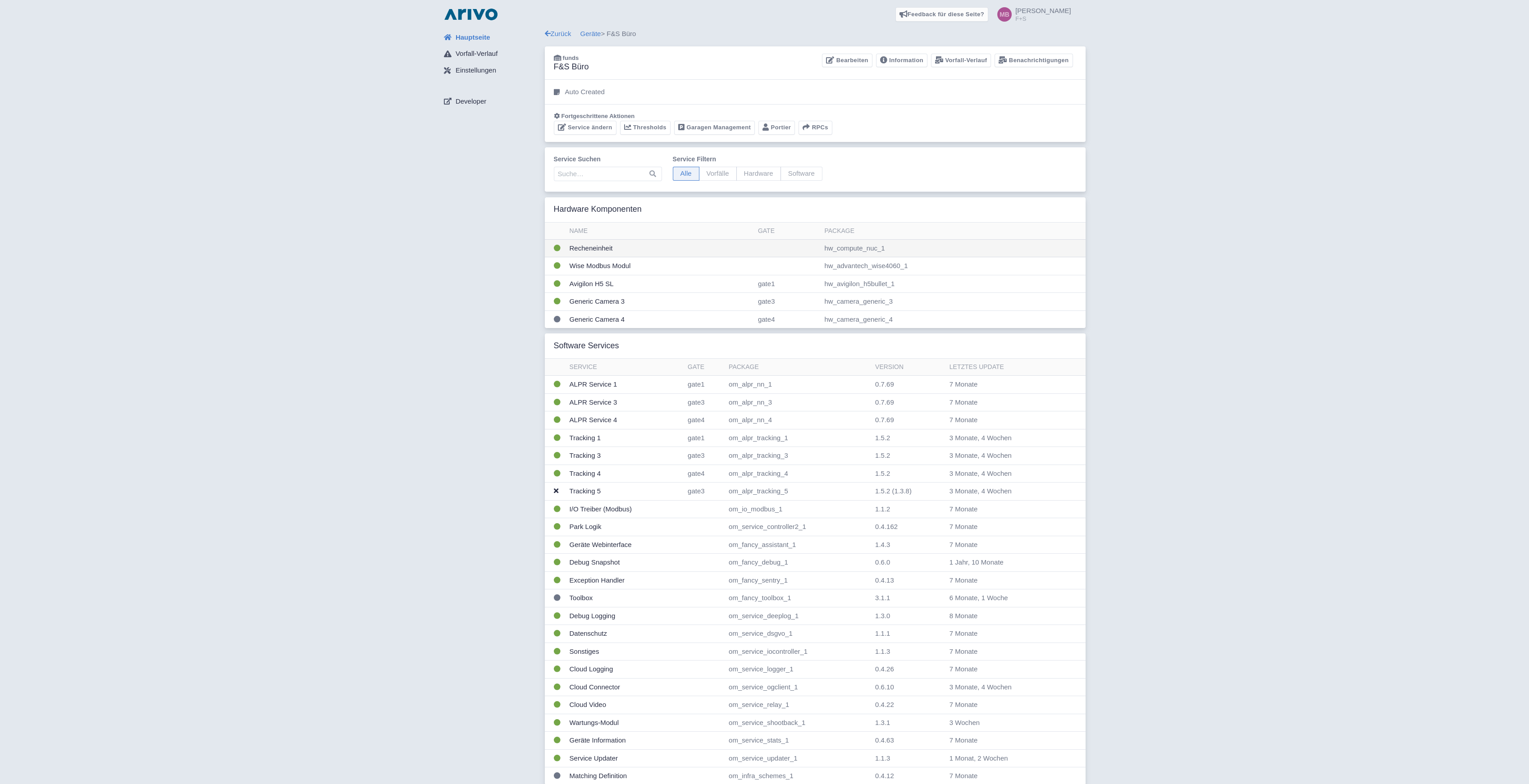
click at [576, 248] on td "Recheneinheit" at bounding box center [660, 248] width 188 height 18
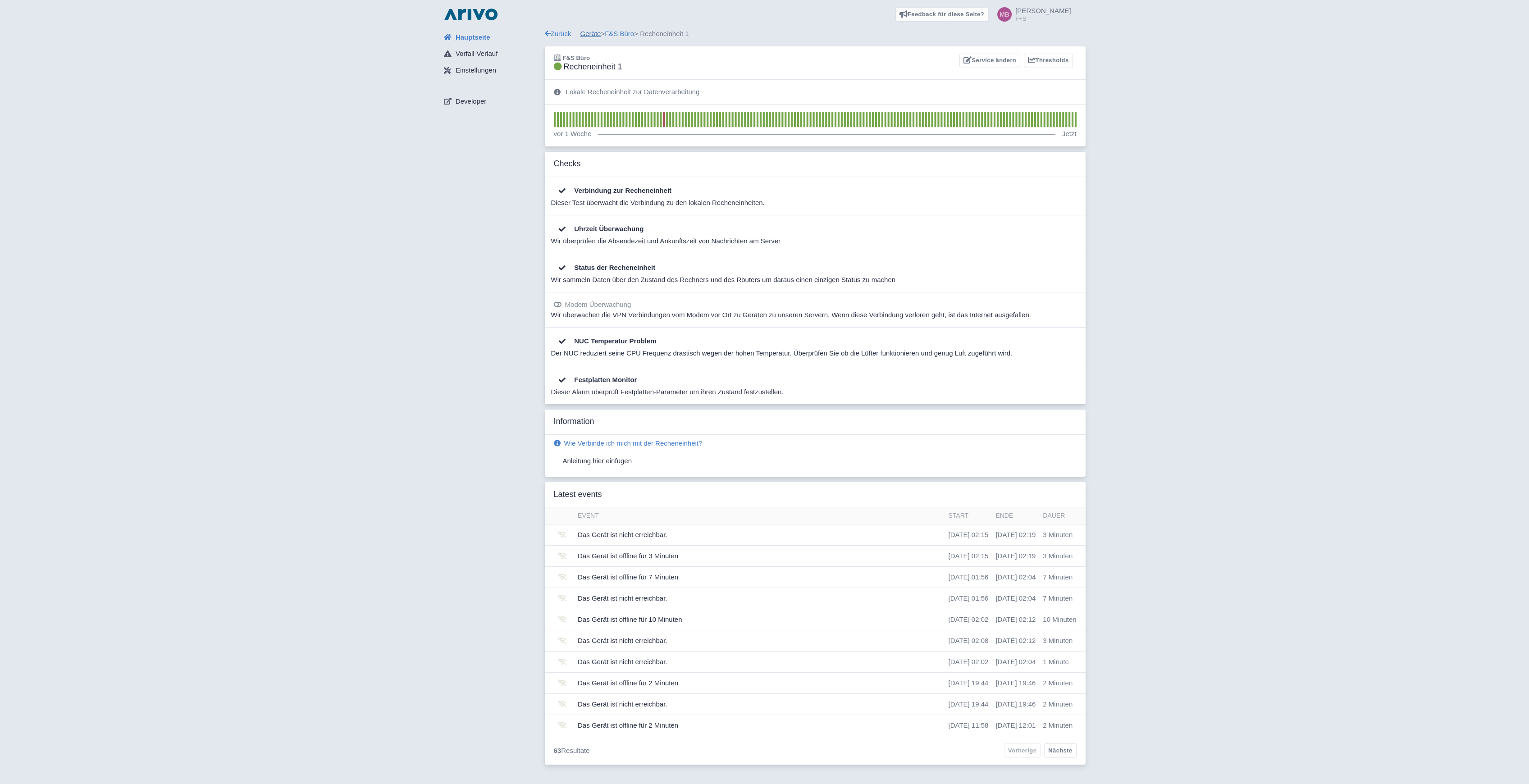
click at [595, 33] on link "Geräte" at bounding box center [591, 33] width 21 height 8
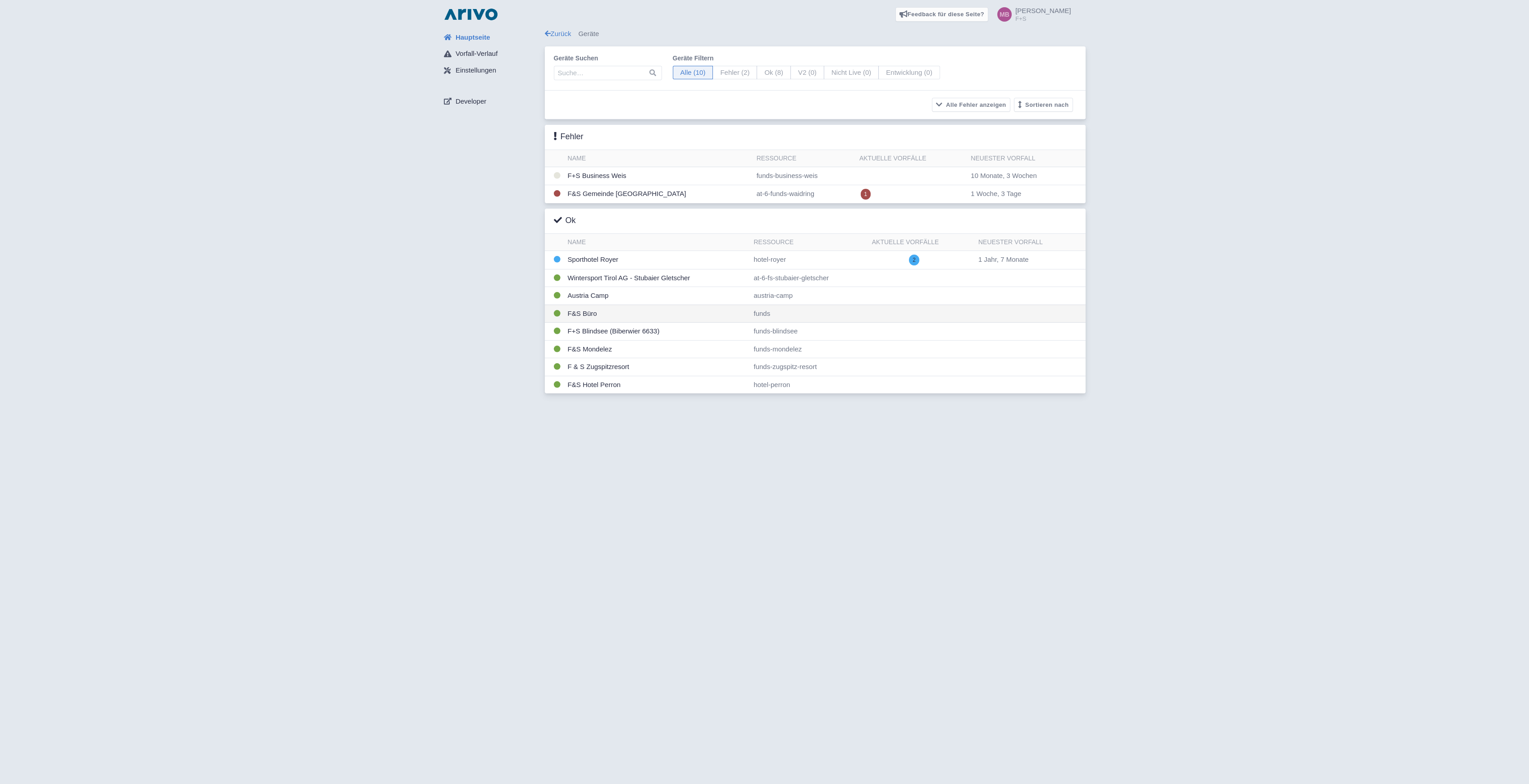
click at [582, 312] on td "F&S Büro" at bounding box center [658, 313] width 186 height 18
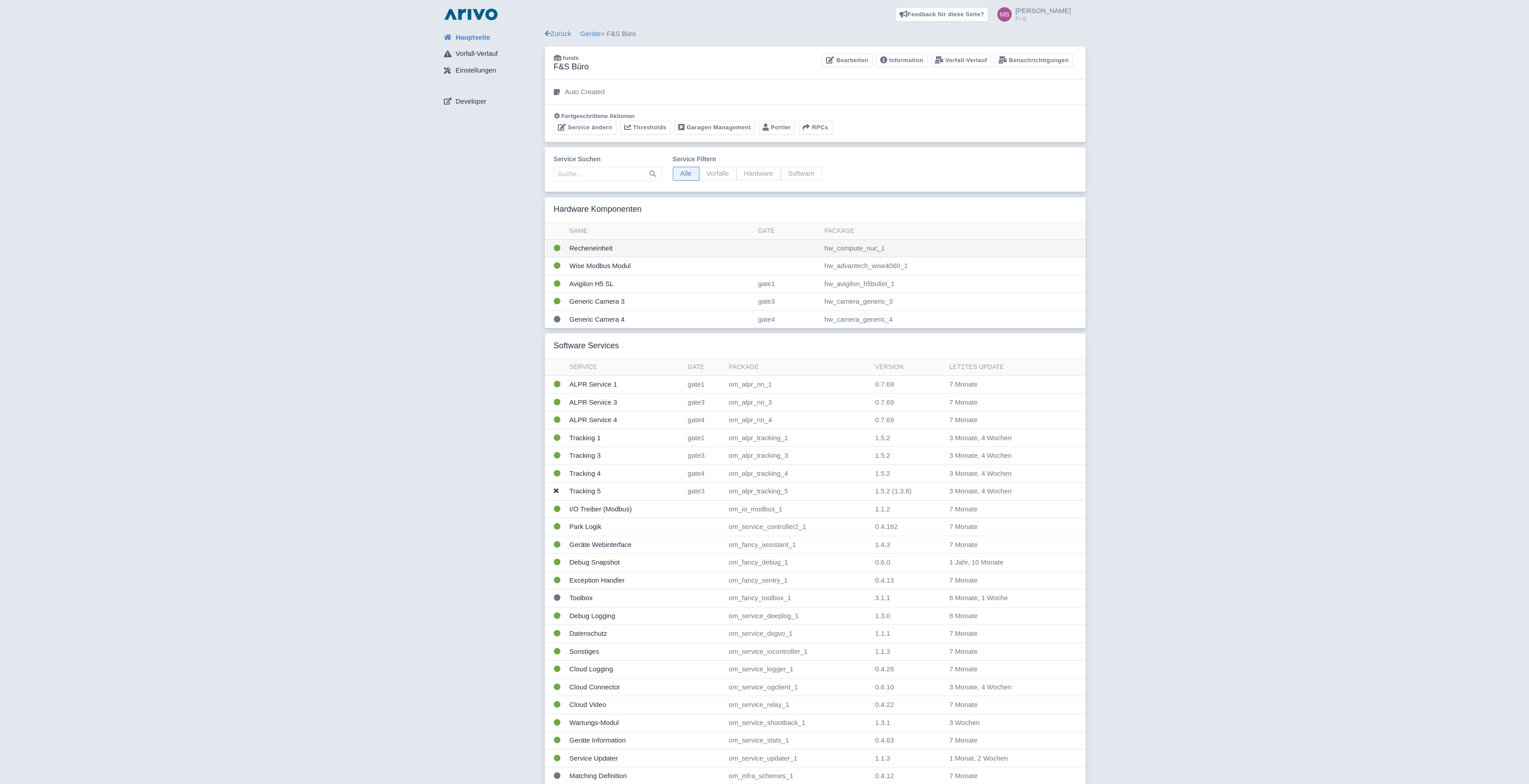
click at [591, 248] on td "Recheneinheit" at bounding box center [660, 248] width 188 height 18
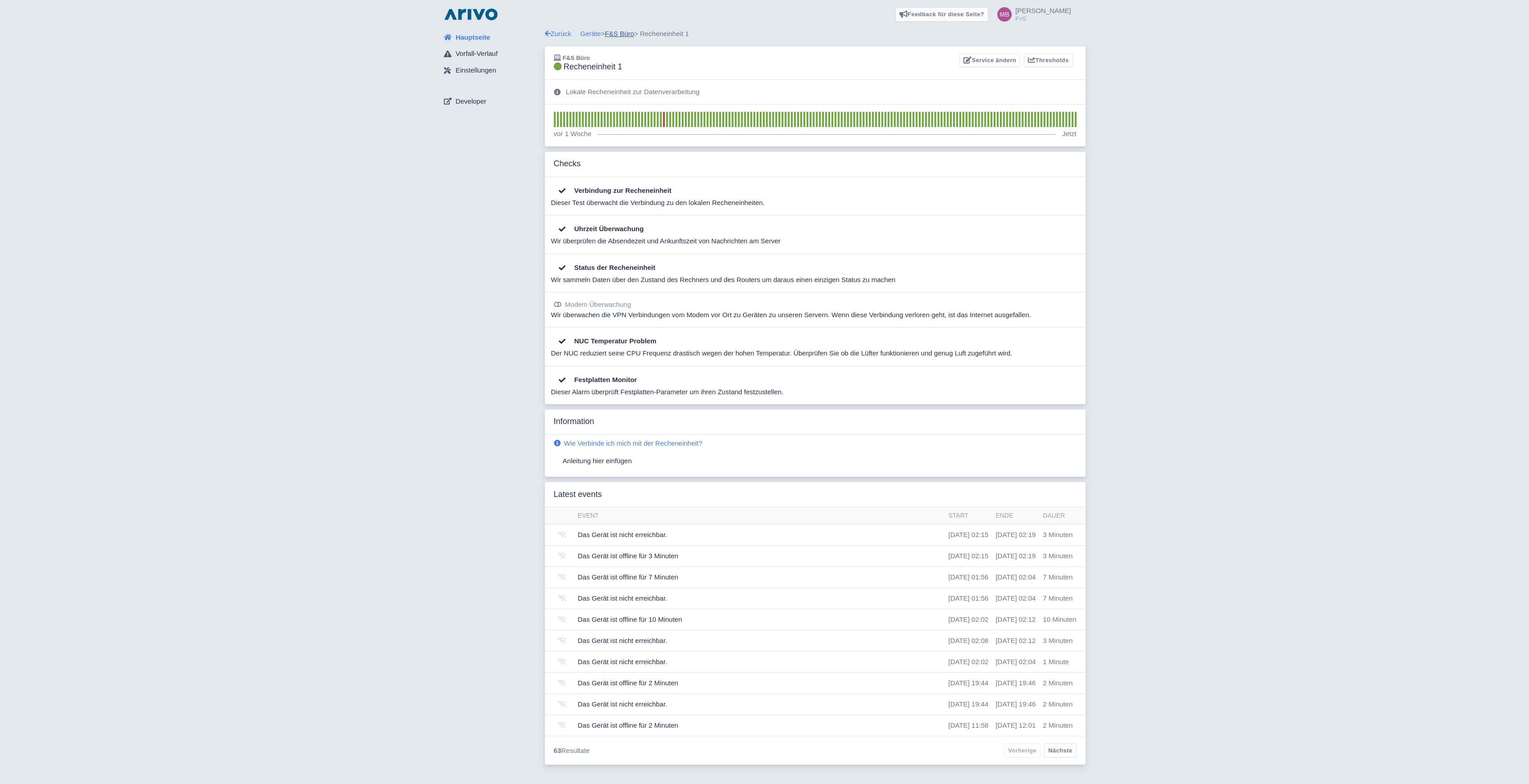
click at [620, 31] on link "F&S Büro" at bounding box center [619, 33] width 29 height 8
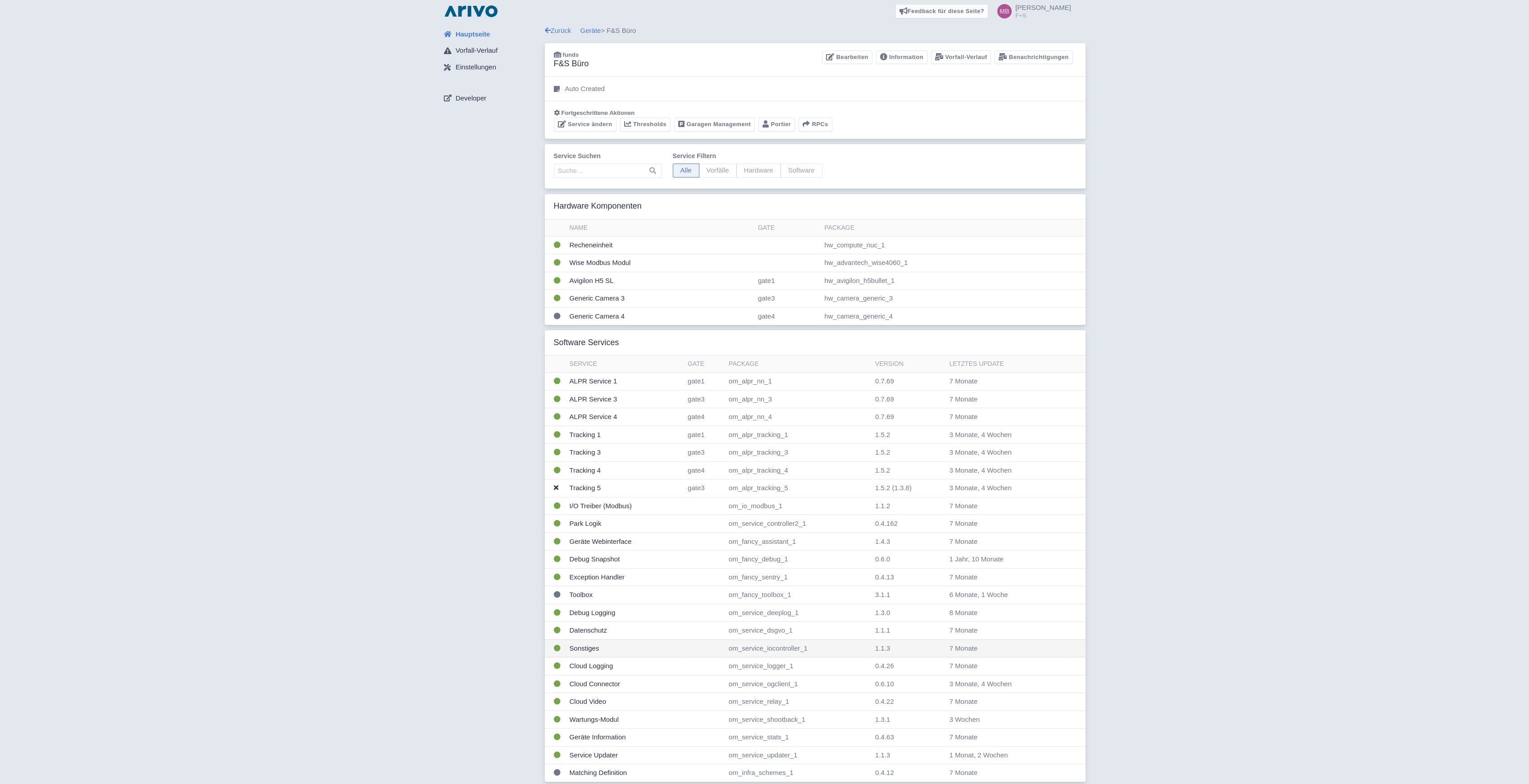
scroll to position [4, 0]
click at [607, 540] on td "Geräte Webinterface" at bounding box center [626, 541] width 119 height 18
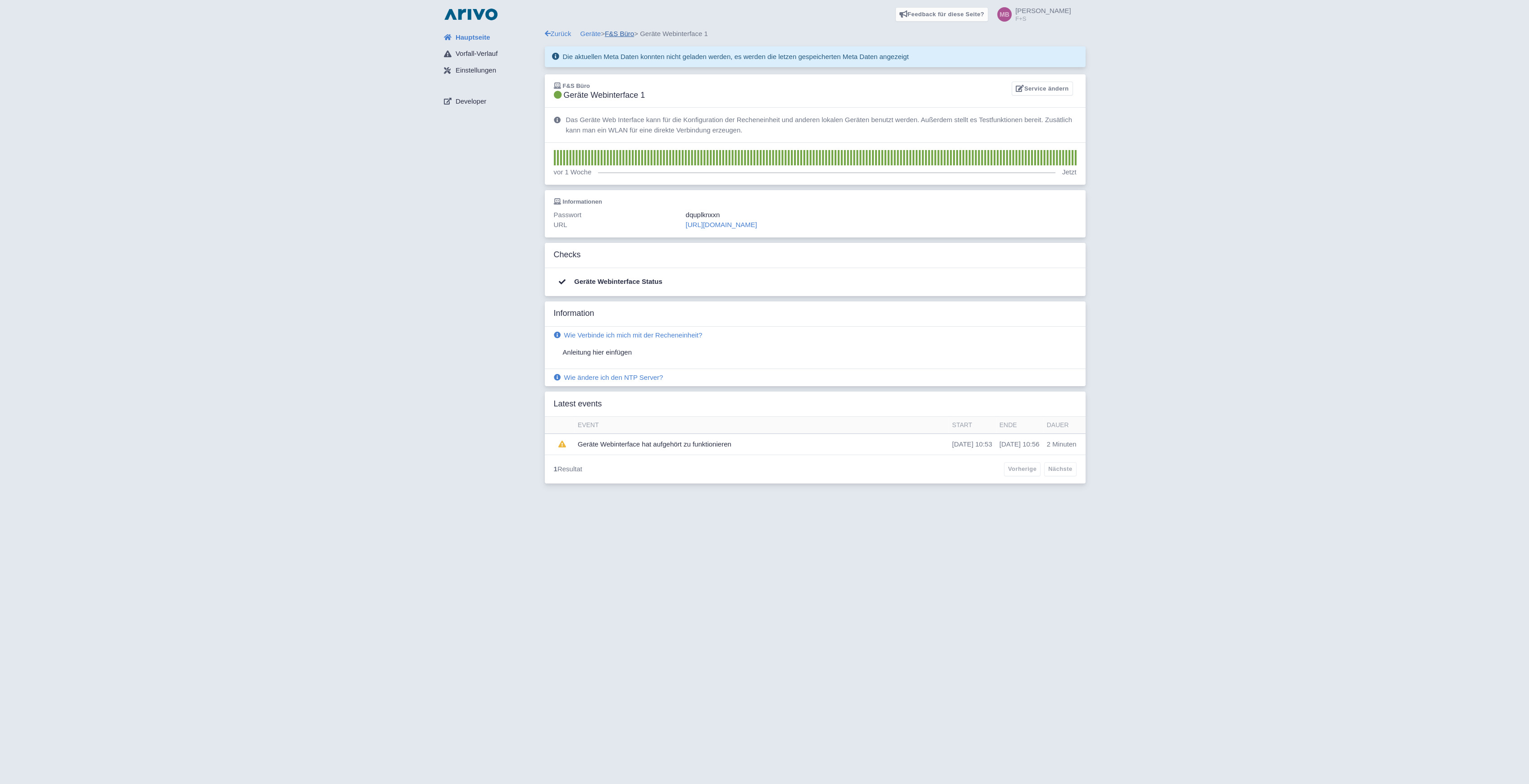
click at [624, 31] on link "F&S Büro" at bounding box center [619, 33] width 29 height 8
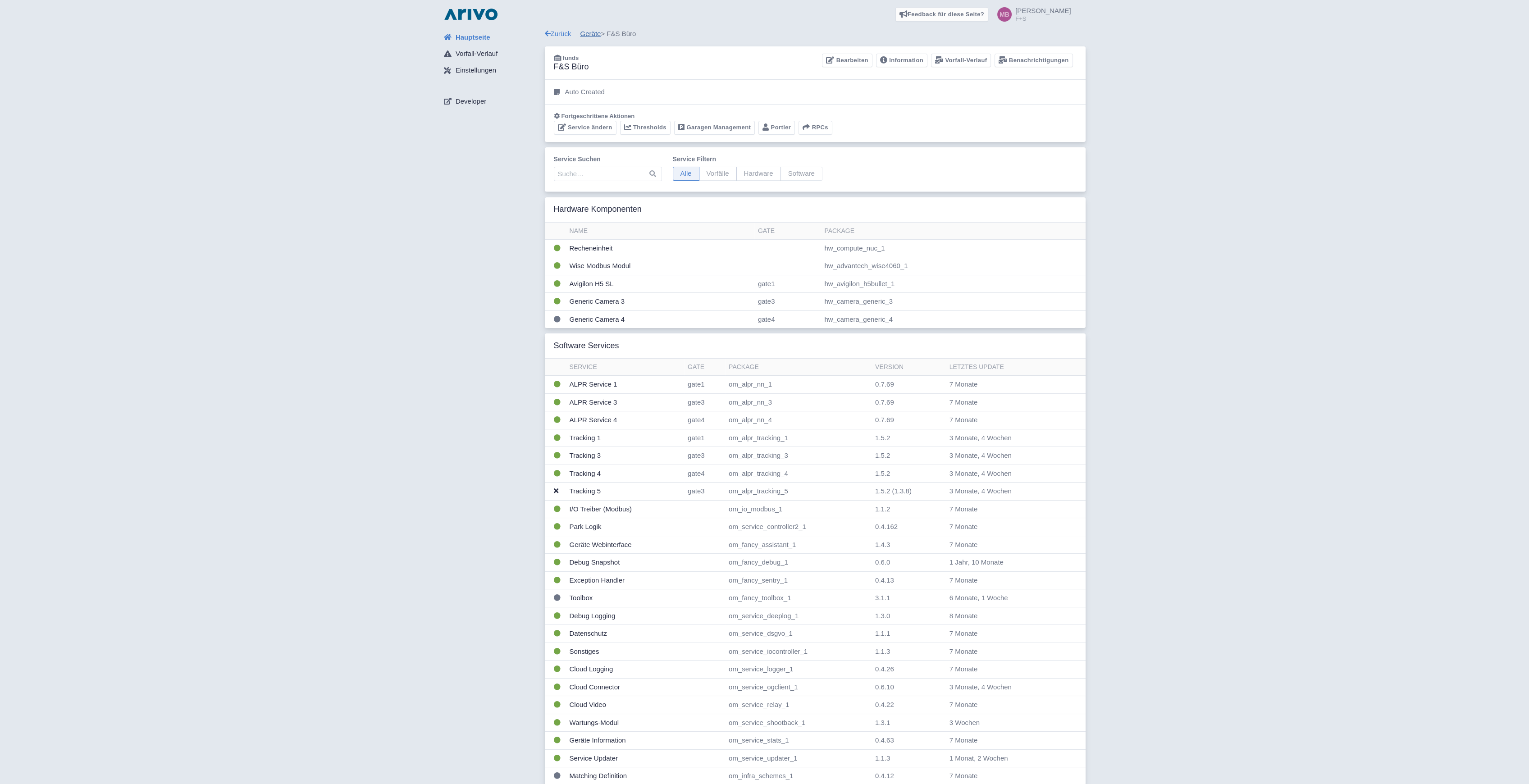
click at [586, 34] on link "Geräte" at bounding box center [591, 33] width 21 height 8
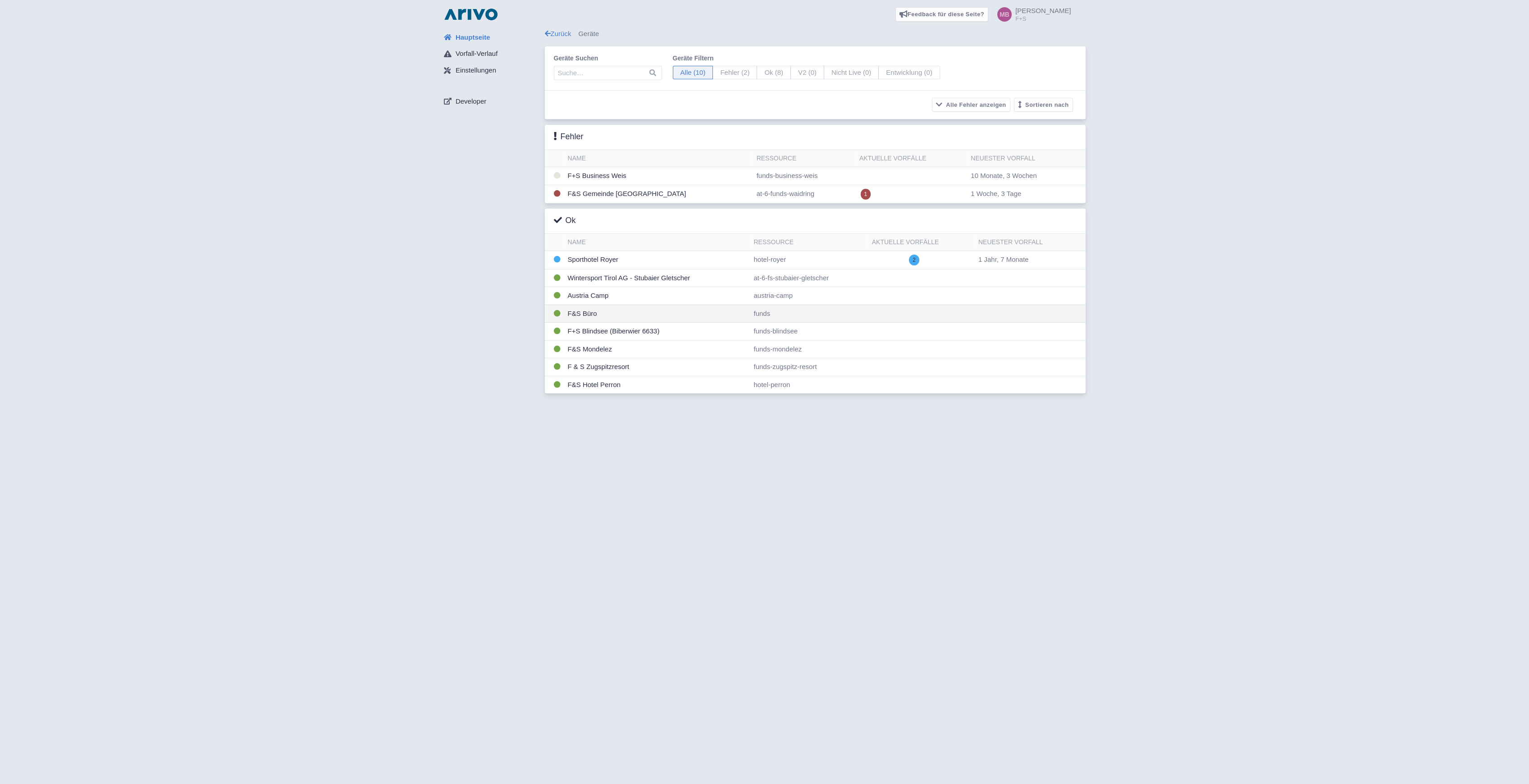
click at [613, 310] on td "F&S Büro" at bounding box center [658, 313] width 186 height 18
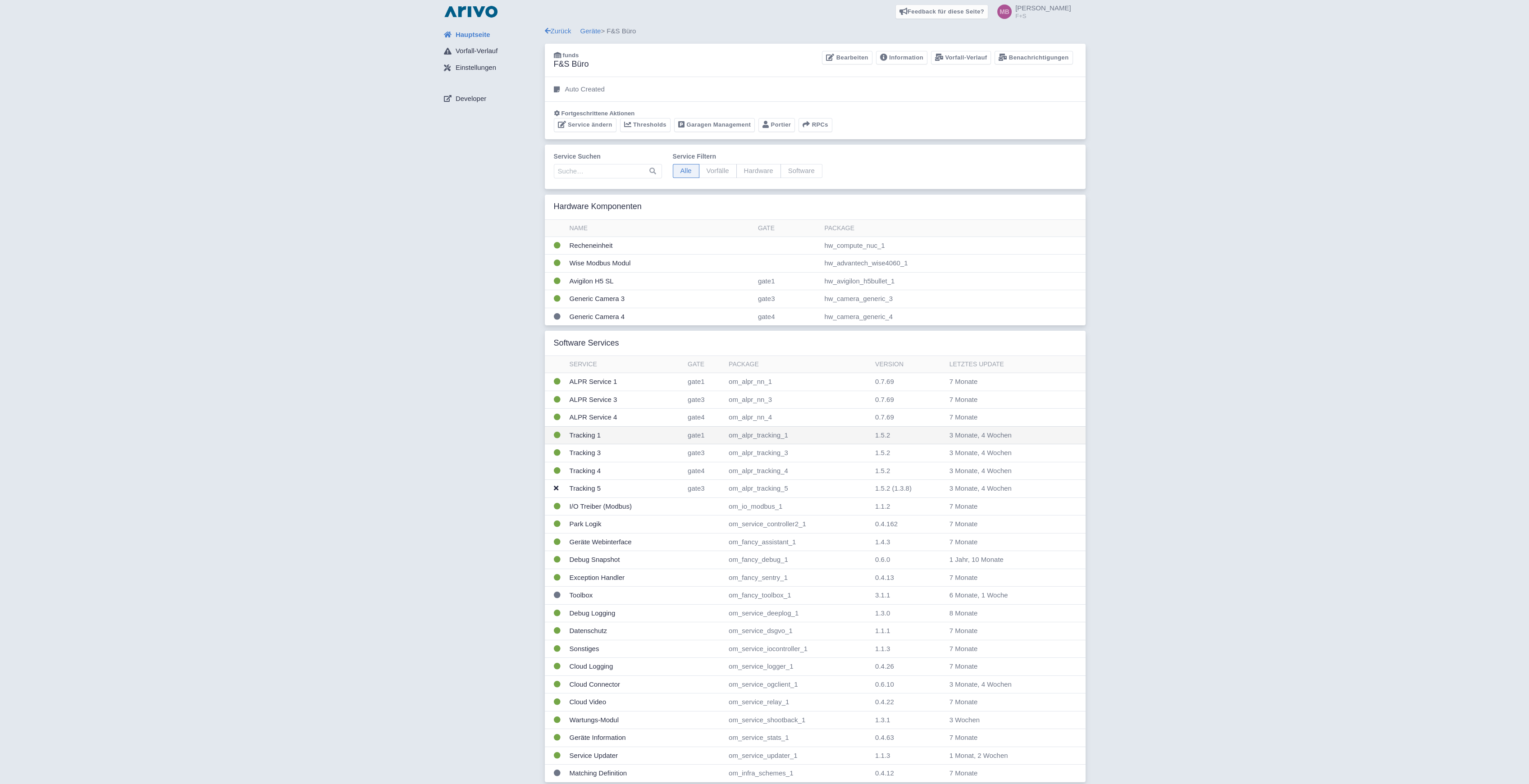
scroll to position [4, 0]
click at [592, 123] on link "Service ändern" at bounding box center [585, 124] width 63 height 14
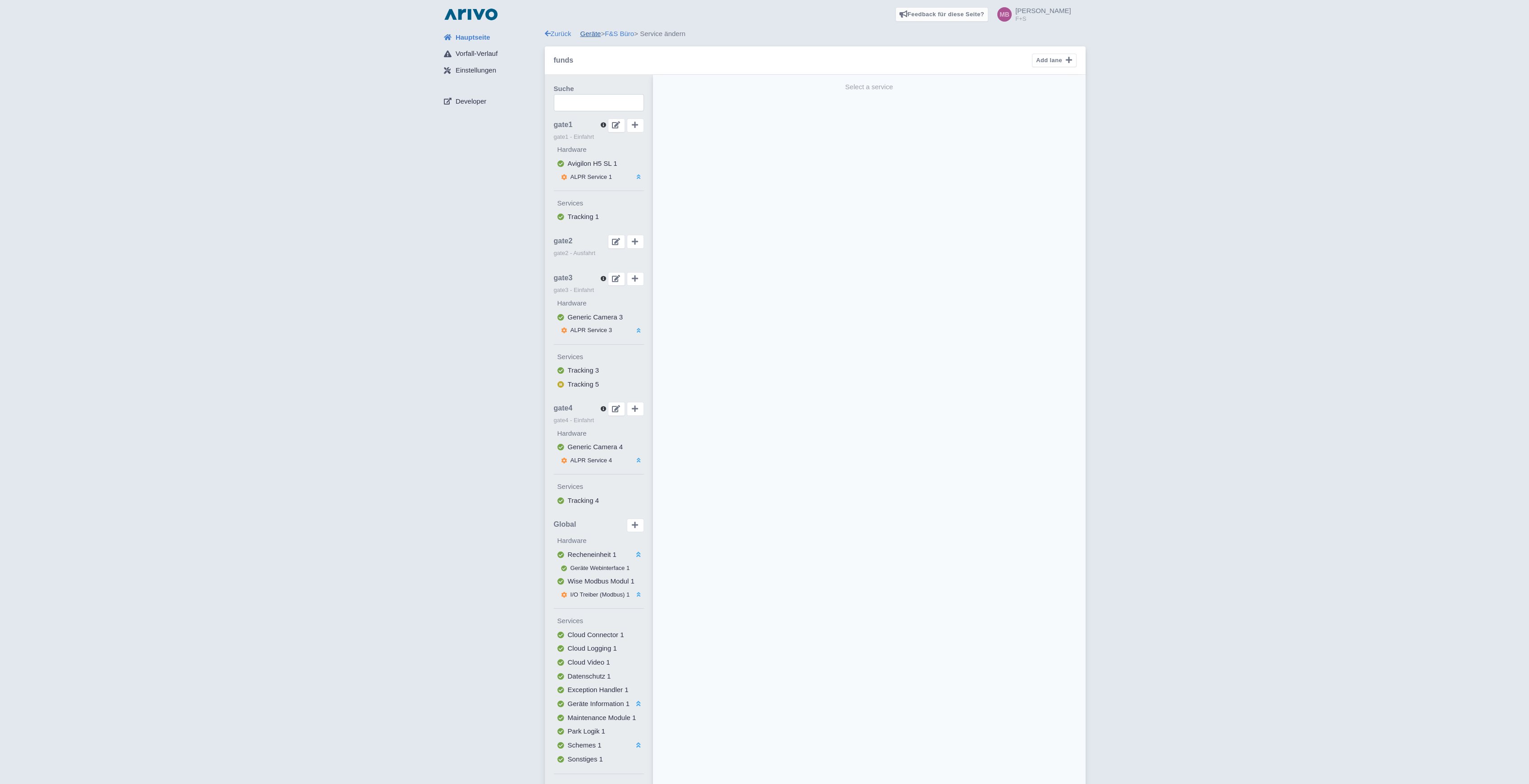
click at [598, 36] on link "Geräte" at bounding box center [591, 33] width 21 height 8
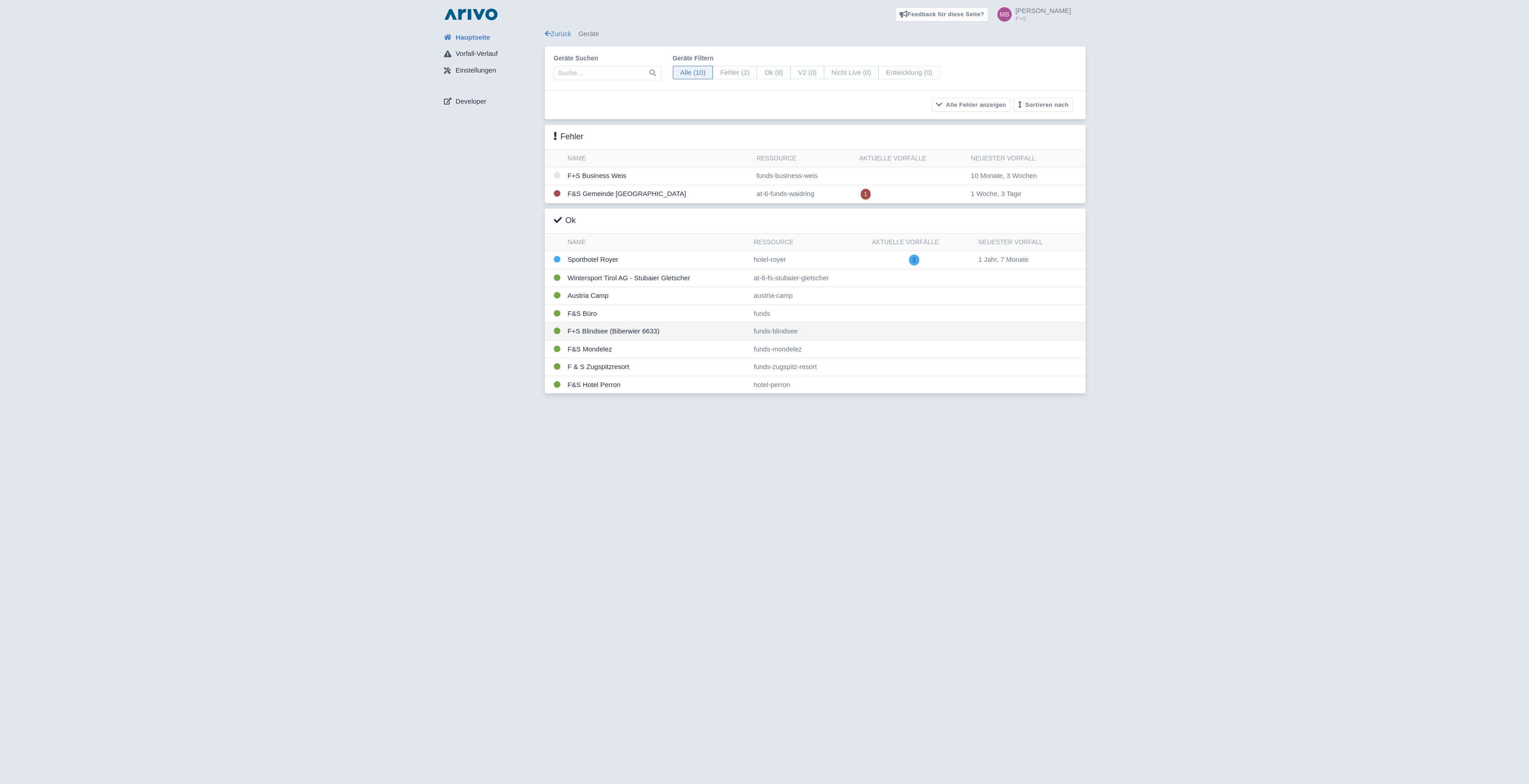
click at [581, 332] on td "F+S Blindsee (Biberwier 6633)" at bounding box center [658, 332] width 186 height 18
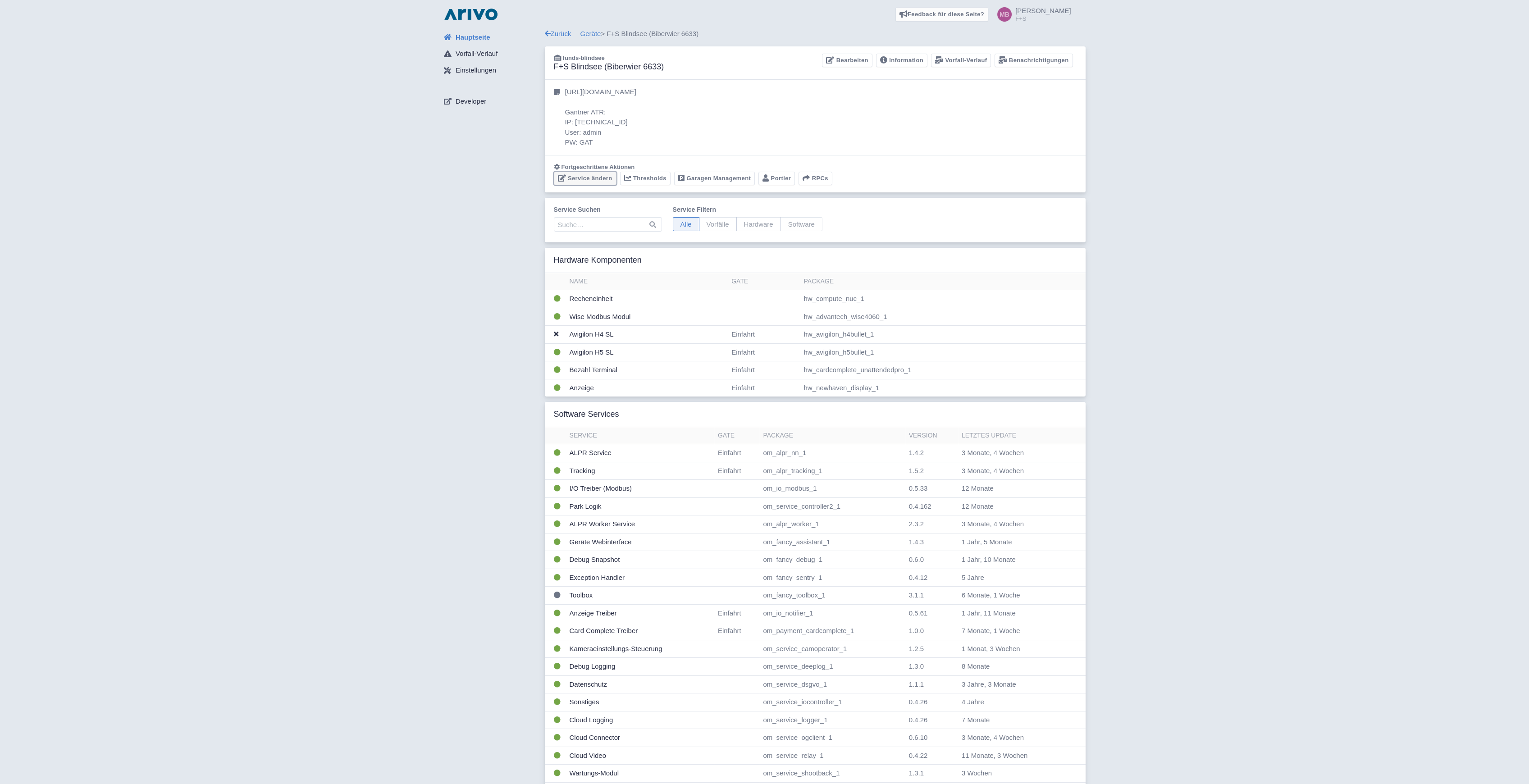
click at [580, 179] on link "Service ändern" at bounding box center [585, 179] width 63 height 14
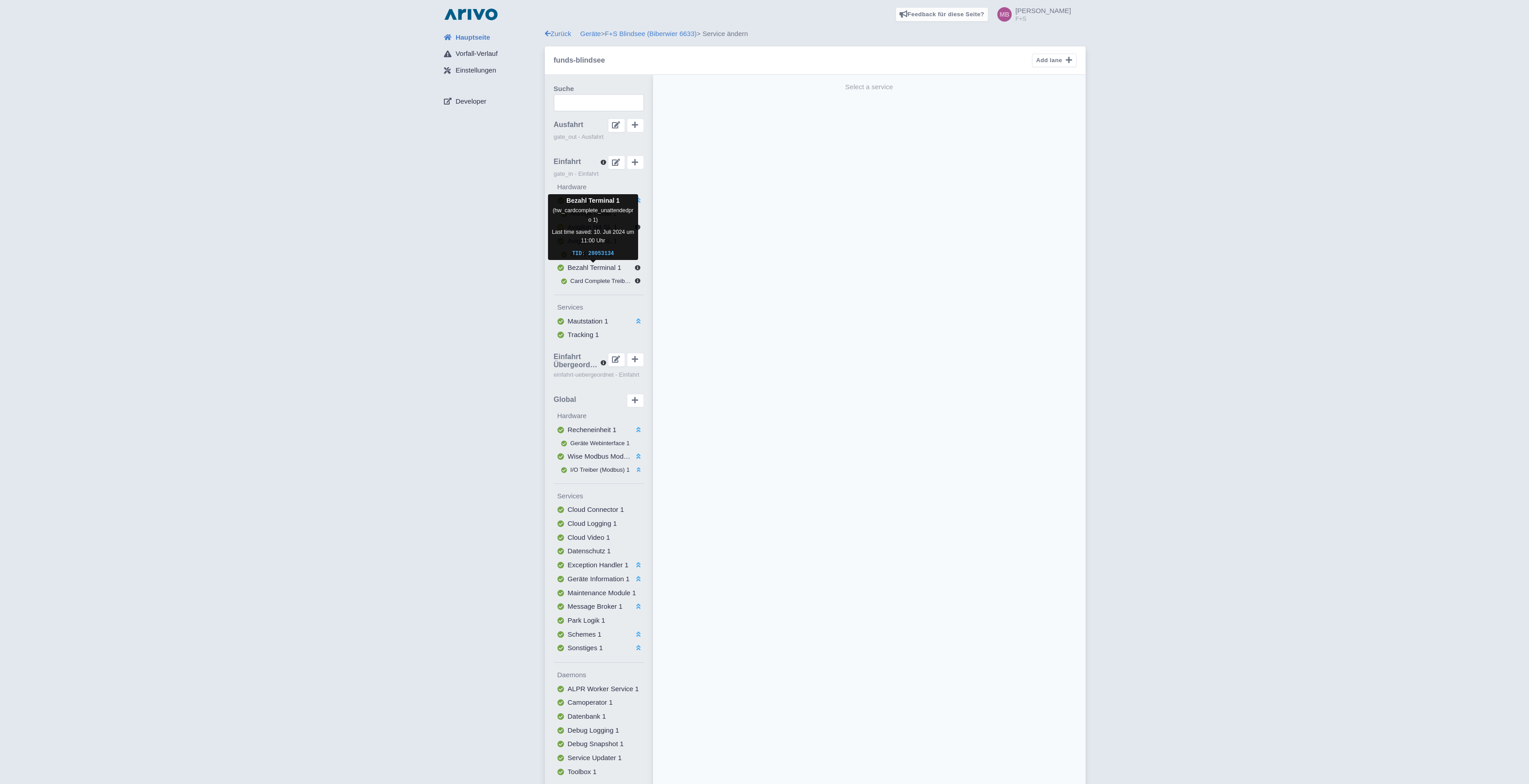
click at [580, 267] on span "Bezahl Terminal 1" at bounding box center [595, 267] width 53 height 8
select select "46beb0a3-a793-492b-8c9d-d0b1915d5151"
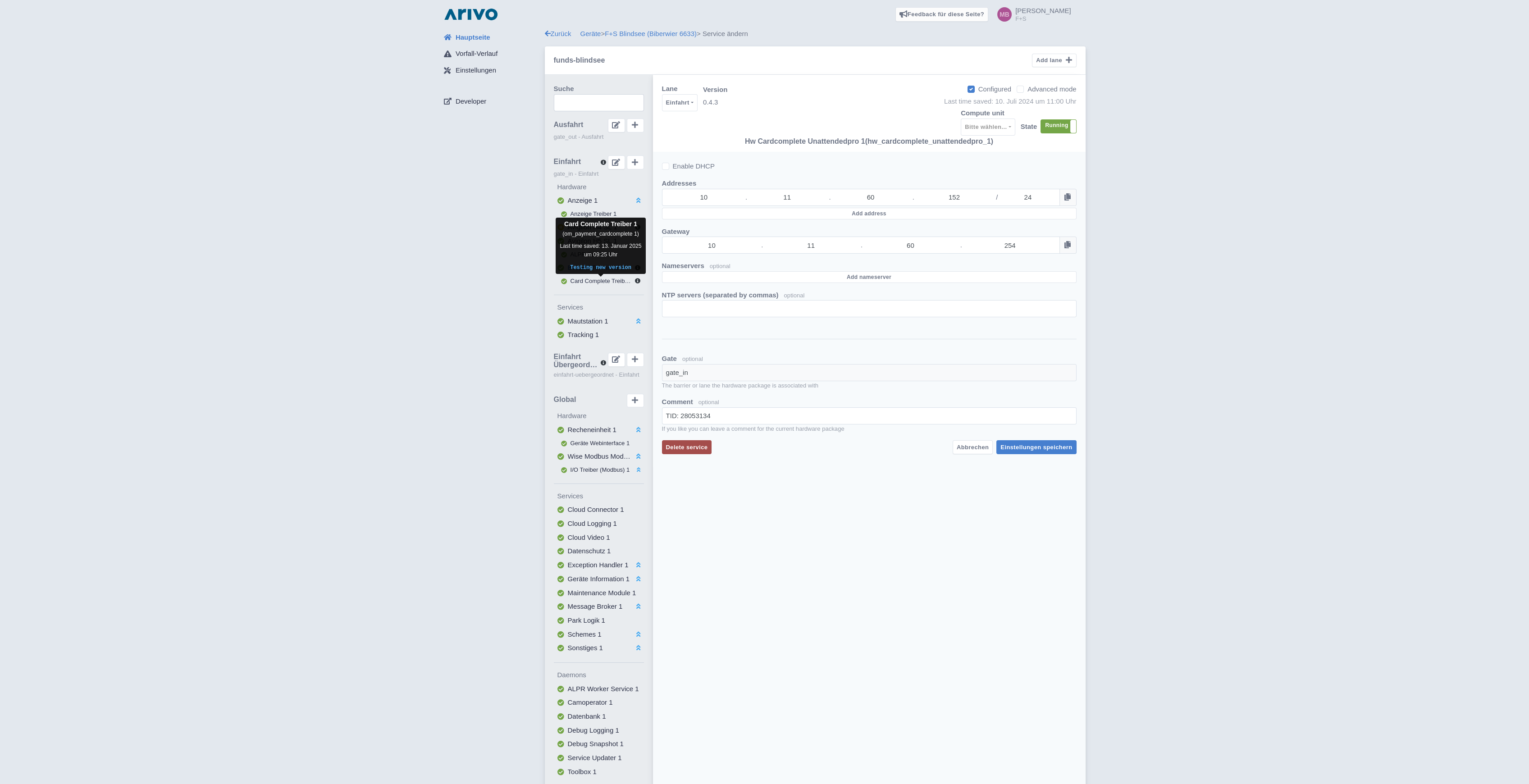
click at [594, 281] on span "Card Complete Treiber 1" at bounding box center [602, 281] width 65 height 7
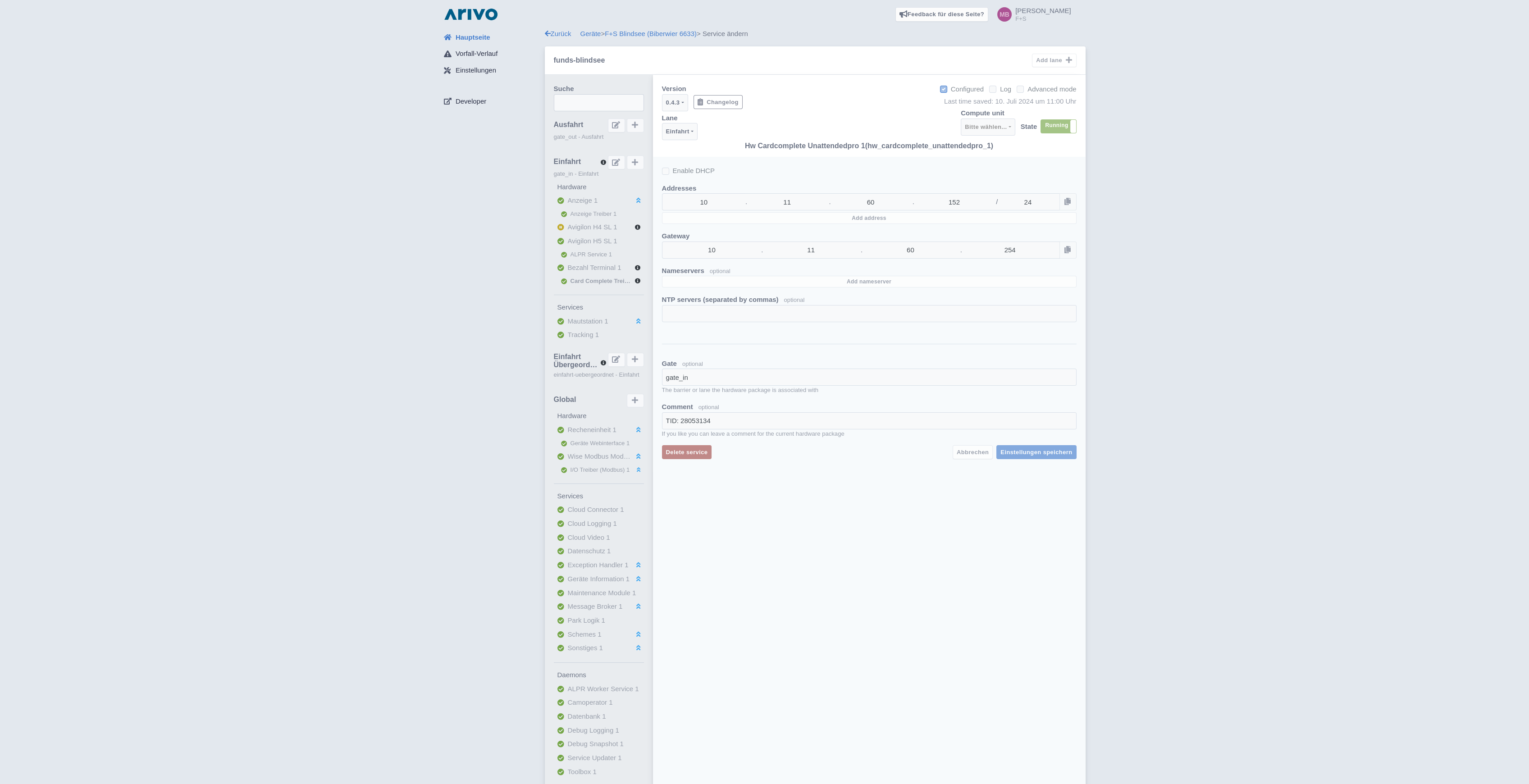
select select
select select "2d5f6104-3e92-4d8e-ae66-3120717891e2"
select select "37fa2c13-8154-4090-872e-24afd8aca663"
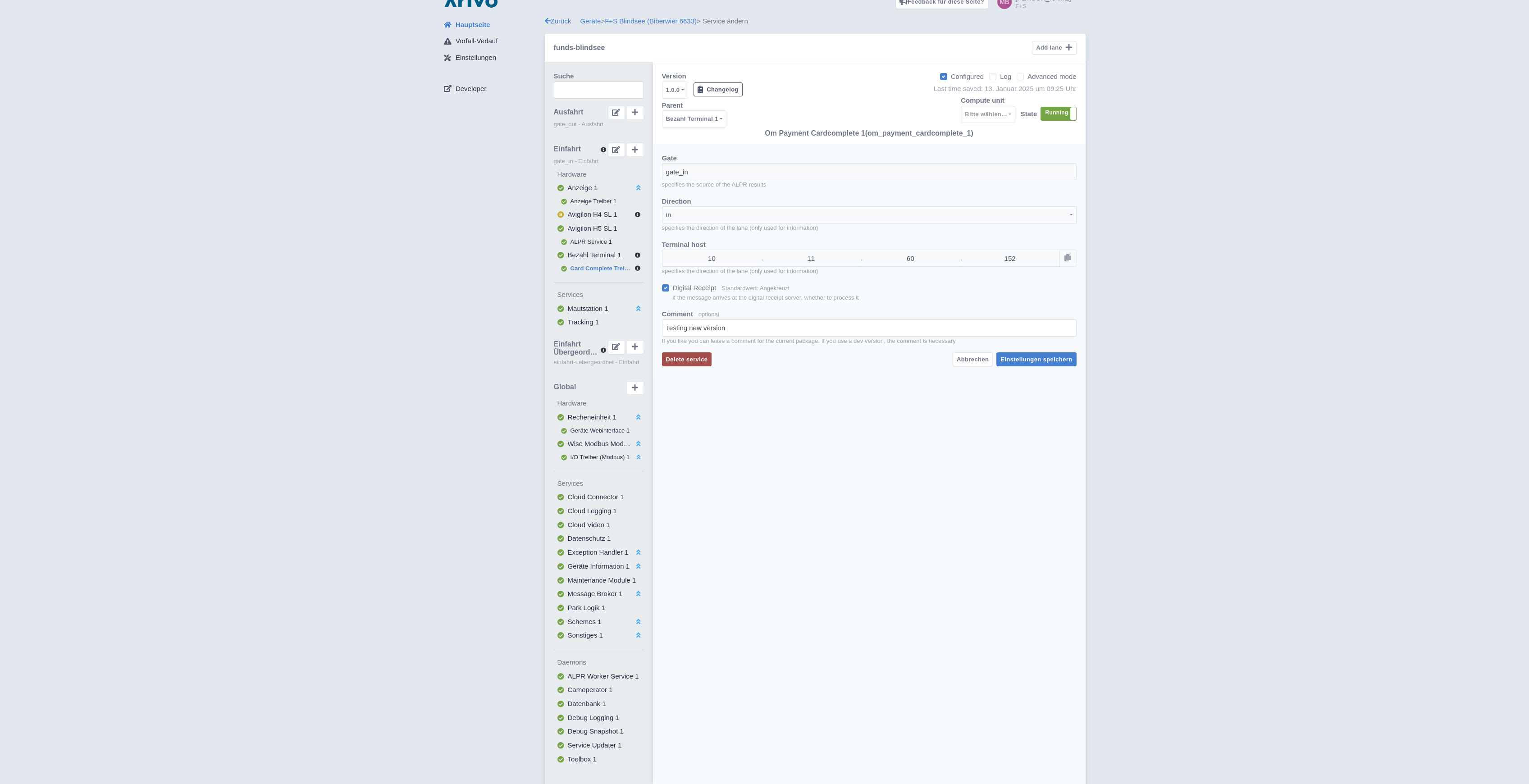
scroll to position [20, 0]
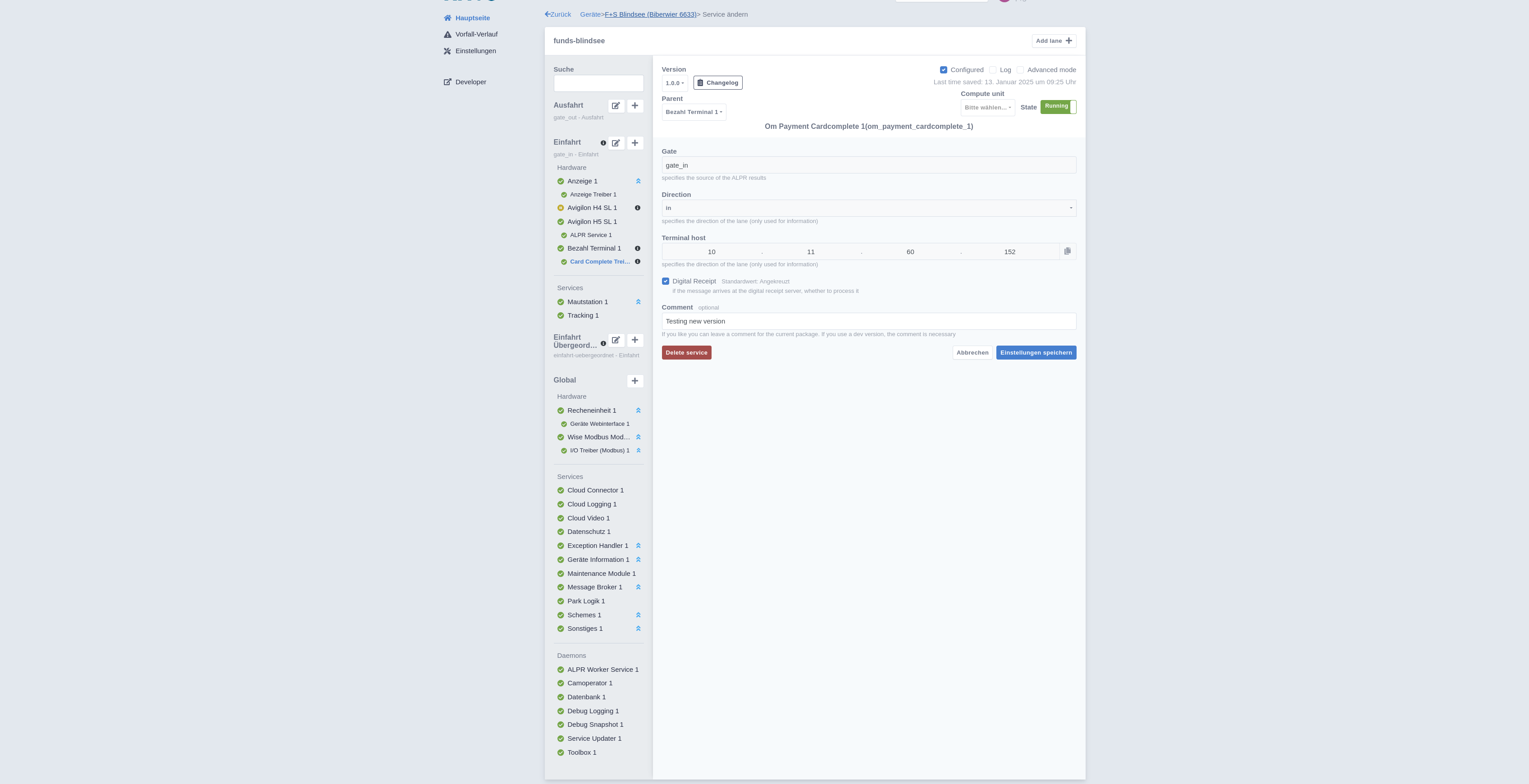
click at [665, 14] on link "F+S Blindsee (Biberwier 6633)" at bounding box center [651, 14] width 92 height 8
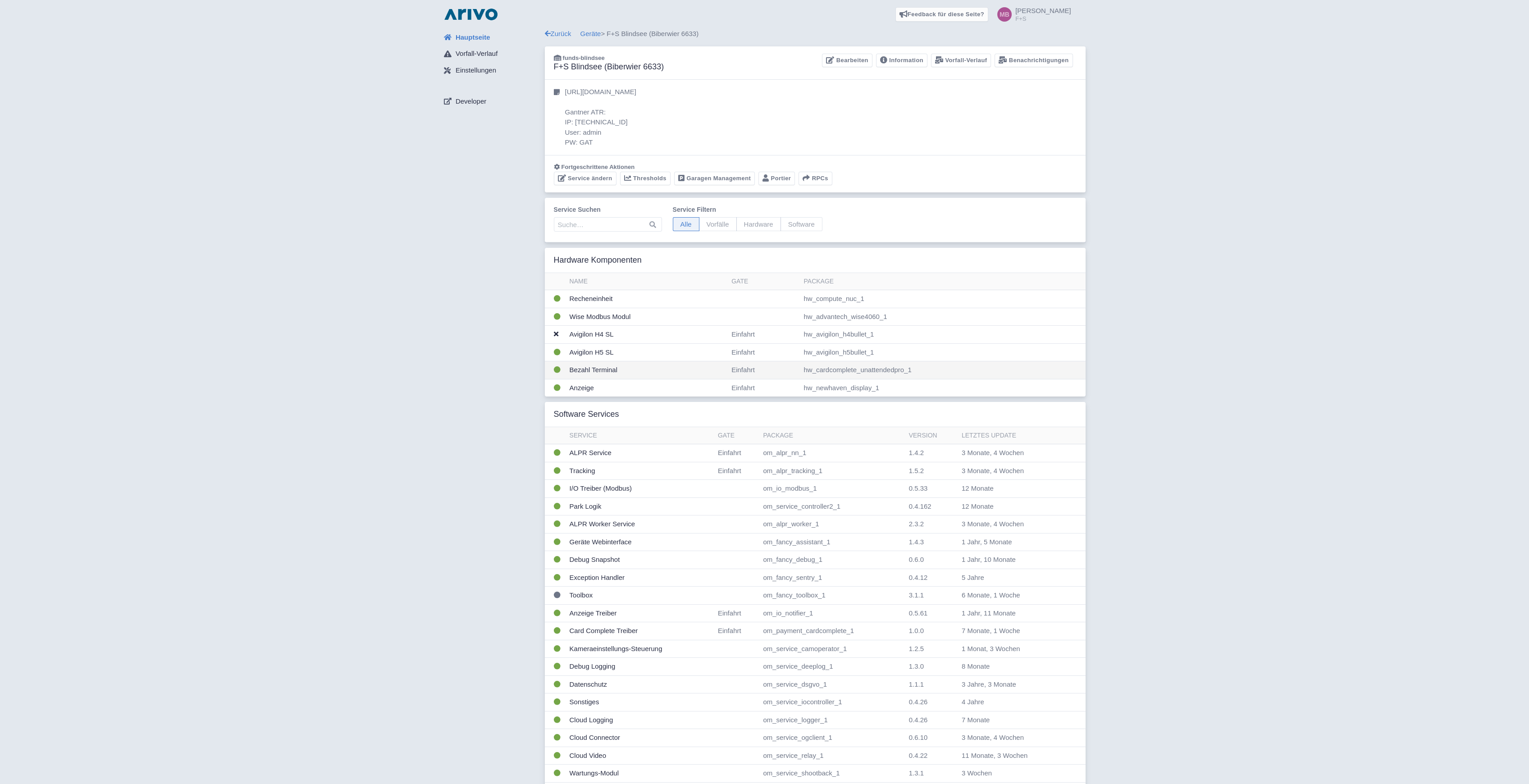
click at [585, 370] on td "Bezahl Terminal" at bounding box center [647, 370] width 162 height 18
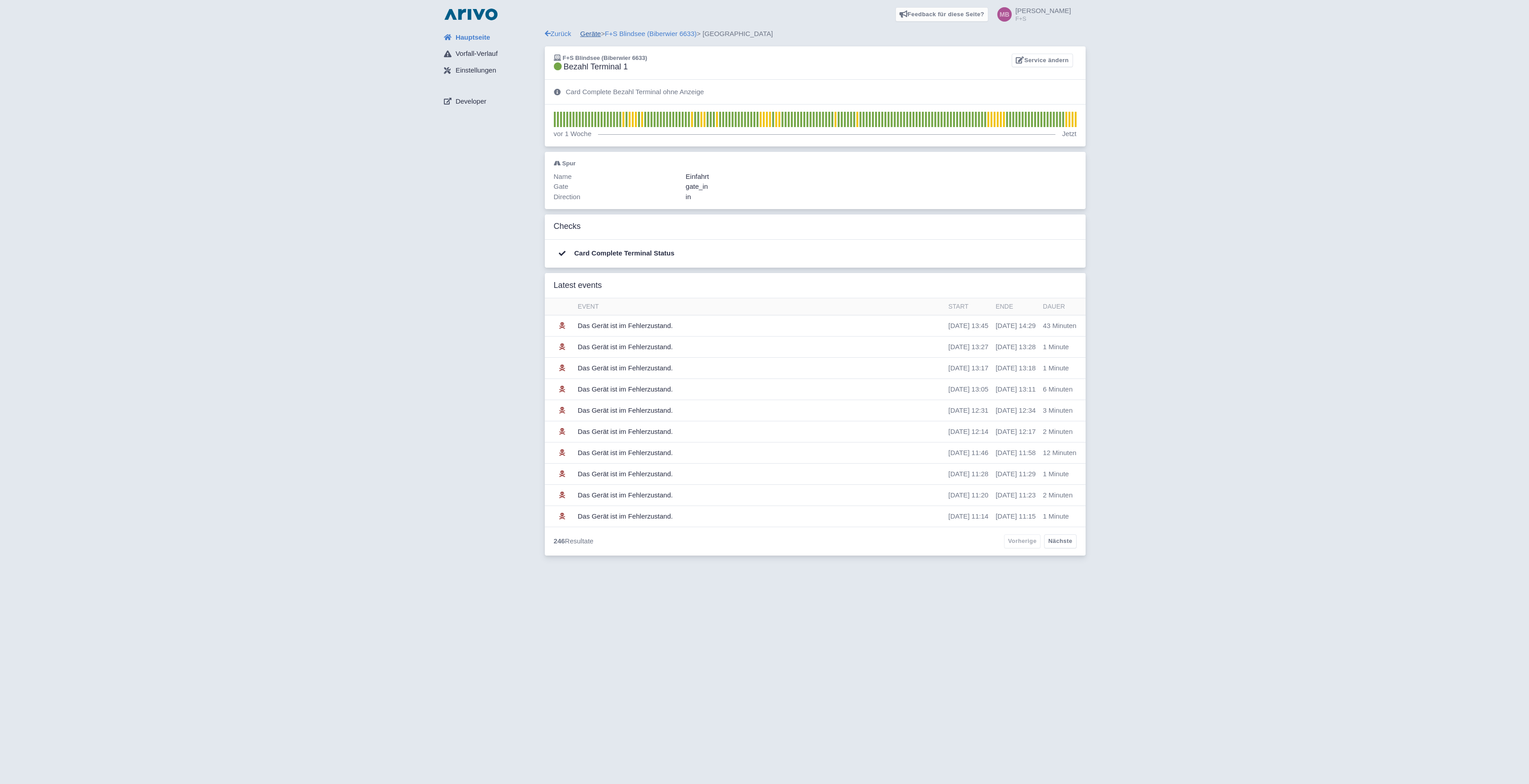
click at [591, 33] on link "Geräte" at bounding box center [591, 33] width 21 height 8
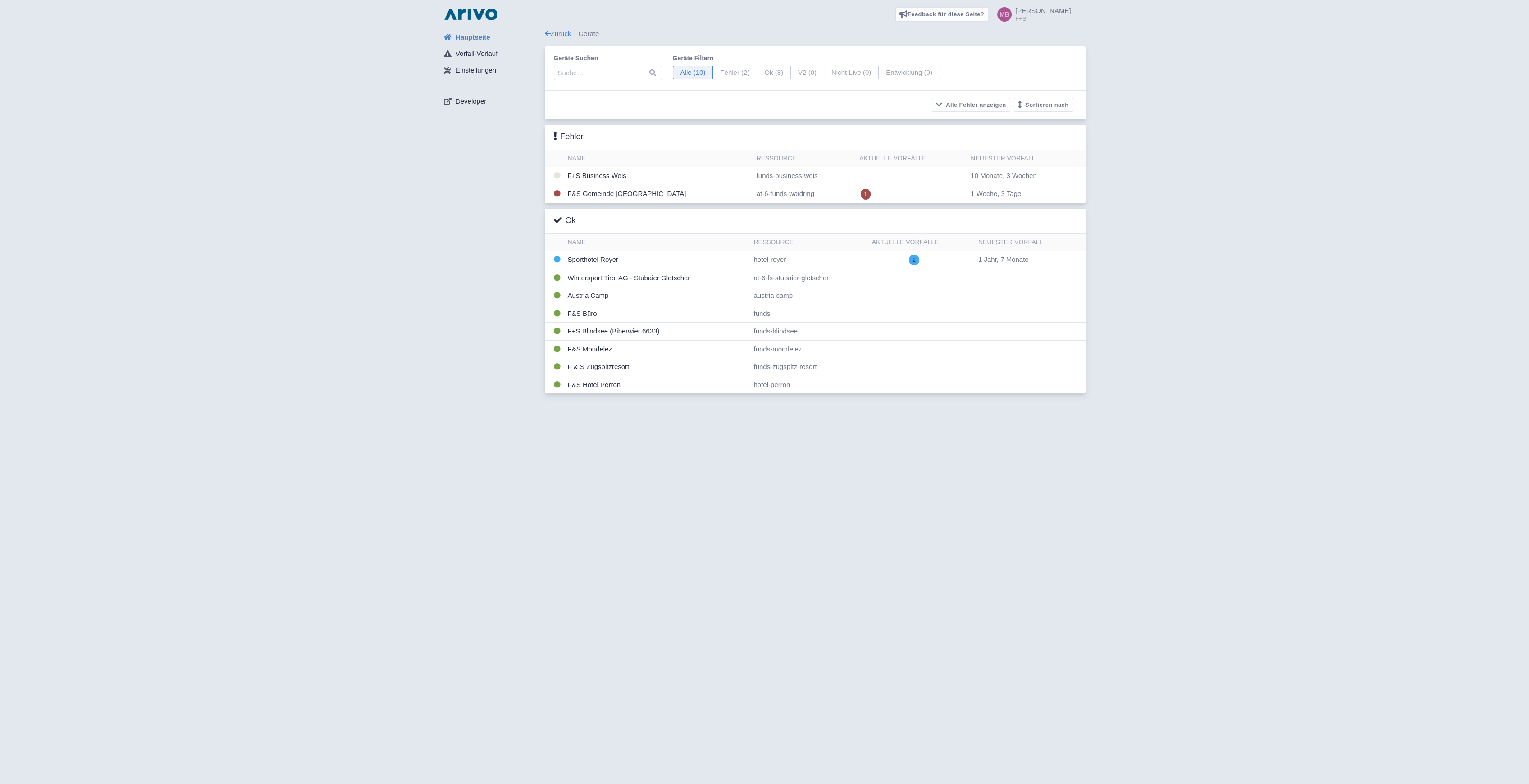
drag, startPoint x: 460, startPoint y: 424, endPoint x: 458, endPoint y: 402, distance: 22.1
click at [460, 424] on div "Feedback für diese Seite? Screenshot mitsenden [GEOGRAPHIC_DATA] Danke für Ihr …" at bounding box center [764, 392] width 1529 height 784
click at [517, 196] on div "Hauptseite Vorfall-Verlauf Einstellungen Developer" at bounding box center [491, 214] width 108 height 370
